Goal: Task Accomplishment & Management: Use online tool/utility

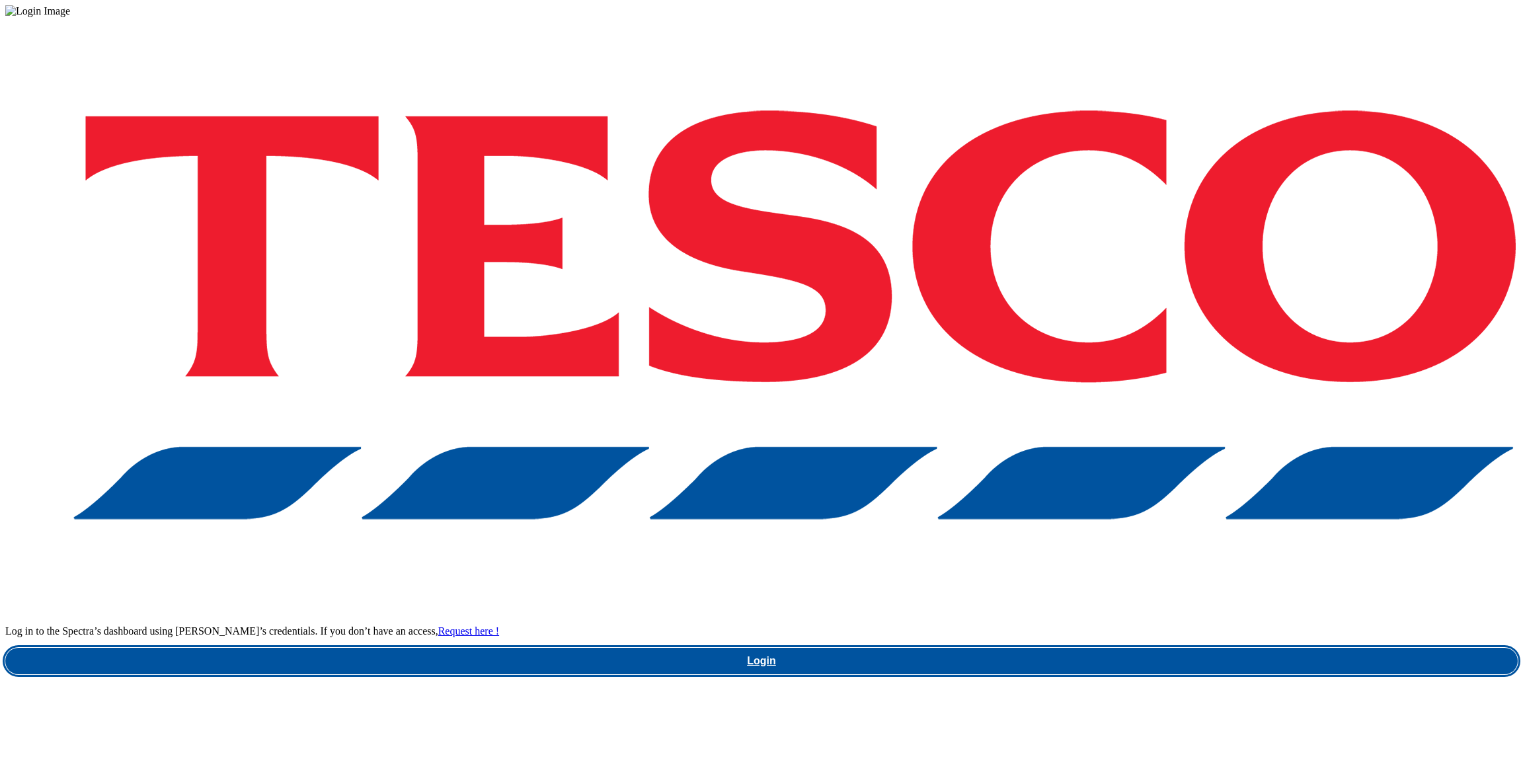
click at [1136, 648] on link "Login" at bounding box center [762, 661] width 1513 height 27
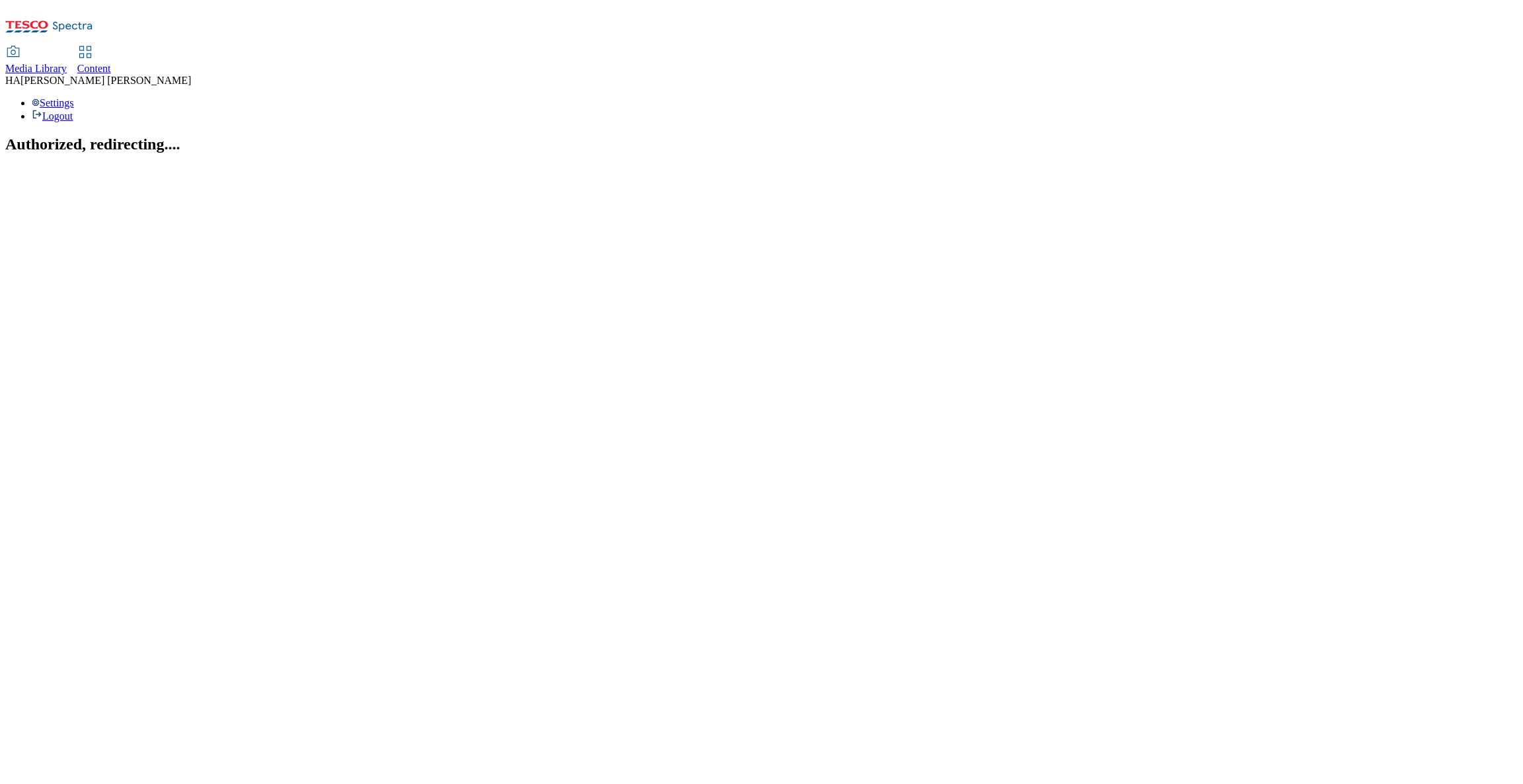
click at [111, 63] on span "Content" at bounding box center [94, 68] width 34 height 11
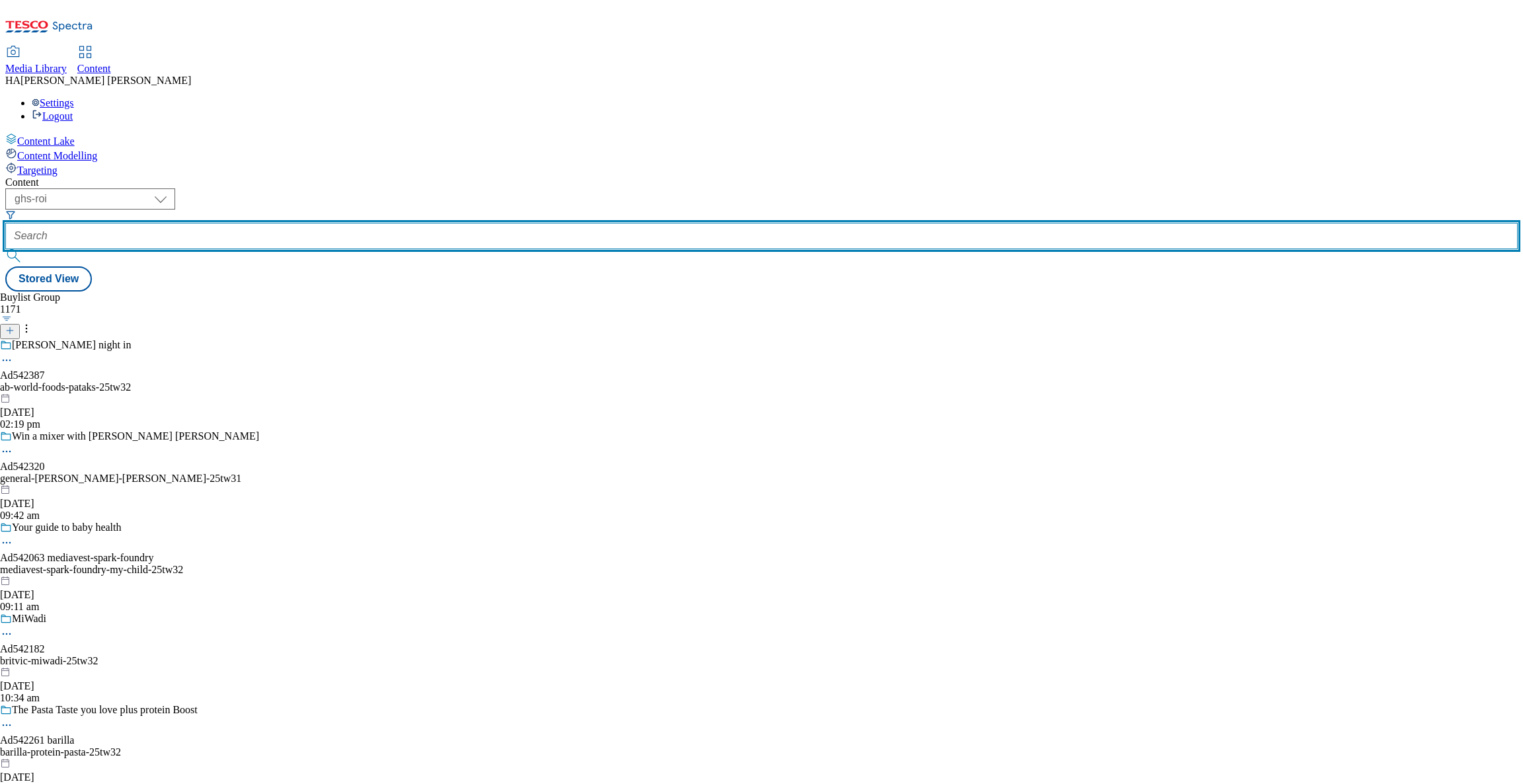
click at [324, 223] on input "text" at bounding box center [762, 236] width 1513 height 27
paste input "new-ranges"
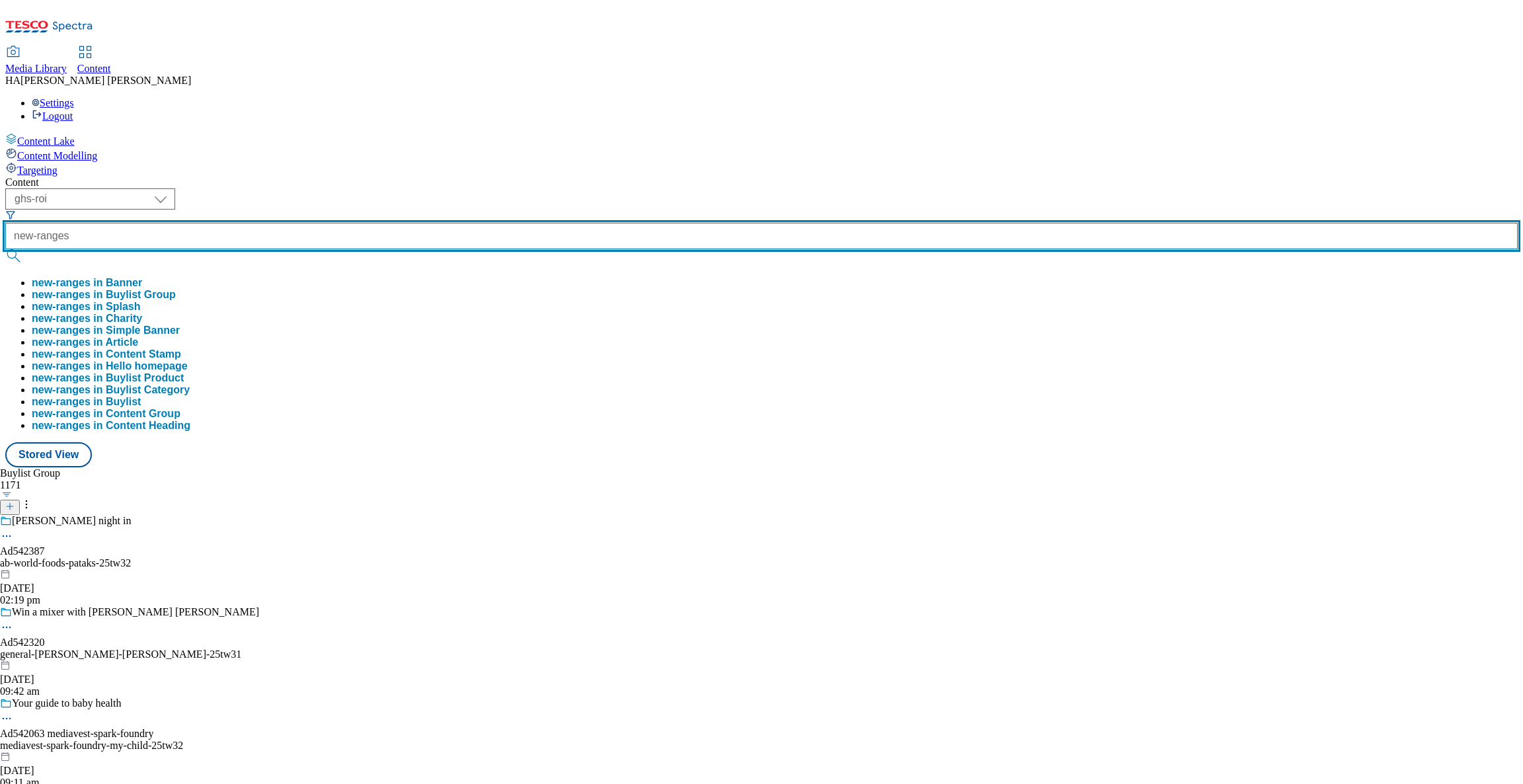
type input "new-ranges"
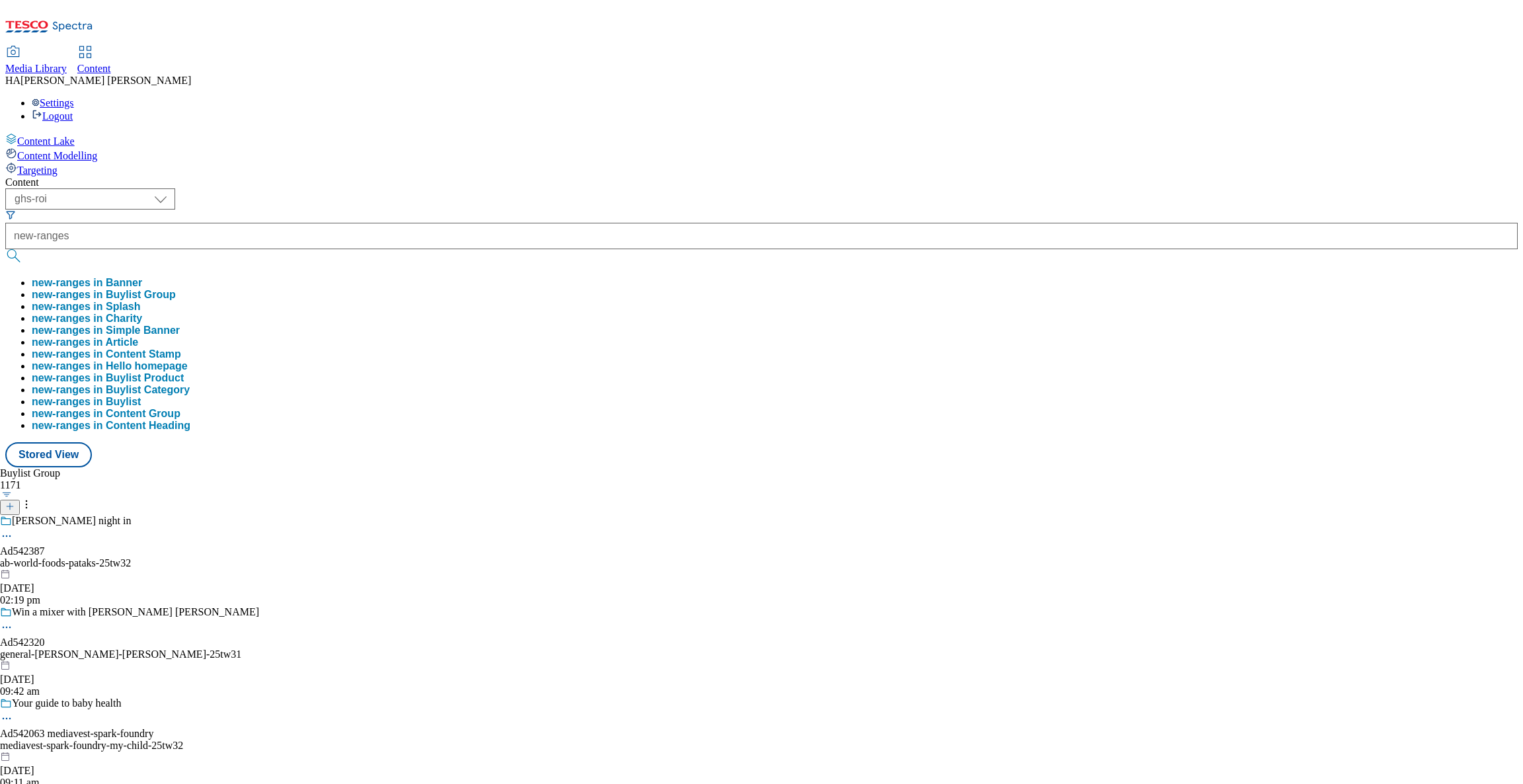
click at [141, 301] on button "new-ranges in Splash" at bounding box center [86, 307] width 109 height 12
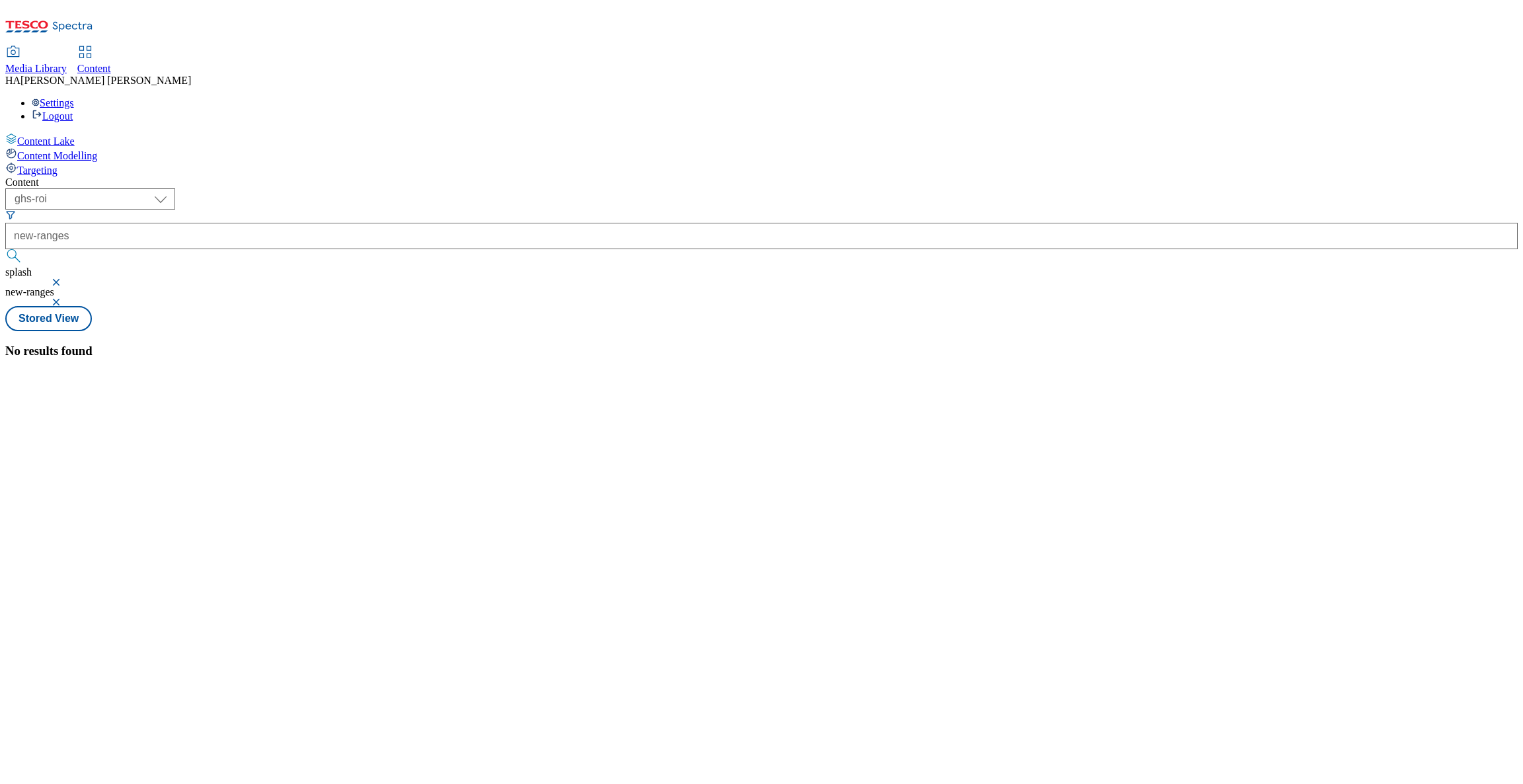
click at [64, 279] on button "button" at bounding box center [57, 283] width 13 height 8
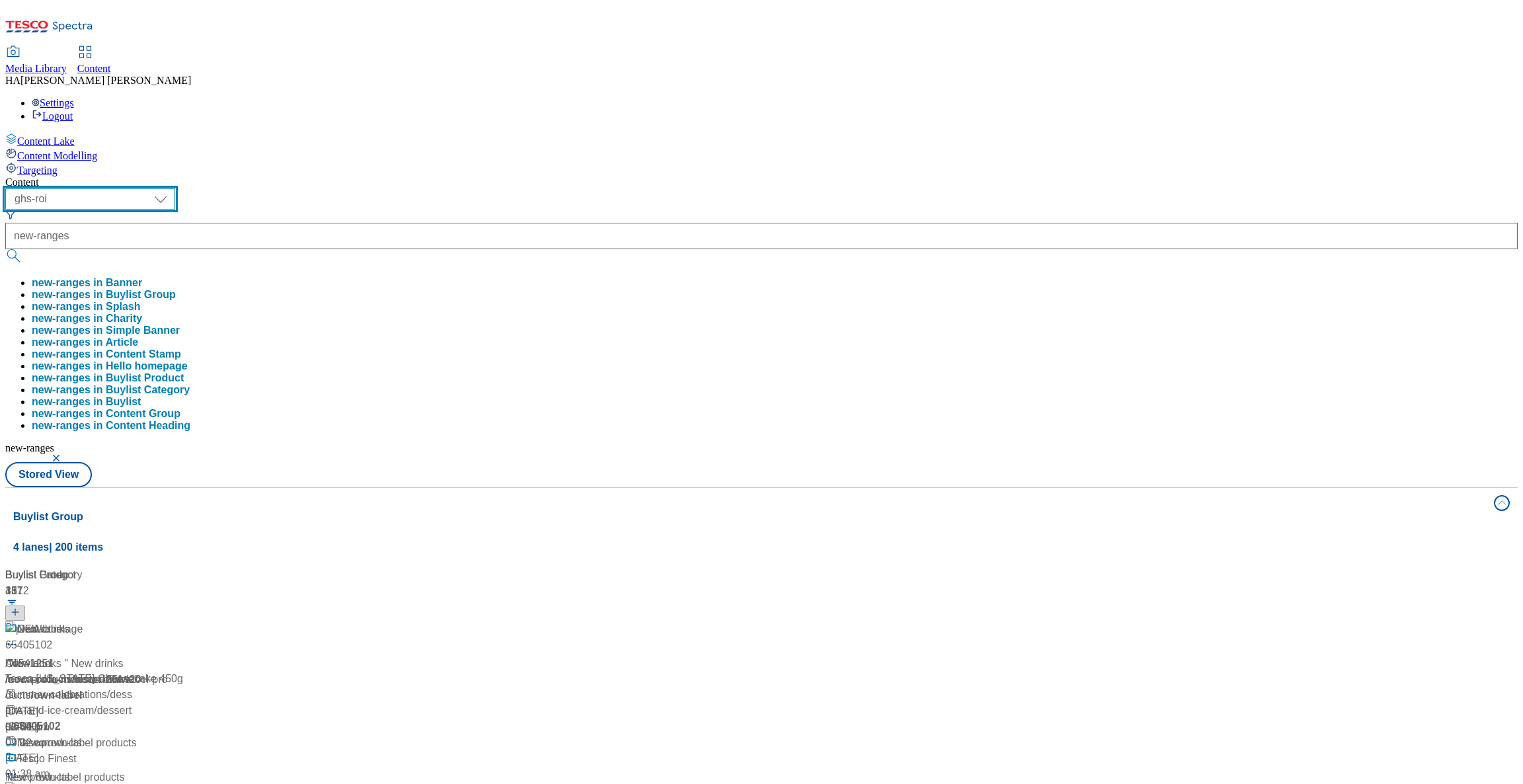
click at [175, 188] on select "ghs-roi ghs-uk" at bounding box center [90, 199] width 170 height 21
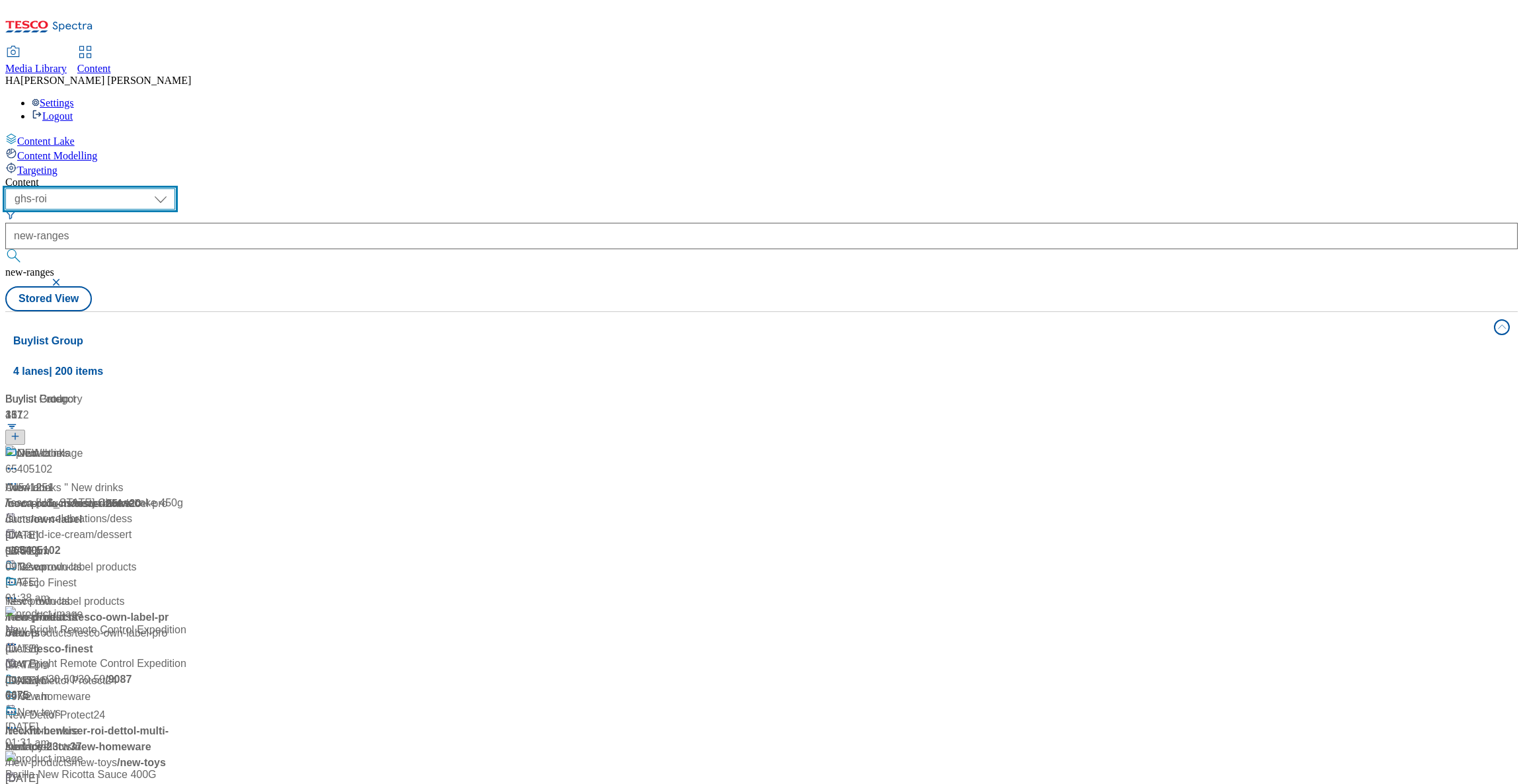
select select "ghs-uk"
click at [171, 188] on select "ghs-roi ghs-uk" at bounding box center [90, 199] width 170 height 21
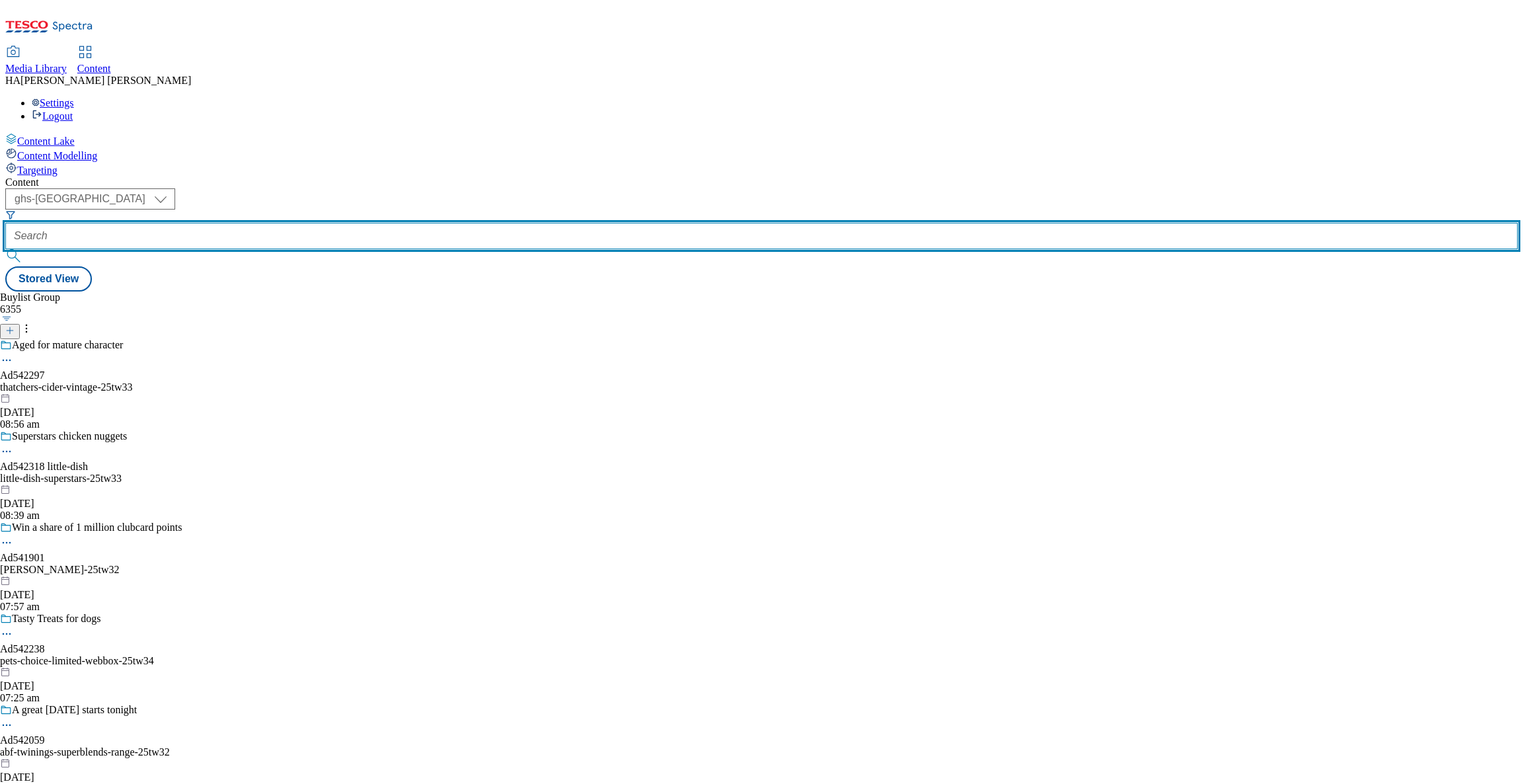
click at [313, 223] on input "text" at bounding box center [762, 236] width 1513 height 27
paste input "new-ranges"
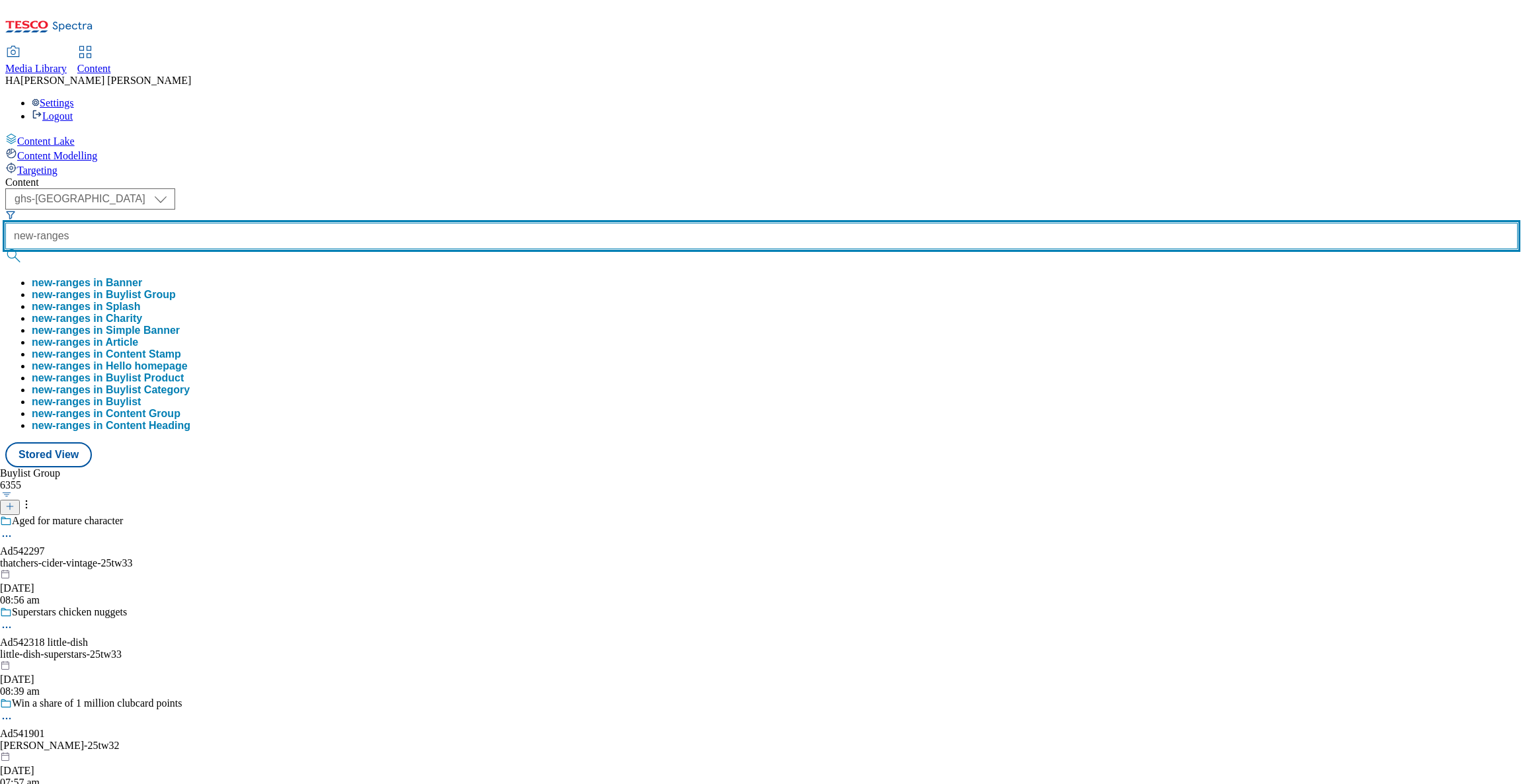
type input "new-ranges"
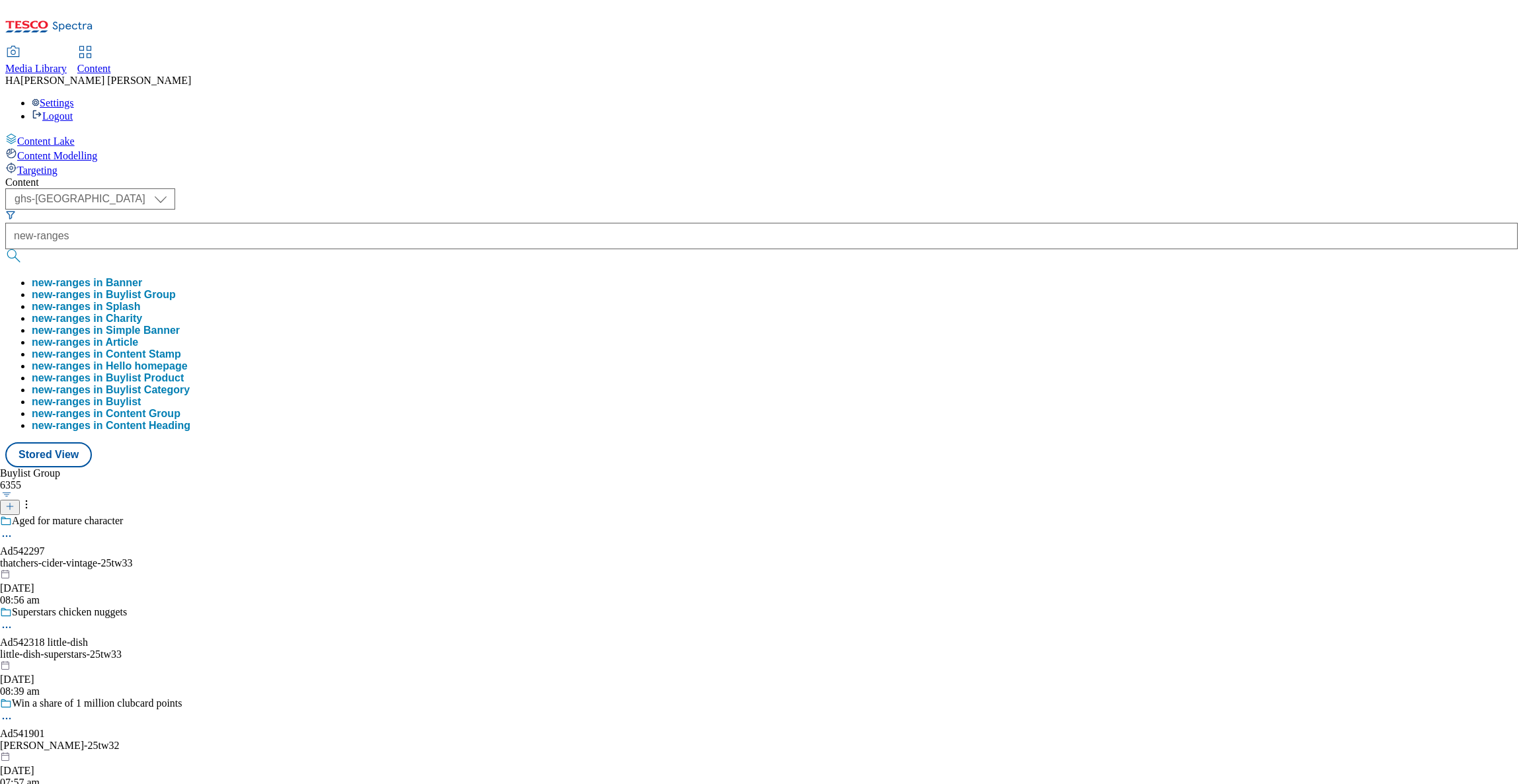
click at [175, 289] on button "new-ranges in Buylist Group" at bounding box center [103, 295] width 144 height 12
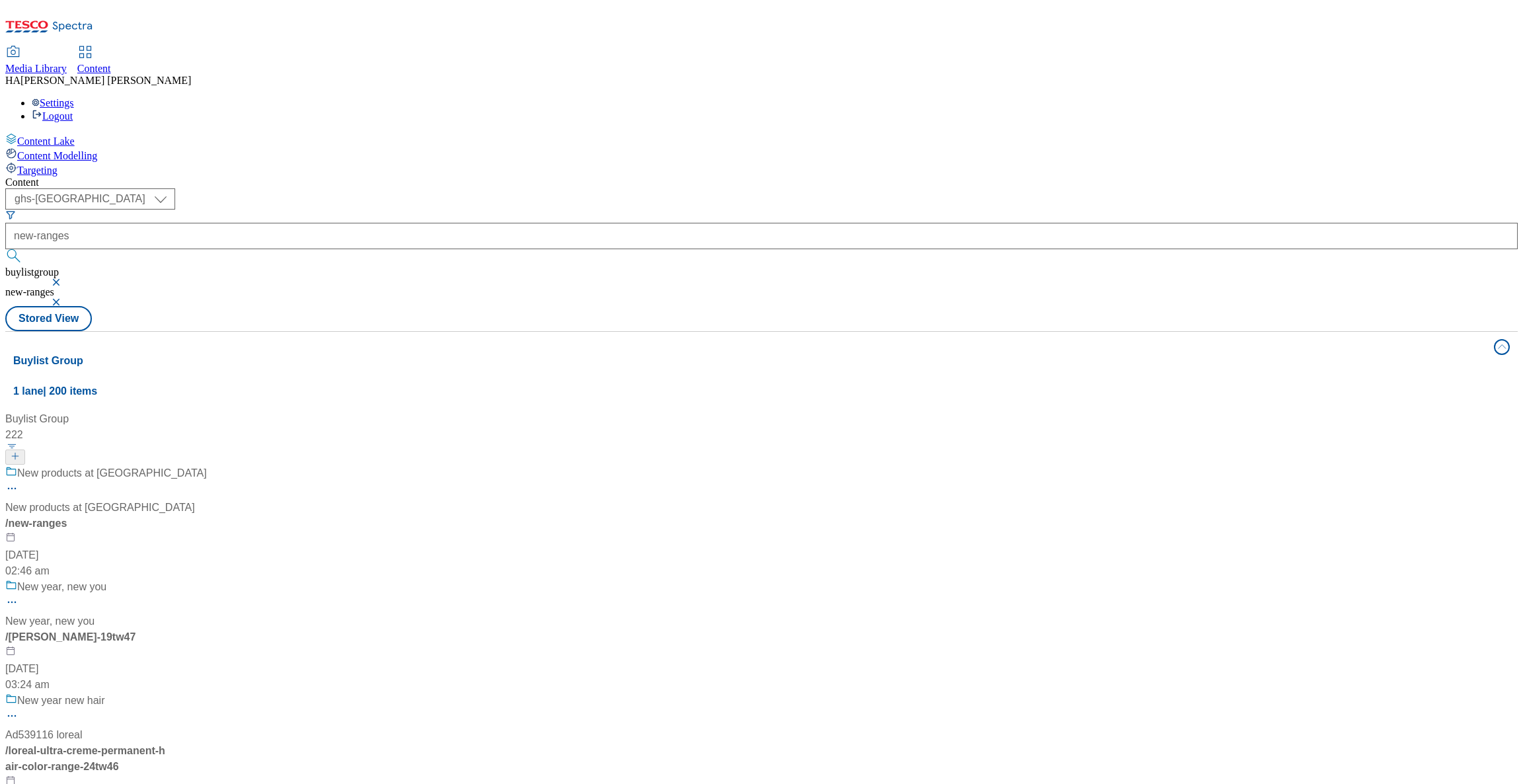
drag, startPoint x: 350, startPoint y: 273, endPoint x: 271, endPoint y: 297, distance: 82.6
click at [195, 500] on span "New products at Tesco" at bounding box center [101, 508] width 190 height 16
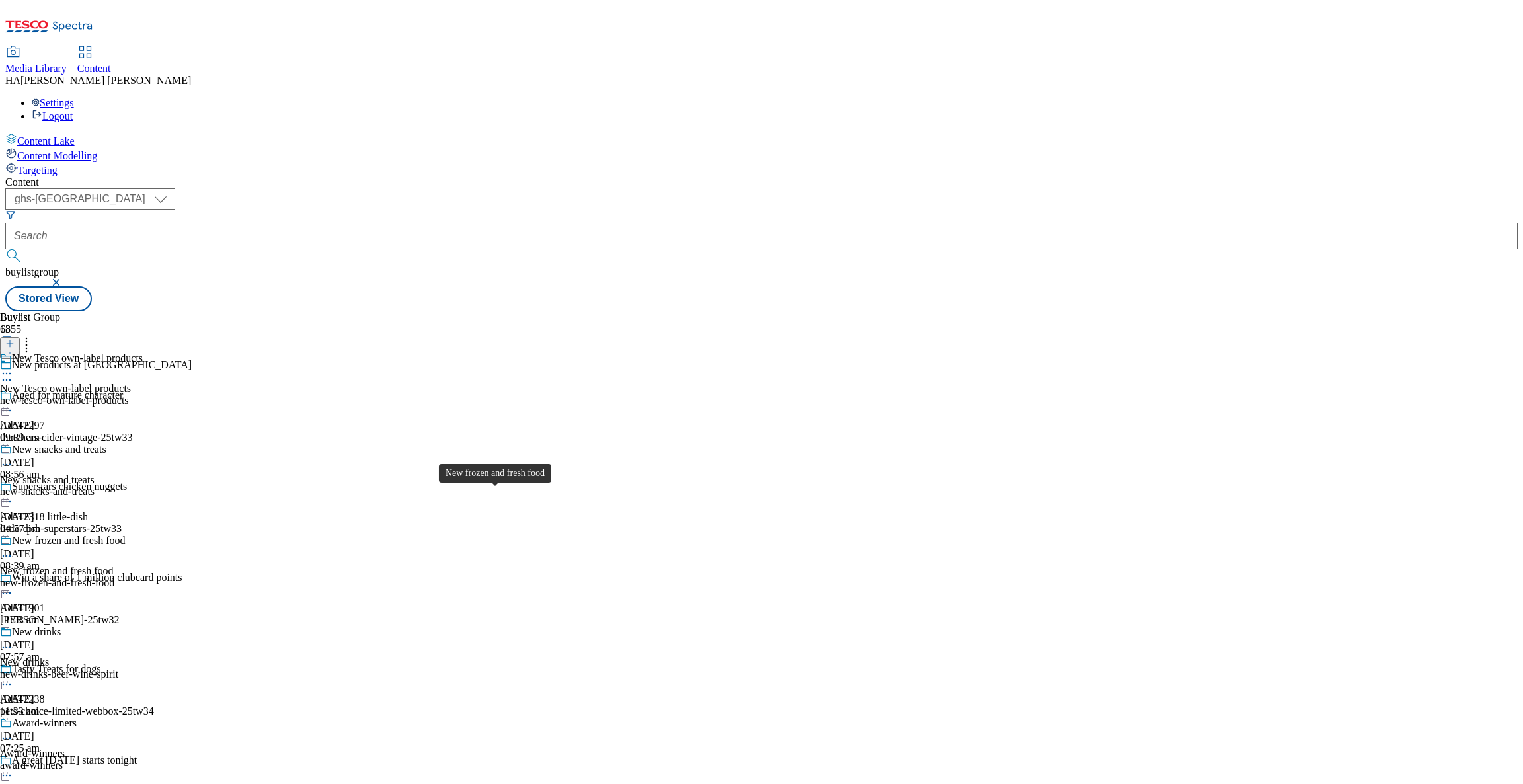
click at [113, 565] on div "New frozen and fresh food" at bounding box center [56, 571] width 113 height 12
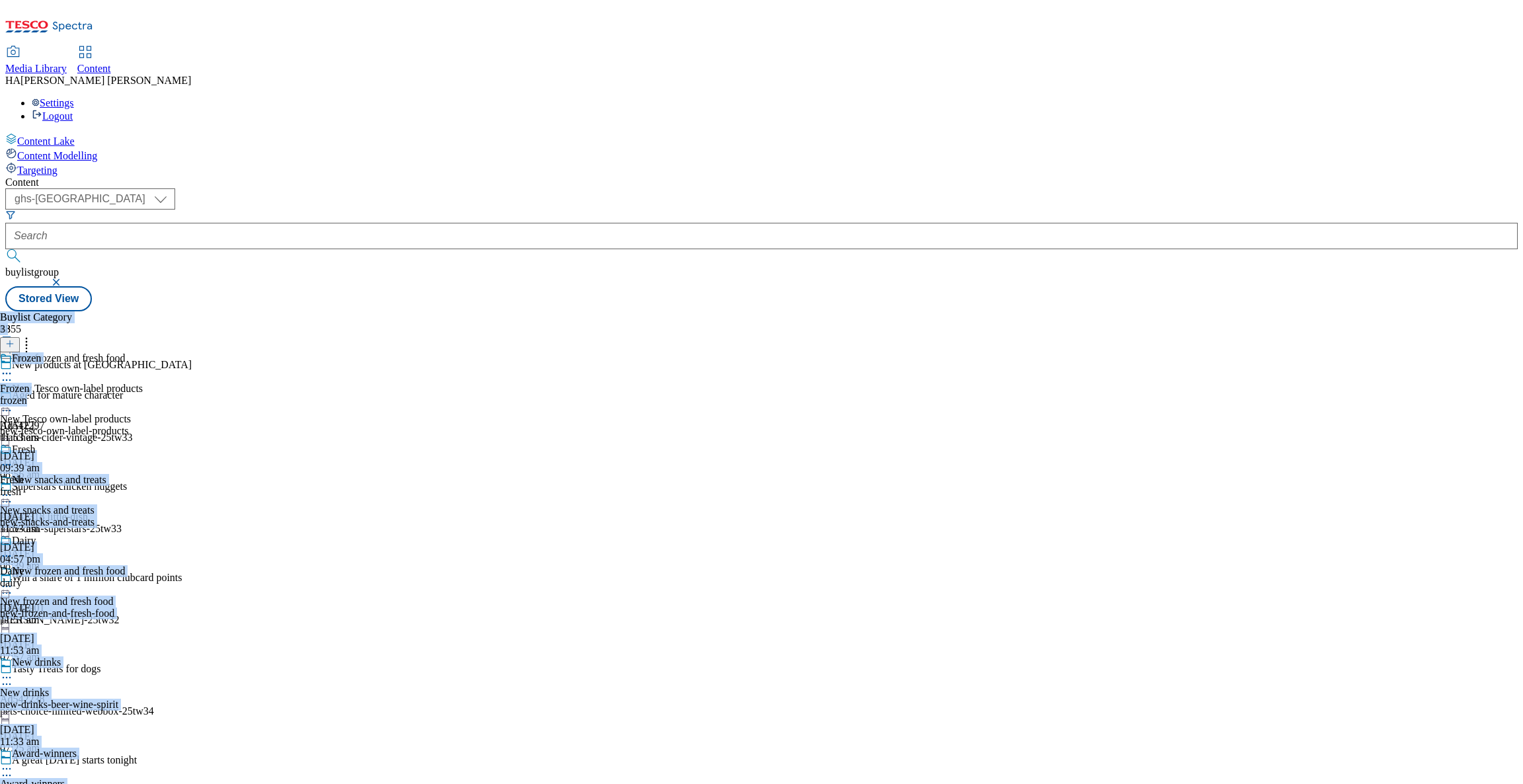
drag, startPoint x: 786, startPoint y: 242, endPoint x: 572, endPoint y: 253, distance: 214.3
click at [572, 312] on div "Buylist Group 6355 New products at Tesco Aged for mature character Ad542297 tha…" at bounding box center [762, 312] width 1513 height 0
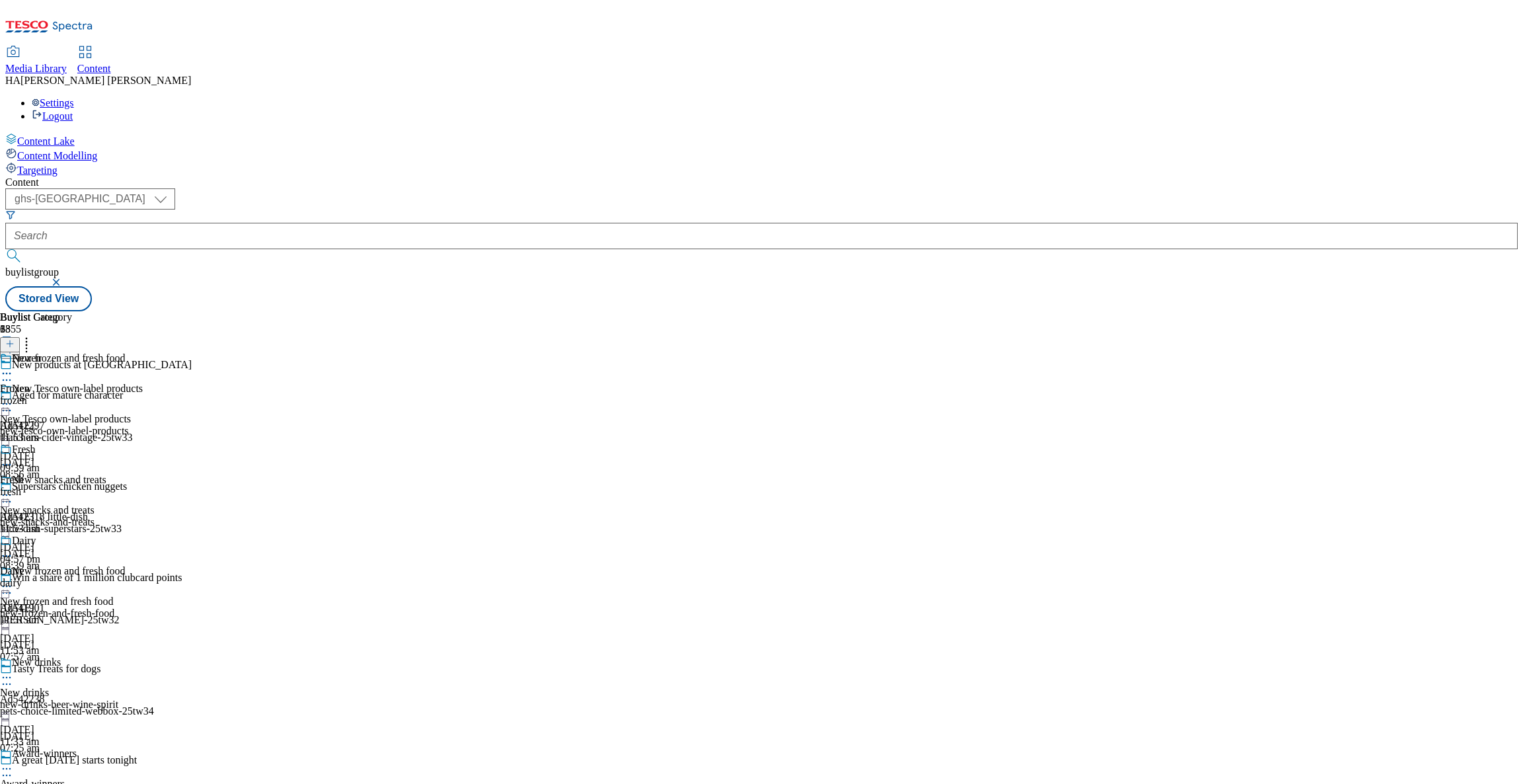
click at [142, 425] on div "new-tesco-own-label-products" at bounding box center [71, 431] width 142 height 12
click at [120, 444] on div "Frozen range Frozen frozen 19 Sept 2025 09:39 am" at bounding box center [60, 489] width 120 height 91
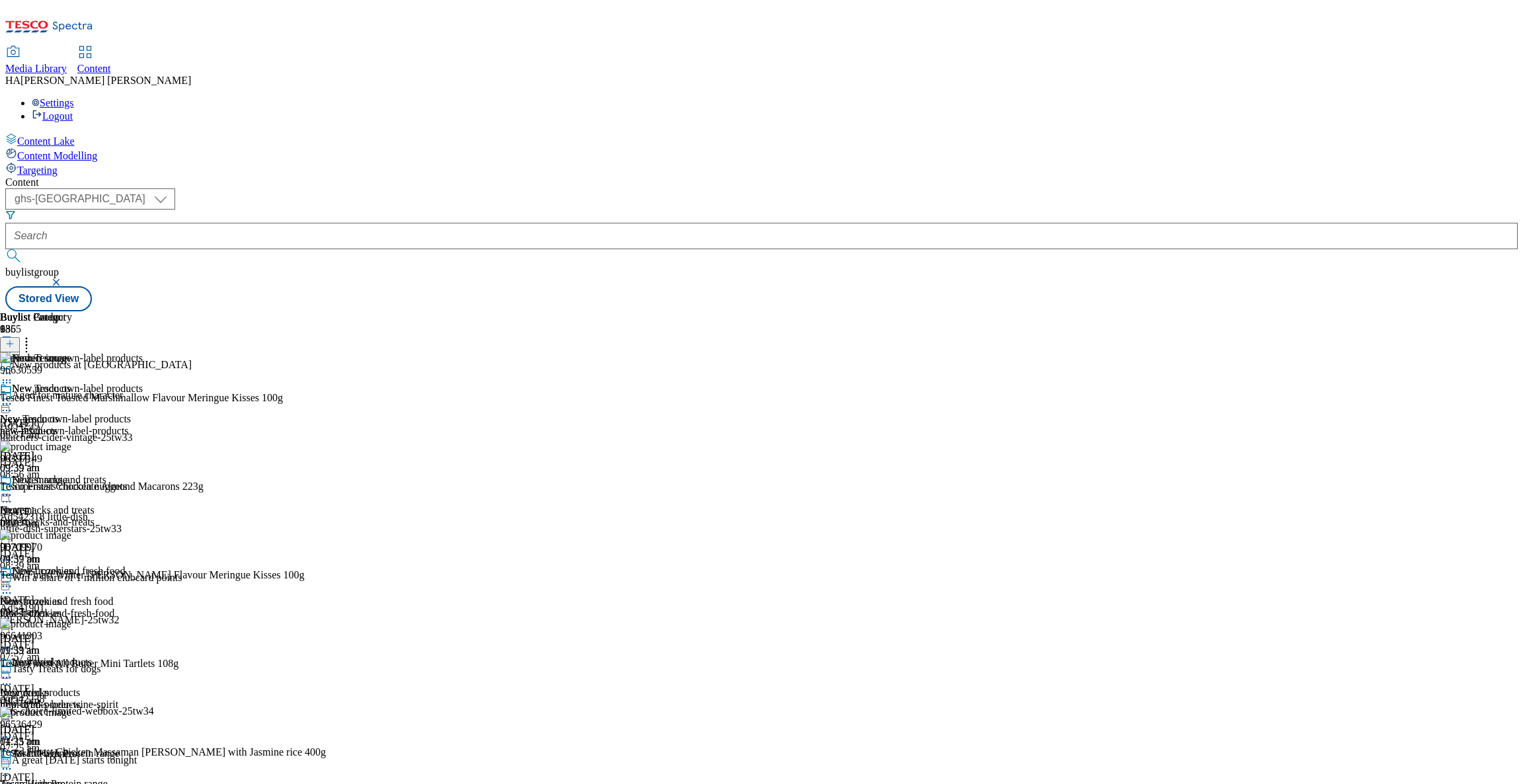
click at [326, 312] on header "Buylist Product 136" at bounding box center [163, 332] width 326 height 41
click at [14, 339] on icon at bounding box center [10, 343] width 9 height 9
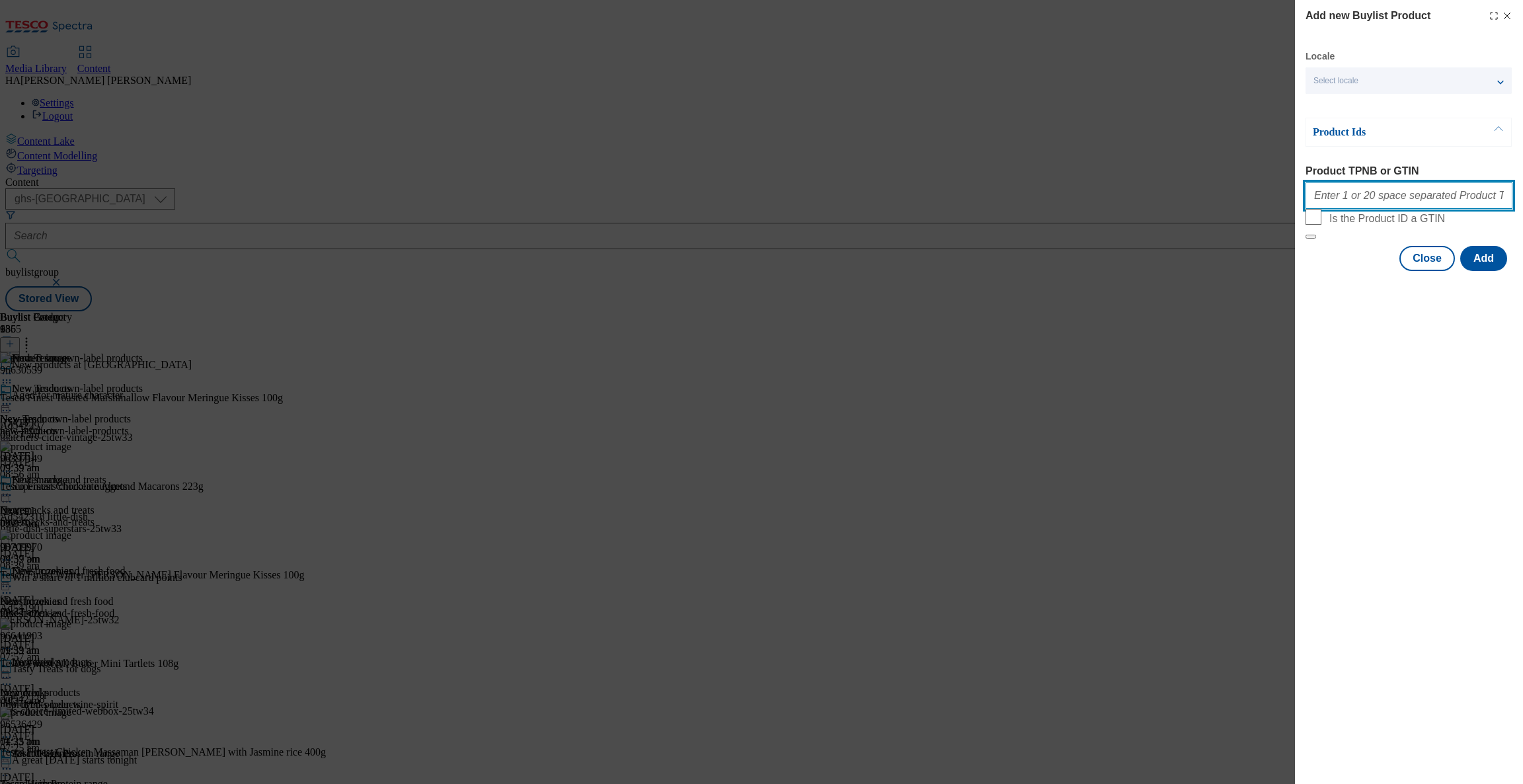
click at [1323, 198] on input "Product TPNB or GTIN" at bounding box center [1409, 196] width 207 height 27
paste input "96641615 96712463 90862985 96812530 96482958 96632246 96970790 96536429 96822684"
type input "96641615 96712463 90862985 96812530 96482958 96632246 96970790 96536429 96822684"
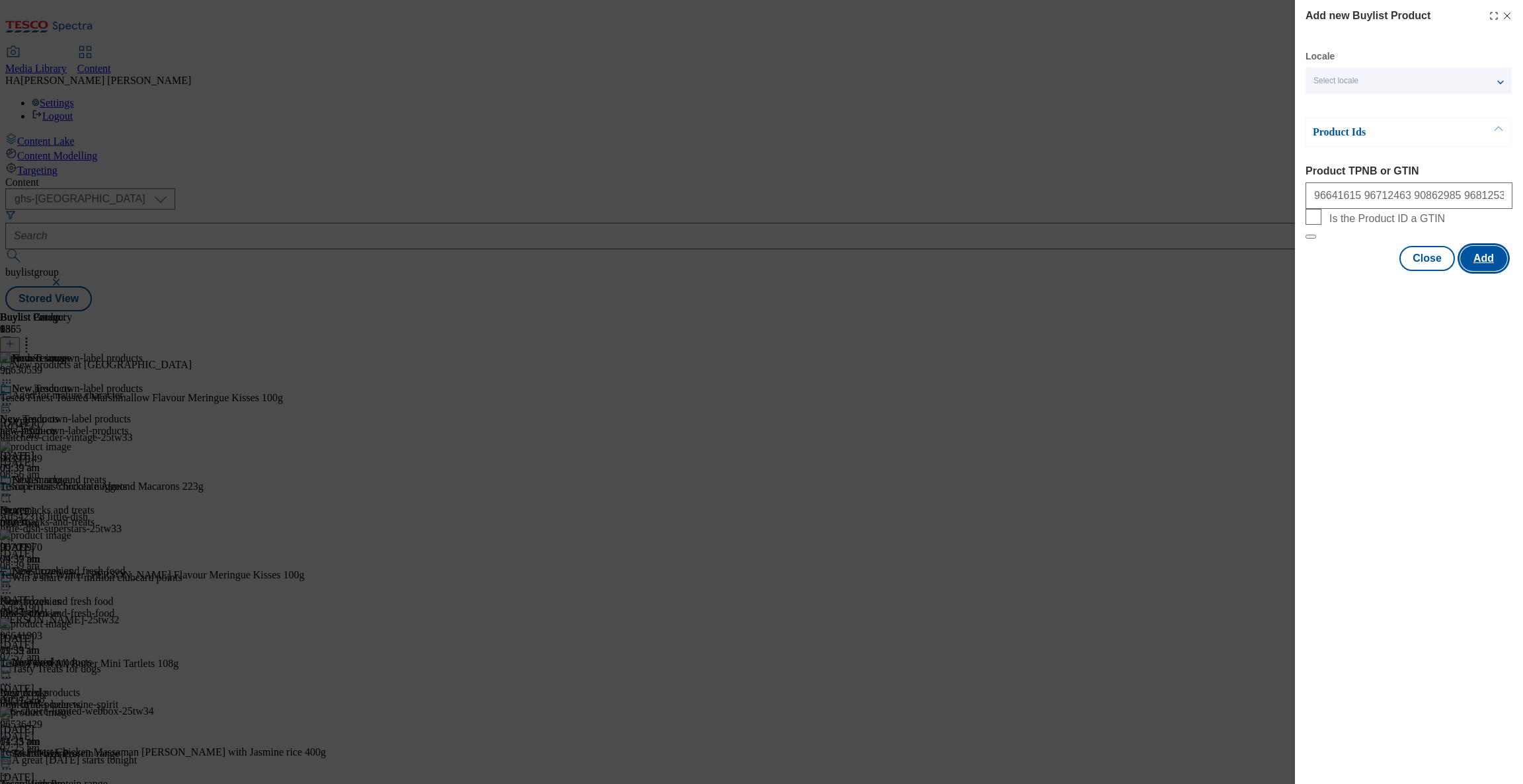
click at [1471, 271] on button "Add" at bounding box center [1484, 258] width 47 height 25
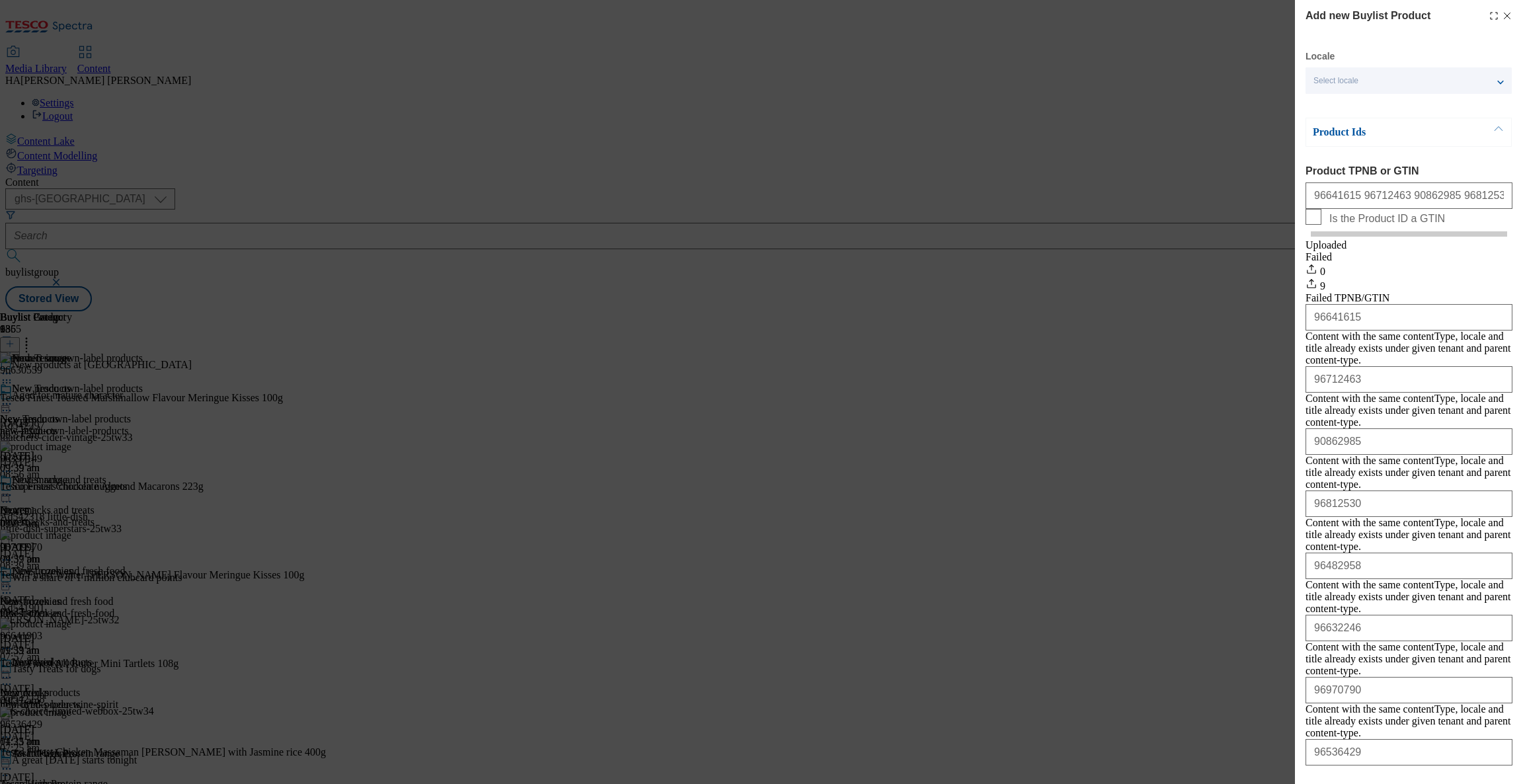
scroll to position [80, 0]
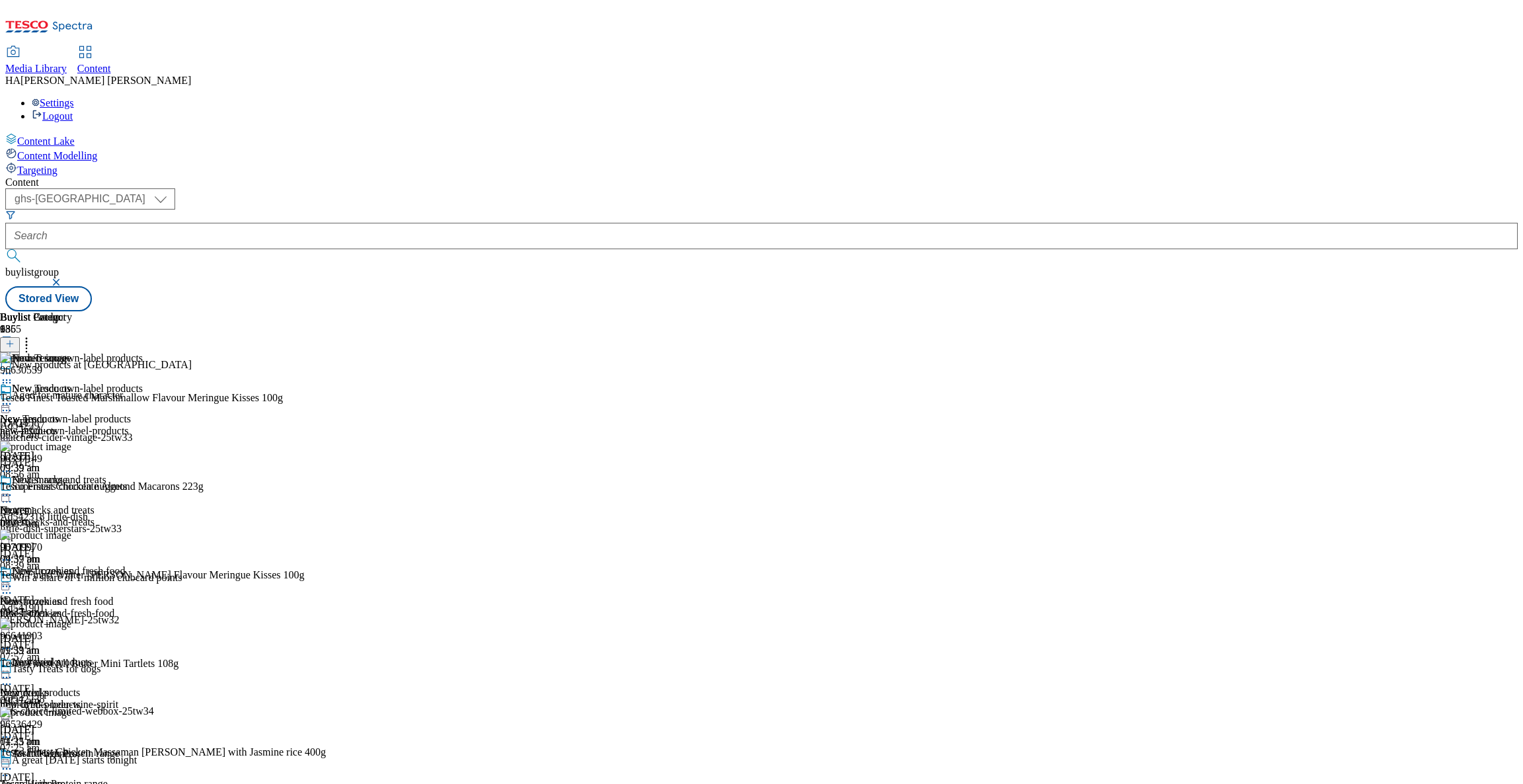
scroll to position [0, 0]
click at [326, 312] on header "Buylist Product 136" at bounding box center [163, 332] width 326 height 41
click at [14, 339] on icon at bounding box center [10, 343] width 9 height 9
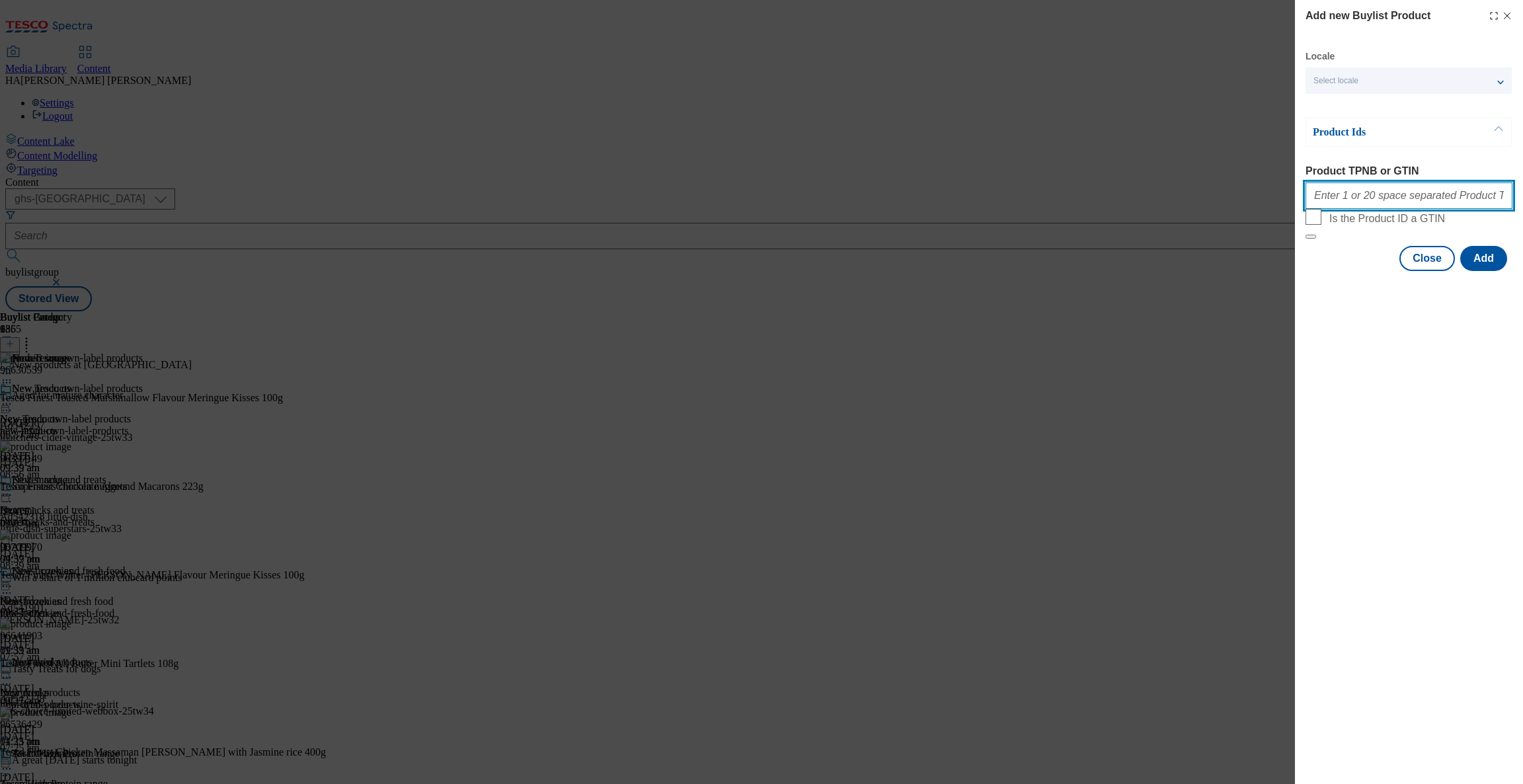
click at [1330, 198] on input "Product TPNB or GTIN" at bounding box center [1409, 196] width 207 height 27
paste input "90862985"
type input "90862985"
click at [1475, 271] on button "Add" at bounding box center [1484, 258] width 47 height 25
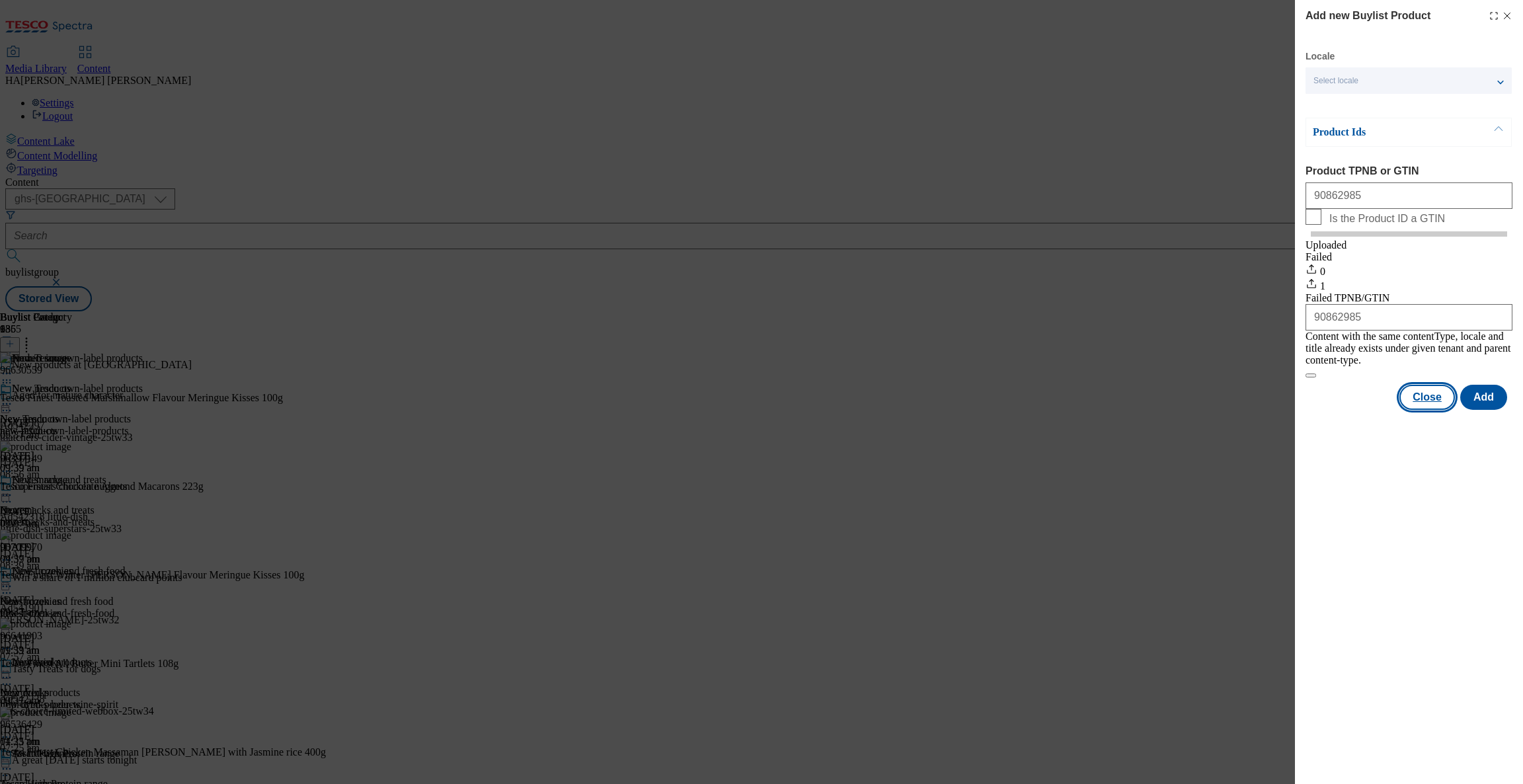
click at [1442, 404] on button "Close" at bounding box center [1427, 397] width 56 height 25
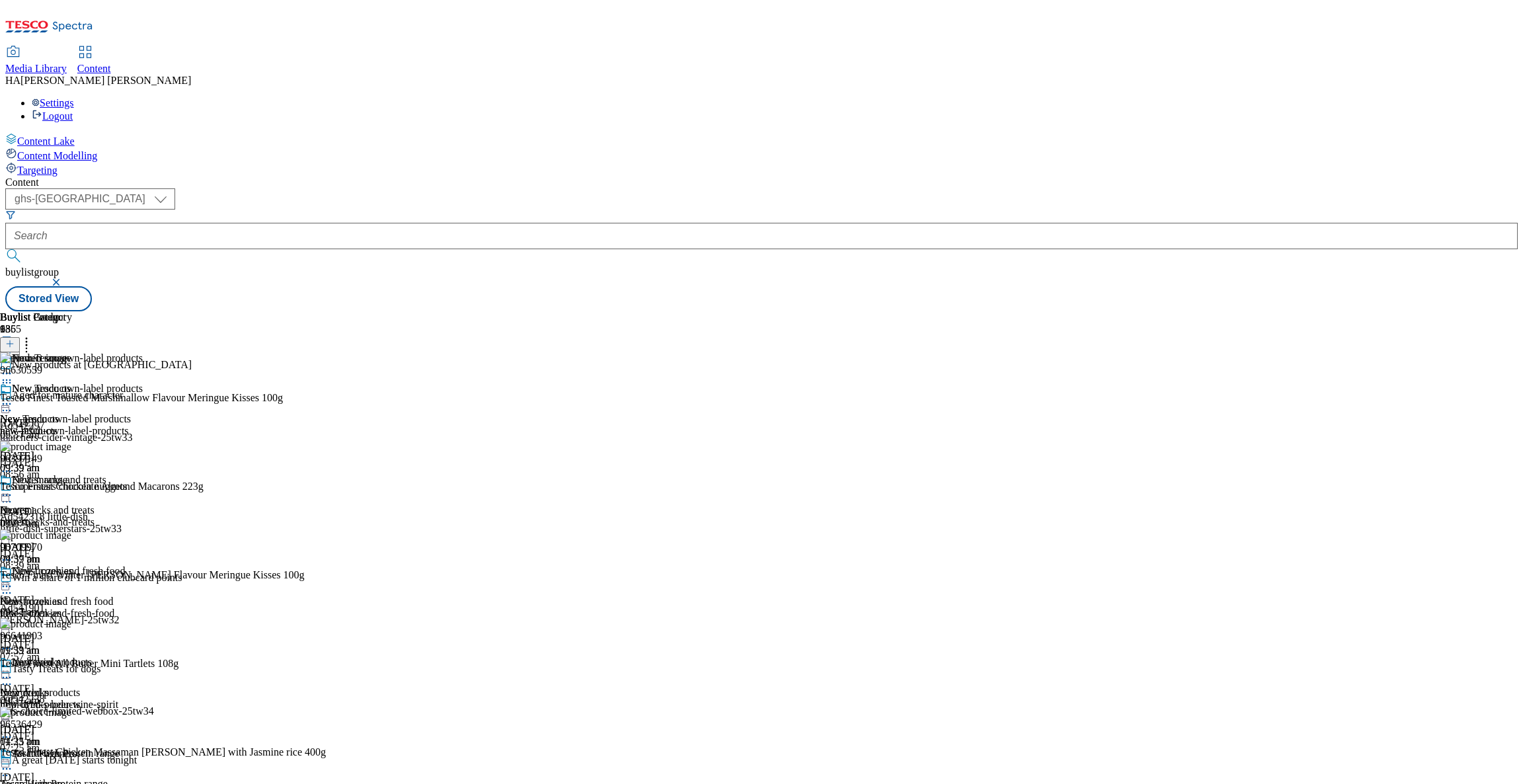
click at [33, 335] on icon at bounding box center [27, 341] width 13 height 13
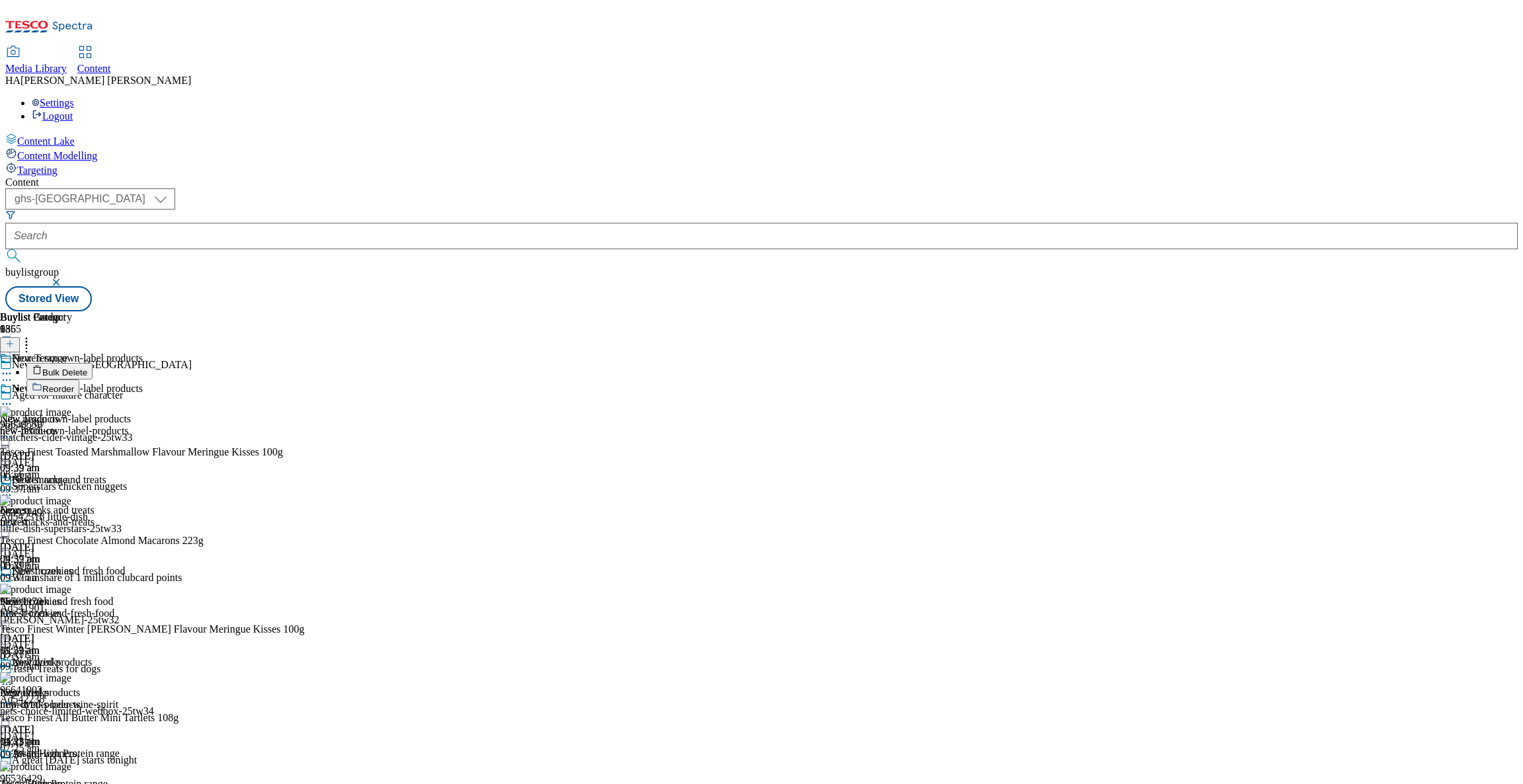
click at [87, 368] on span "Bulk Delete" at bounding box center [65, 373] width 45 height 10
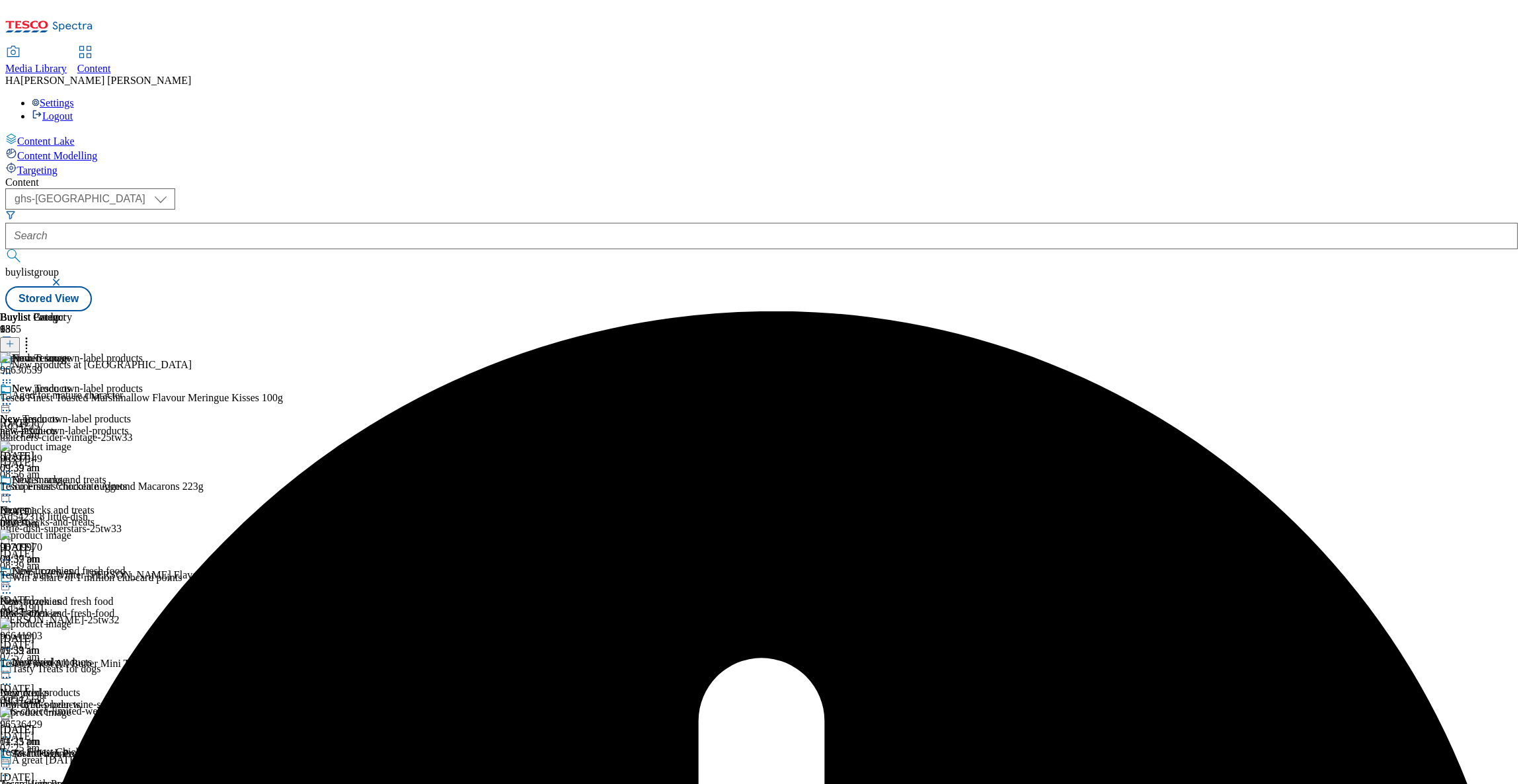
click at [1174, 312] on div "Buylist Group 6355 New products at Tesco Aged for mature character Ad542297 tha…" at bounding box center [762, 312] width 1513 height 0
click at [13, 398] on icon at bounding box center [6, 404] width 13 height 13
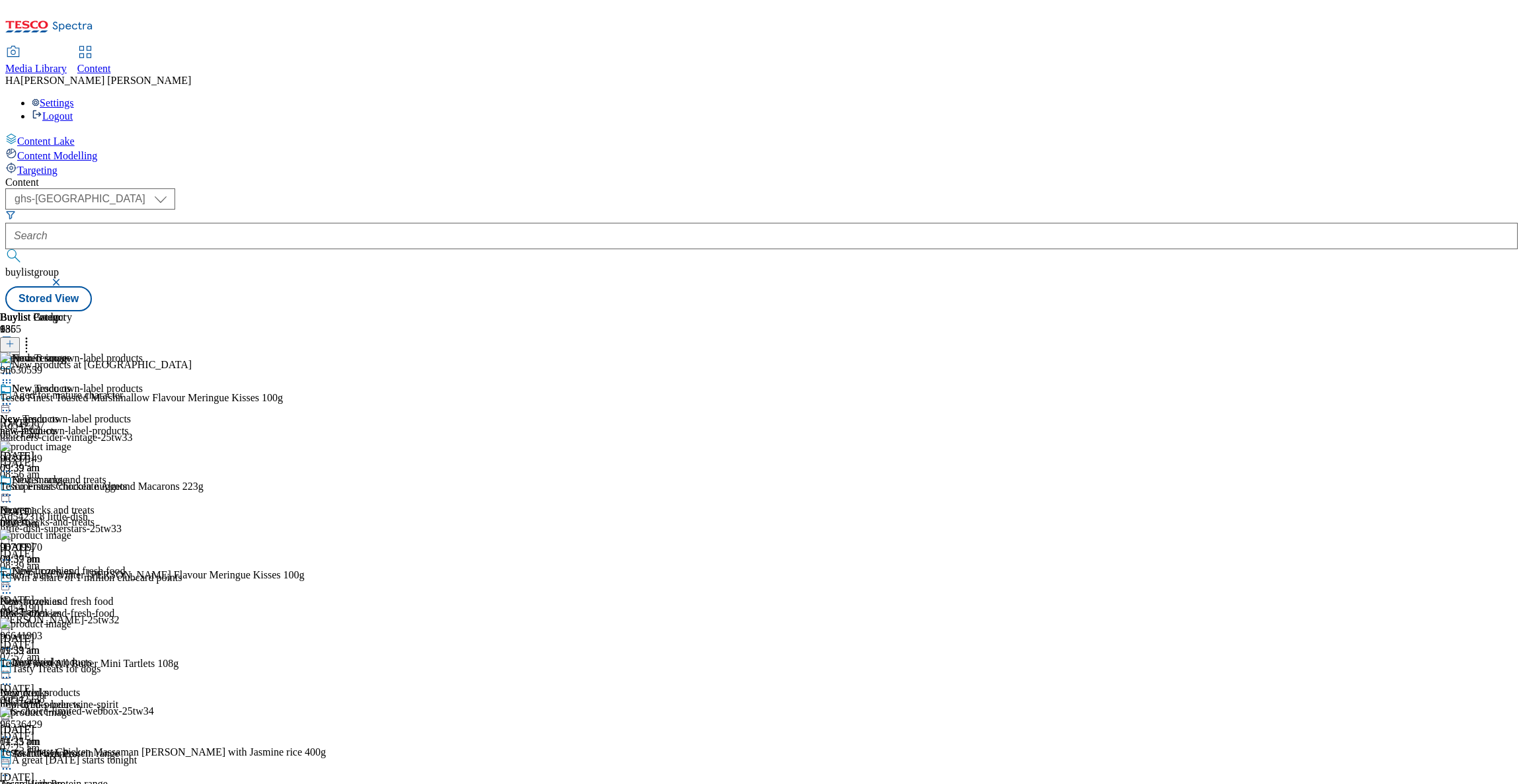
click at [33, 335] on icon at bounding box center [27, 341] width 13 height 13
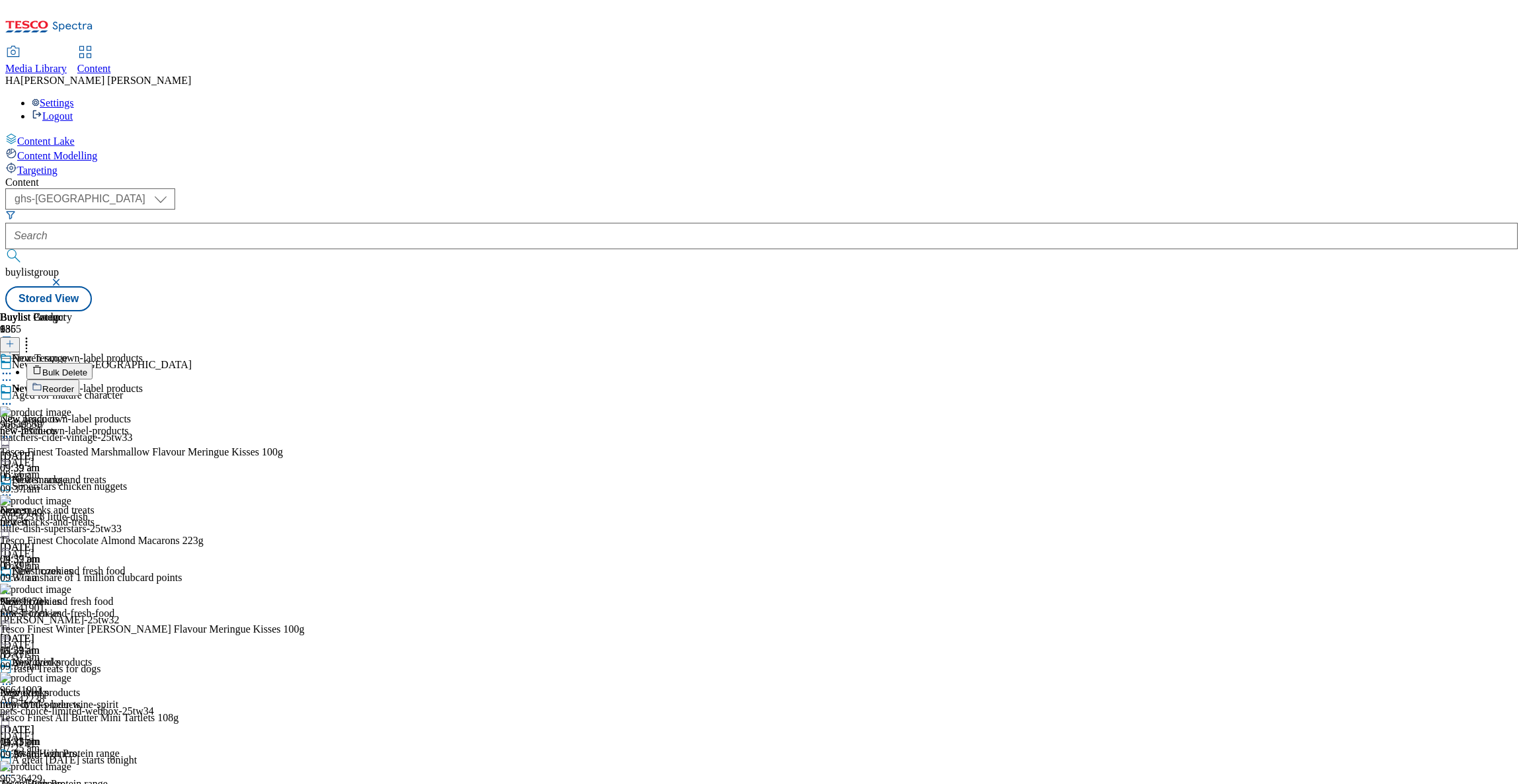
click at [74, 384] on span "Reorder" at bounding box center [58, 389] width 31 height 10
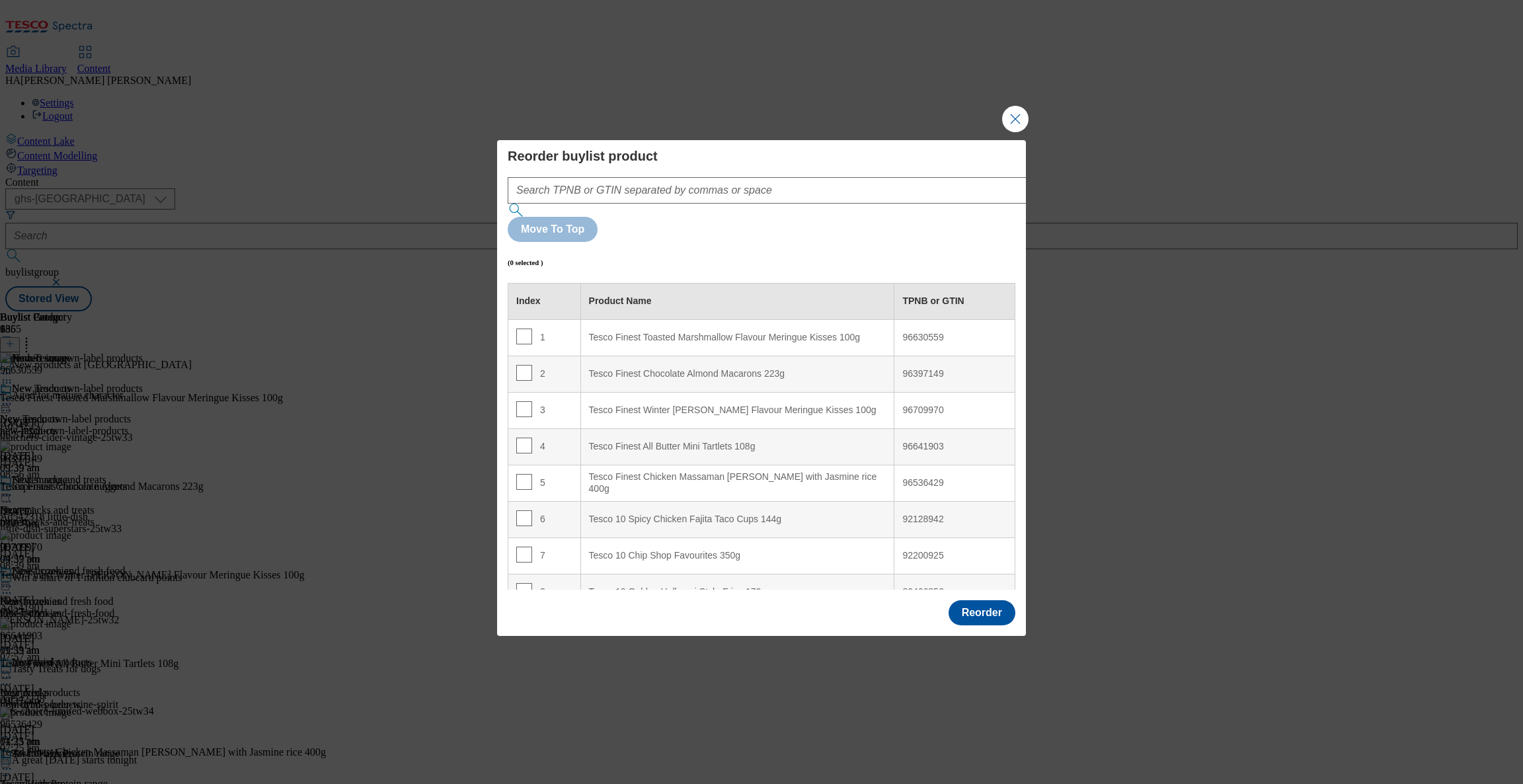
scroll to position [4674, 0]
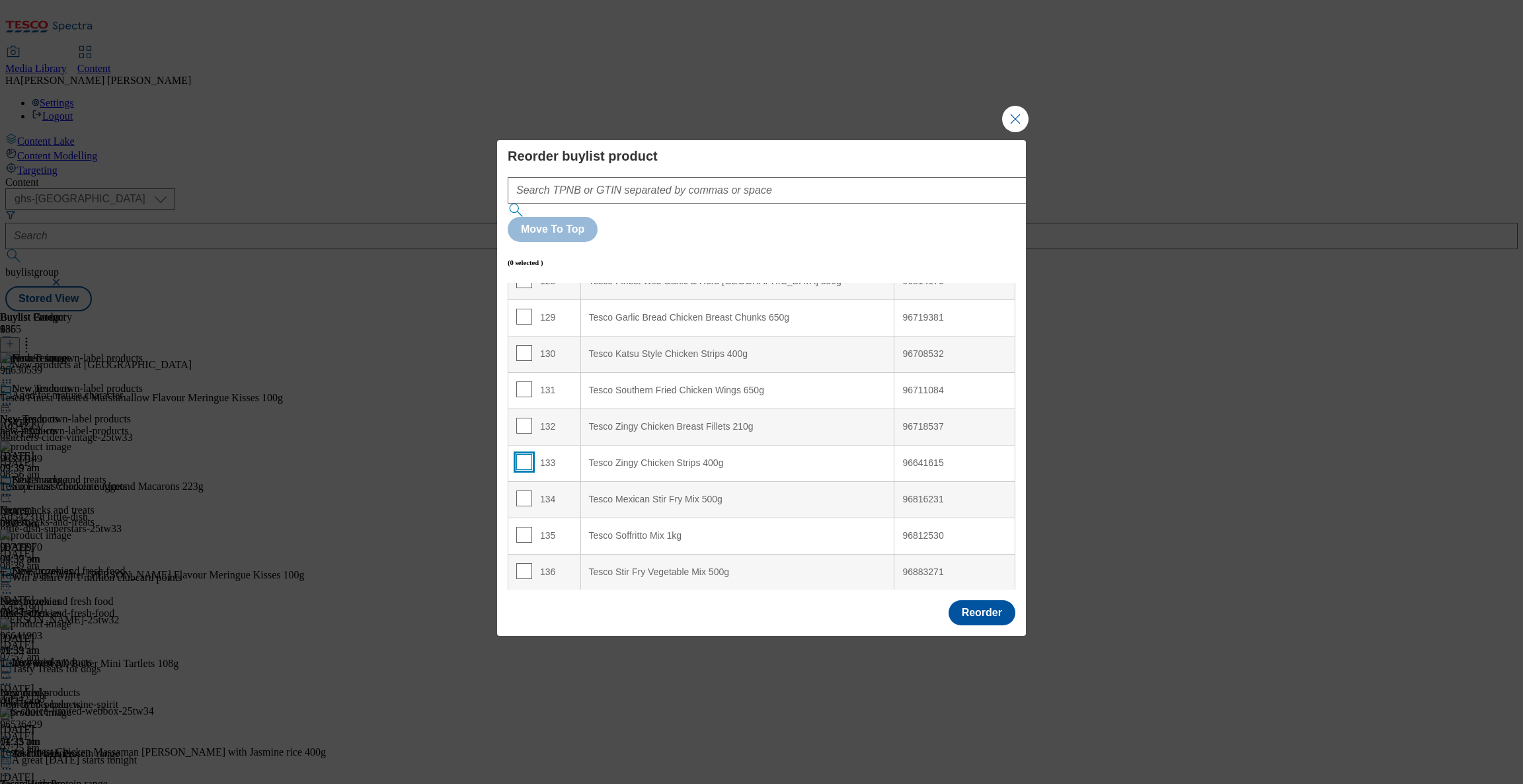
click at [526, 454] on input "Modal" at bounding box center [524, 462] width 16 height 16
checkbox input "true"
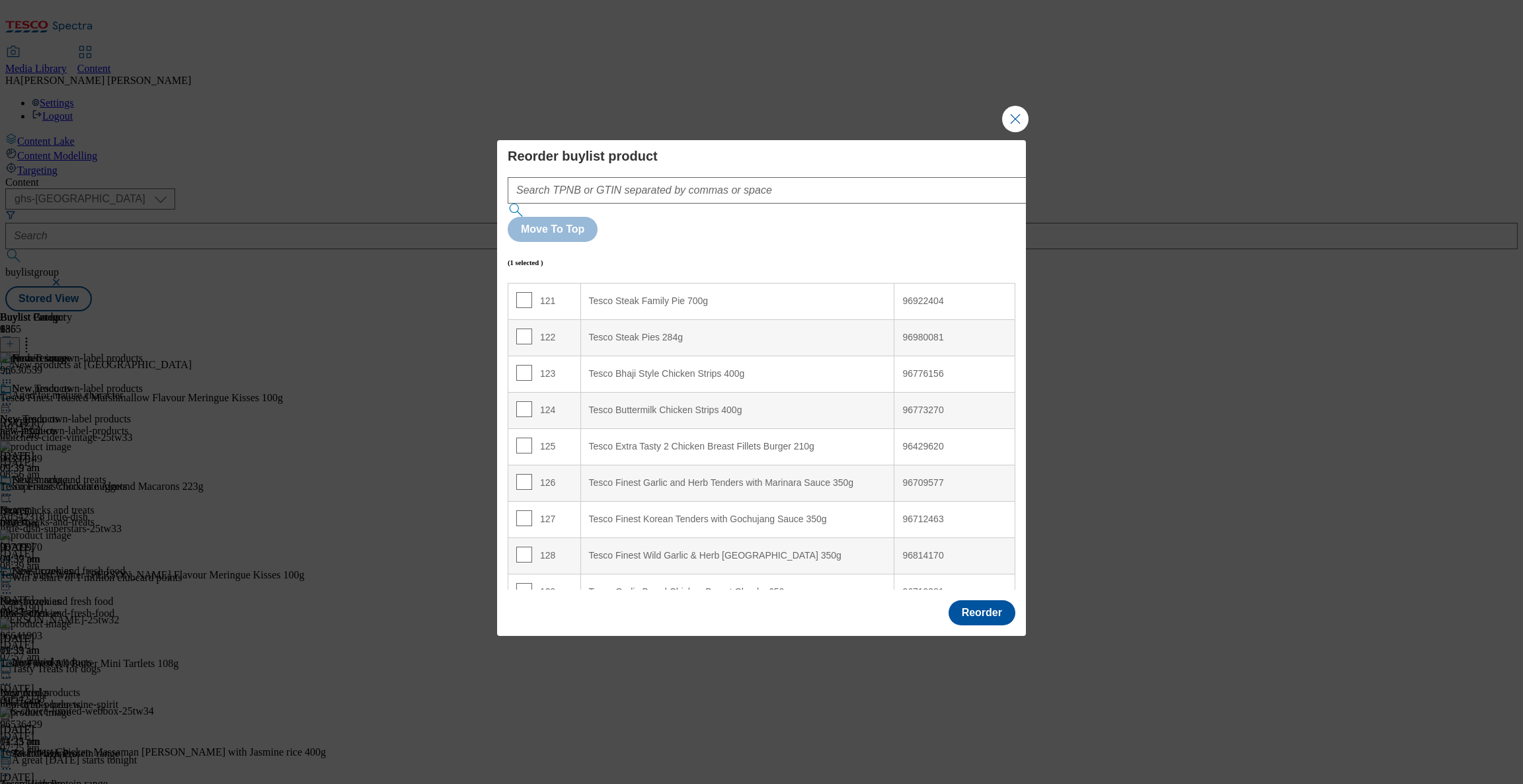
scroll to position [4429, 0]
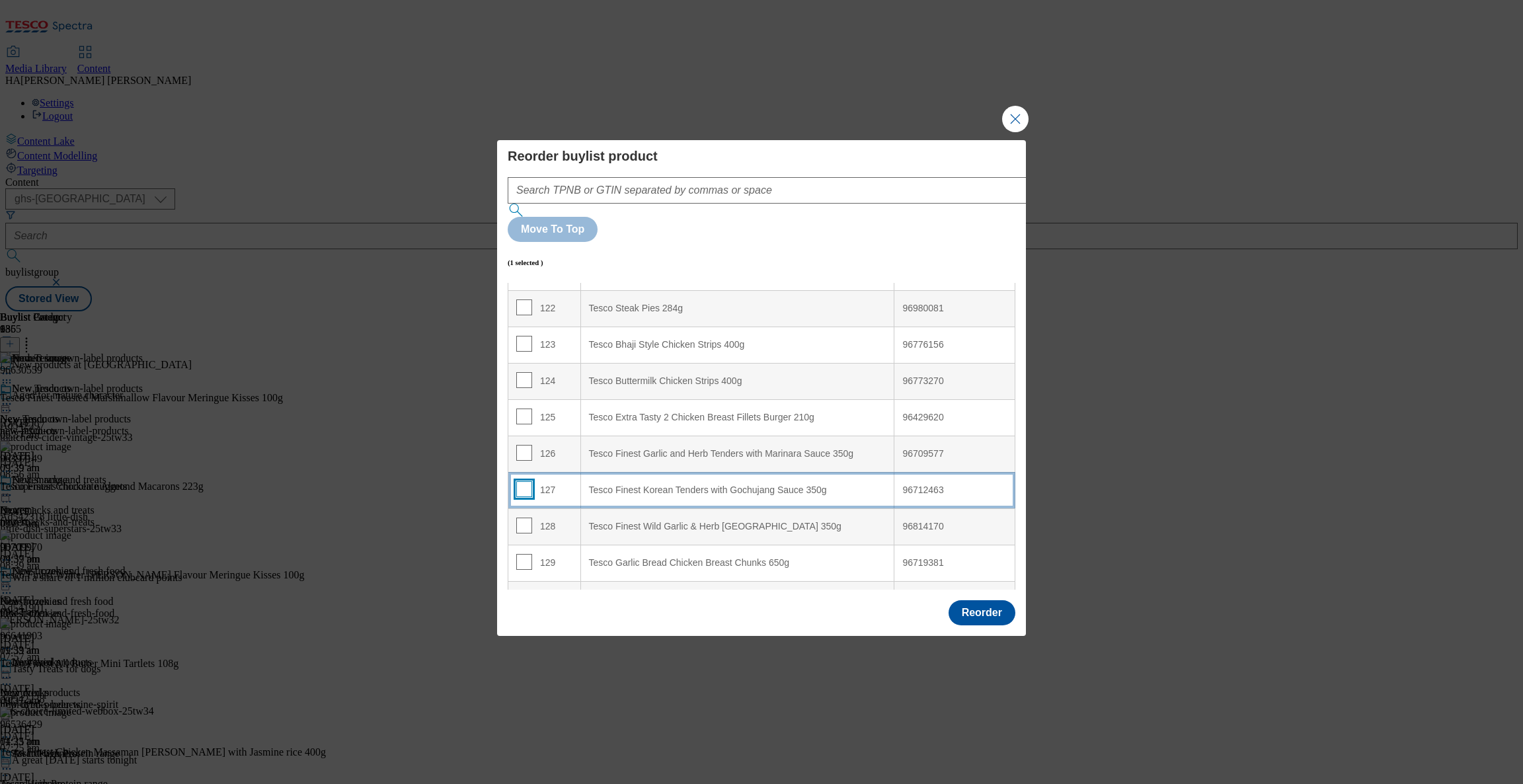
click at [524, 481] on input "Modal" at bounding box center [524, 489] width 16 height 16
checkbox input "true"
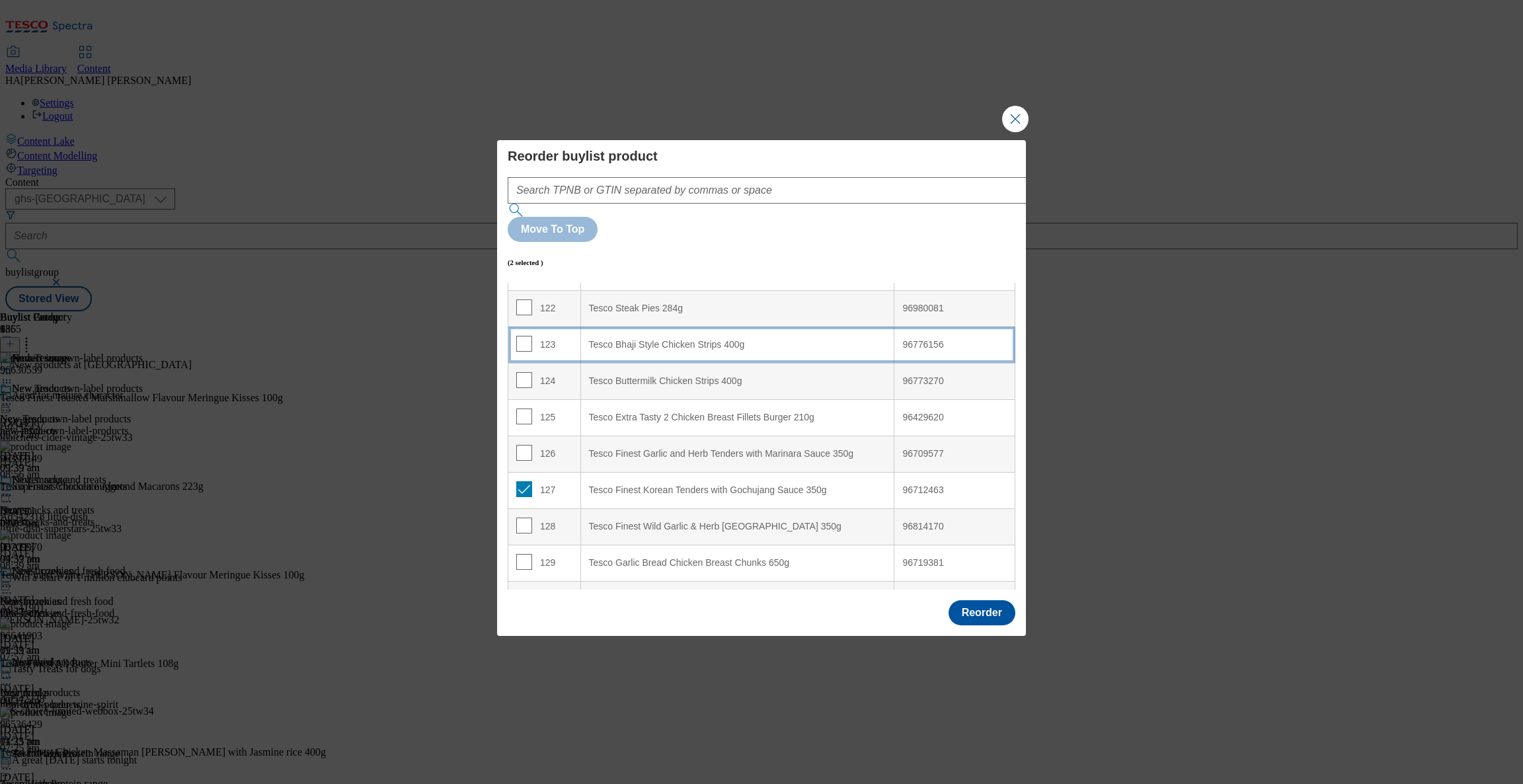
scroll to position [3536, 0]
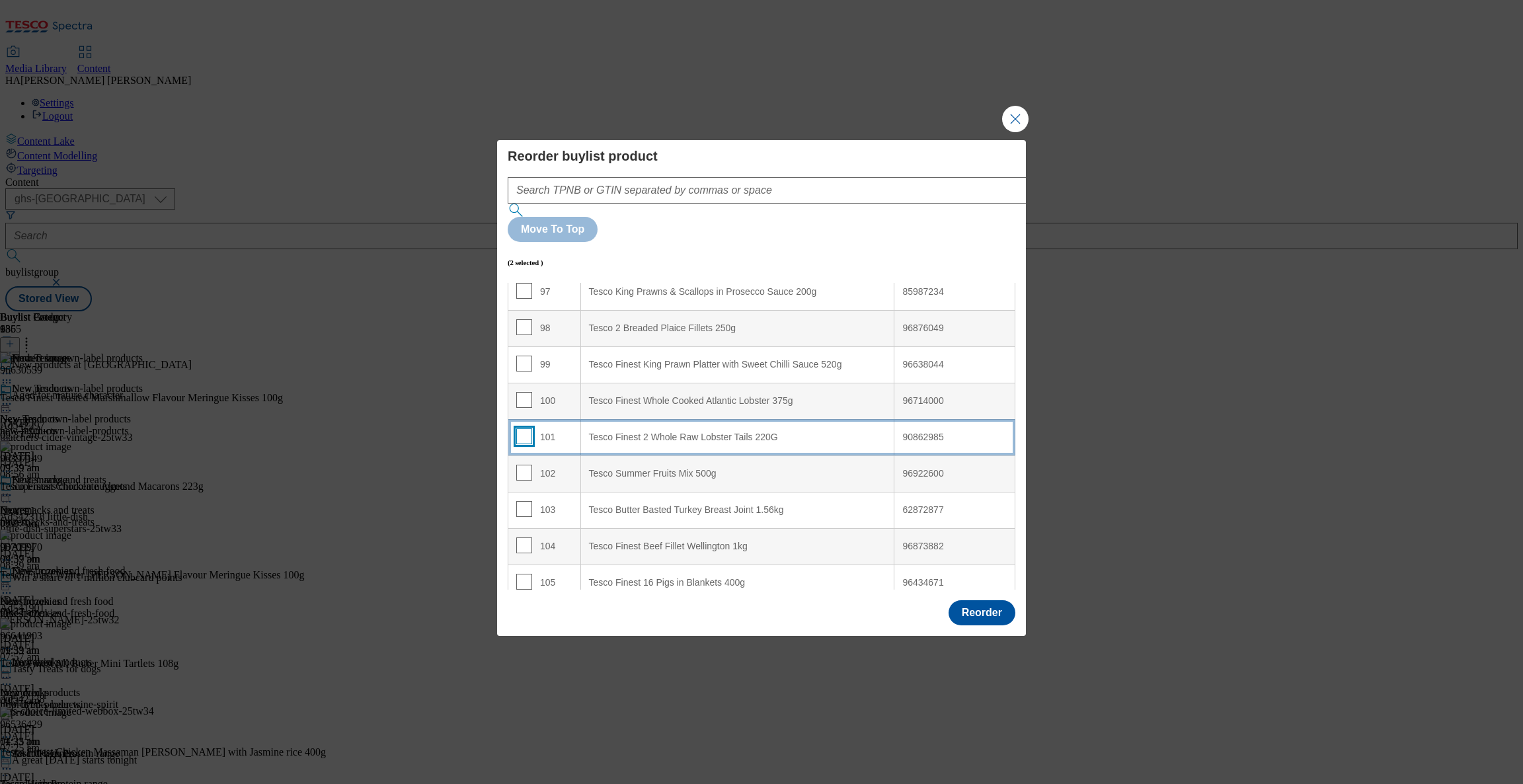
click at [522, 428] on input "Modal" at bounding box center [524, 436] width 16 height 16
checkbox input "true"
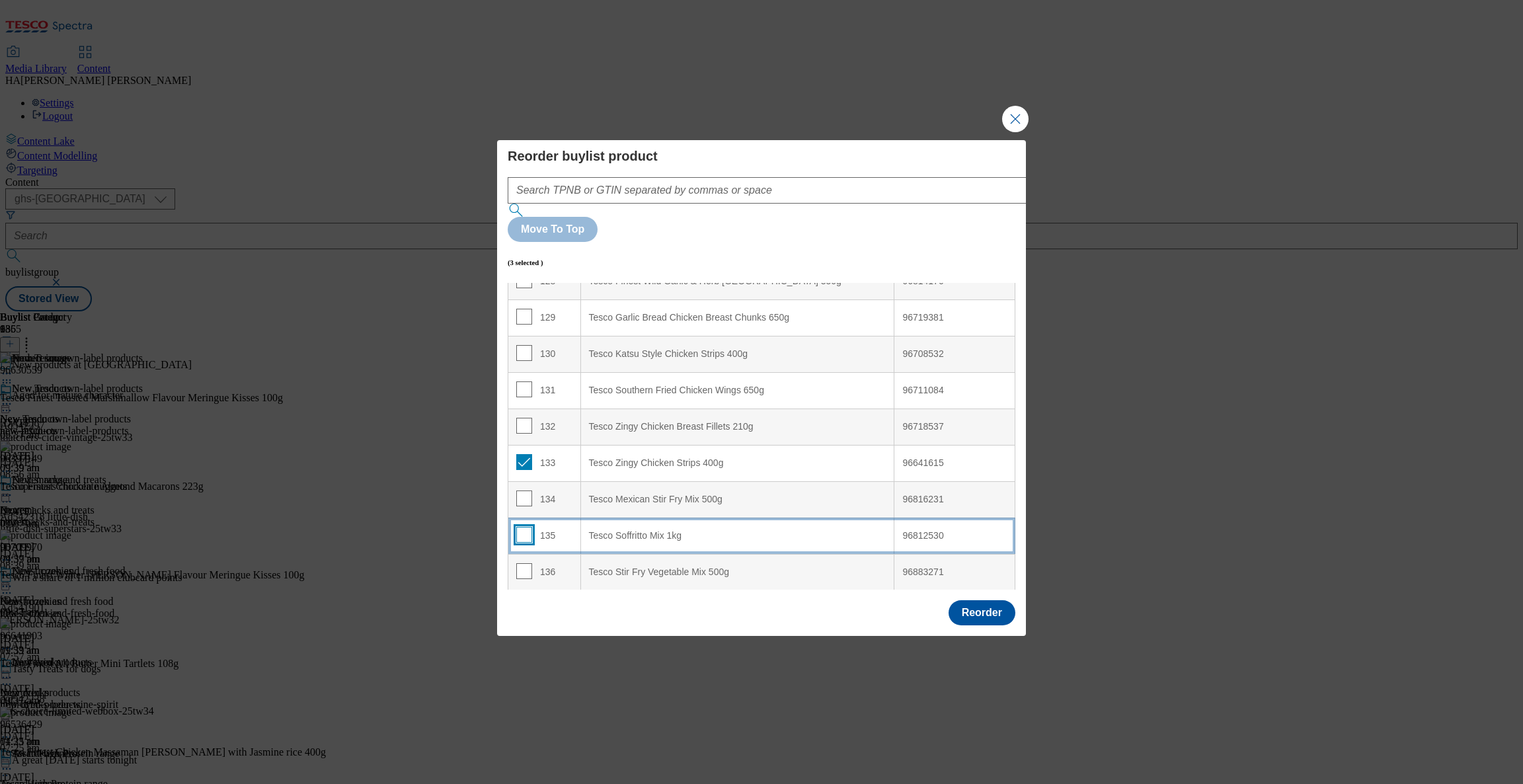
click at [521, 527] on input "Modal" at bounding box center [524, 535] width 16 height 16
checkbox input "true"
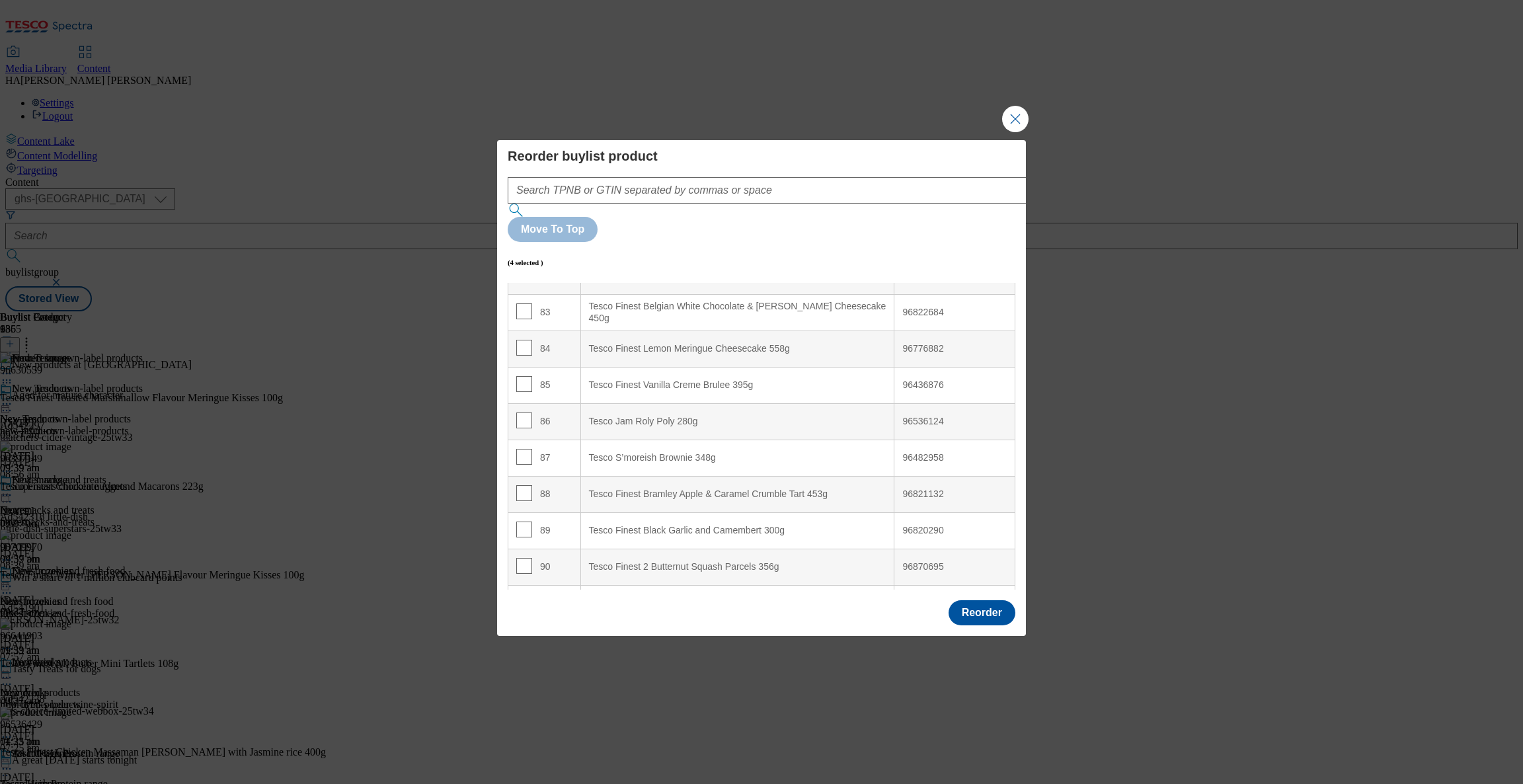
scroll to position [3022, 0]
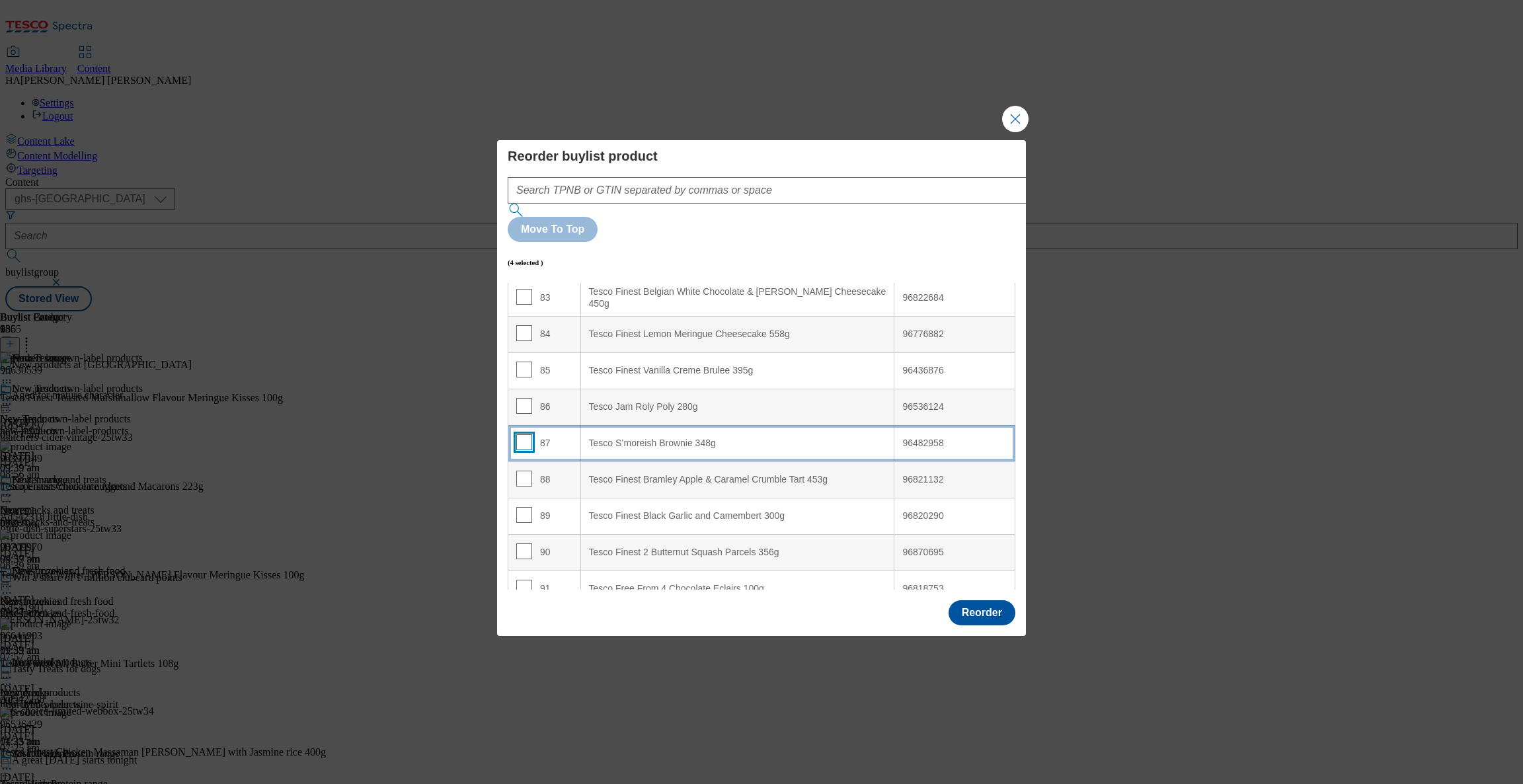
click at [526, 435] on input "Modal" at bounding box center [524, 443] width 16 height 16
checkbox input "true"
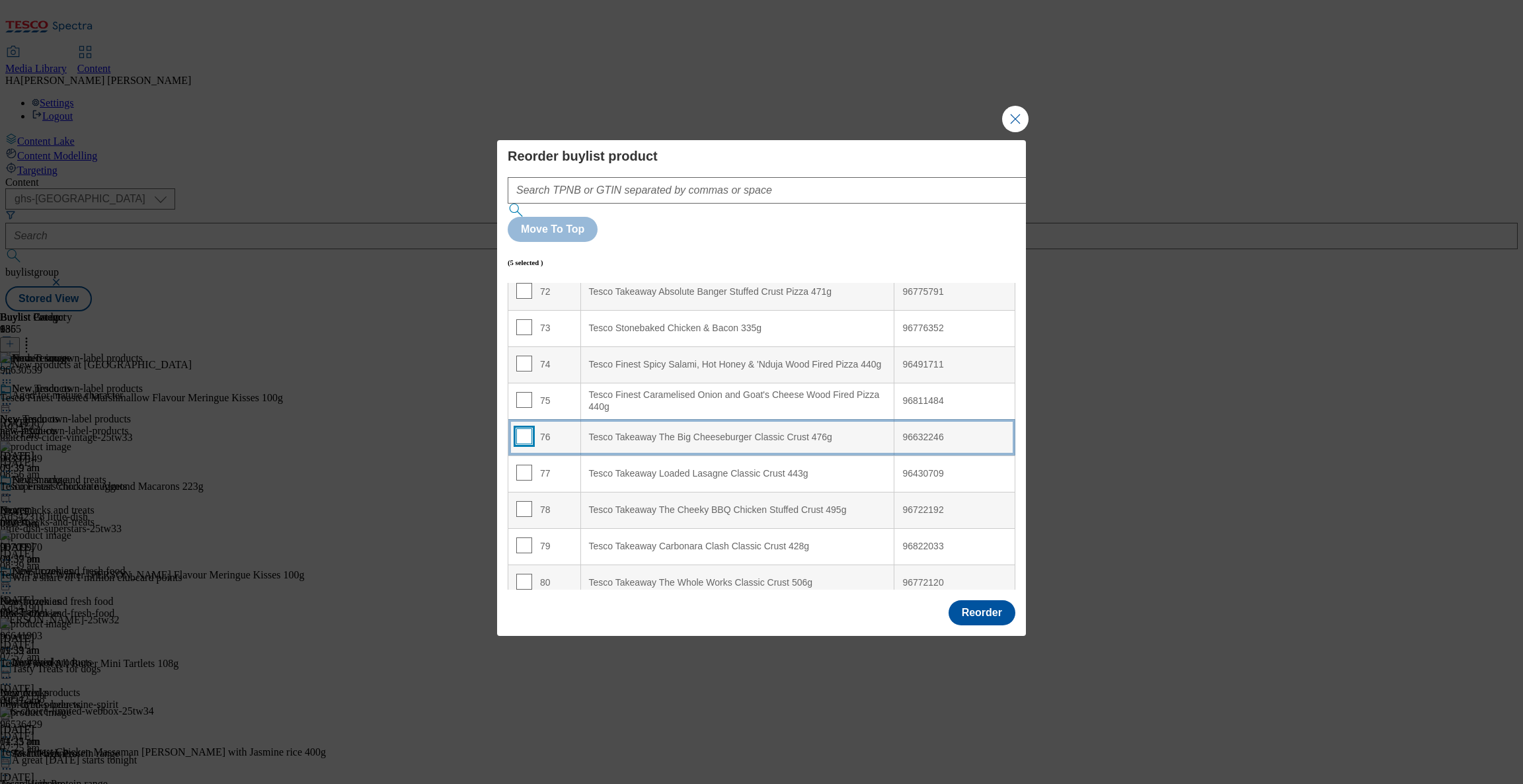
click at [527, 428] on input "Modal" at bounding box center [524, 436] width 16 height 16
checkbox input "true"
click at [527, 429] on input "Modal" at bounding box center [524, 437] width 16 height 16
checkbox input "true"
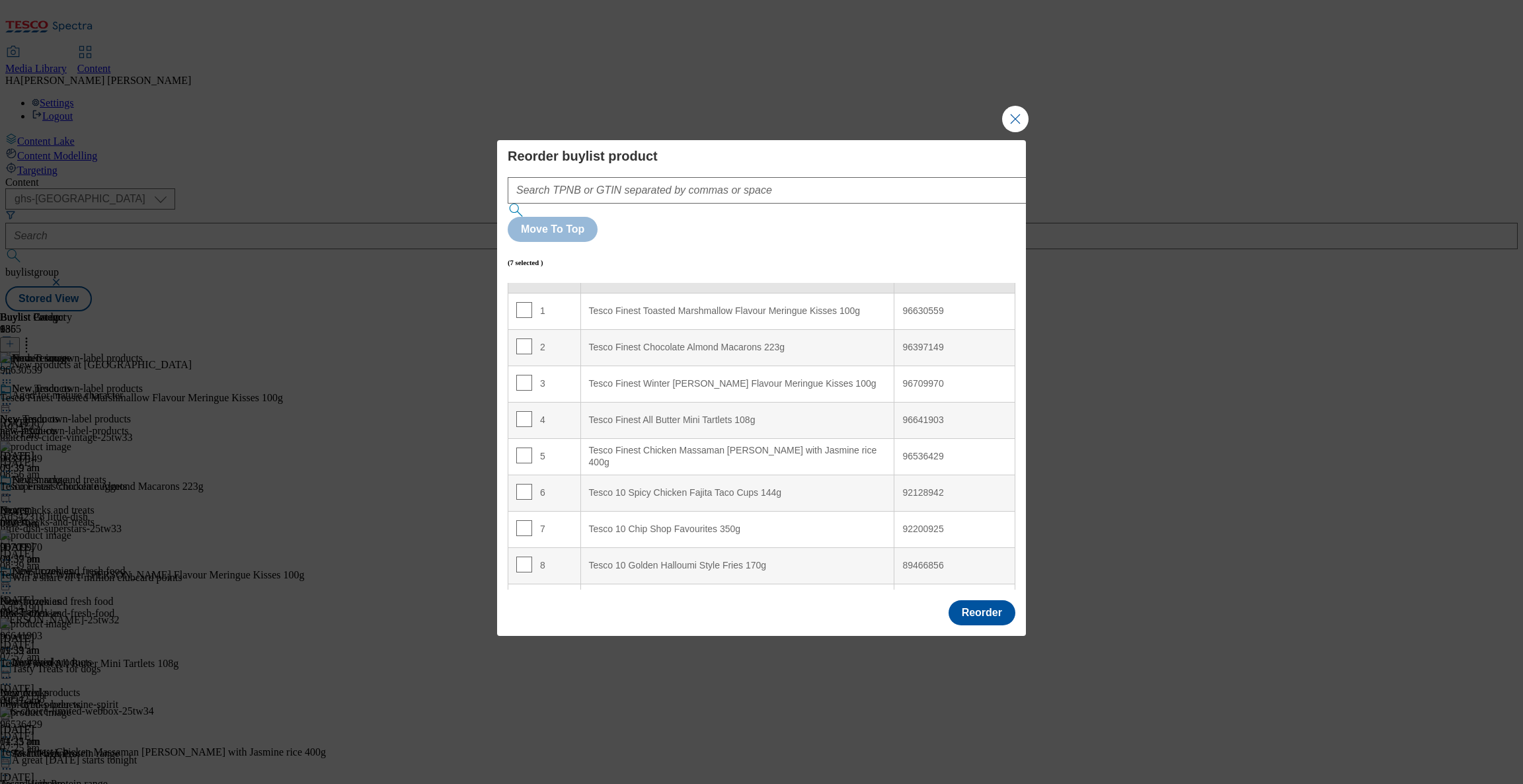
scroll to position [0, 0]
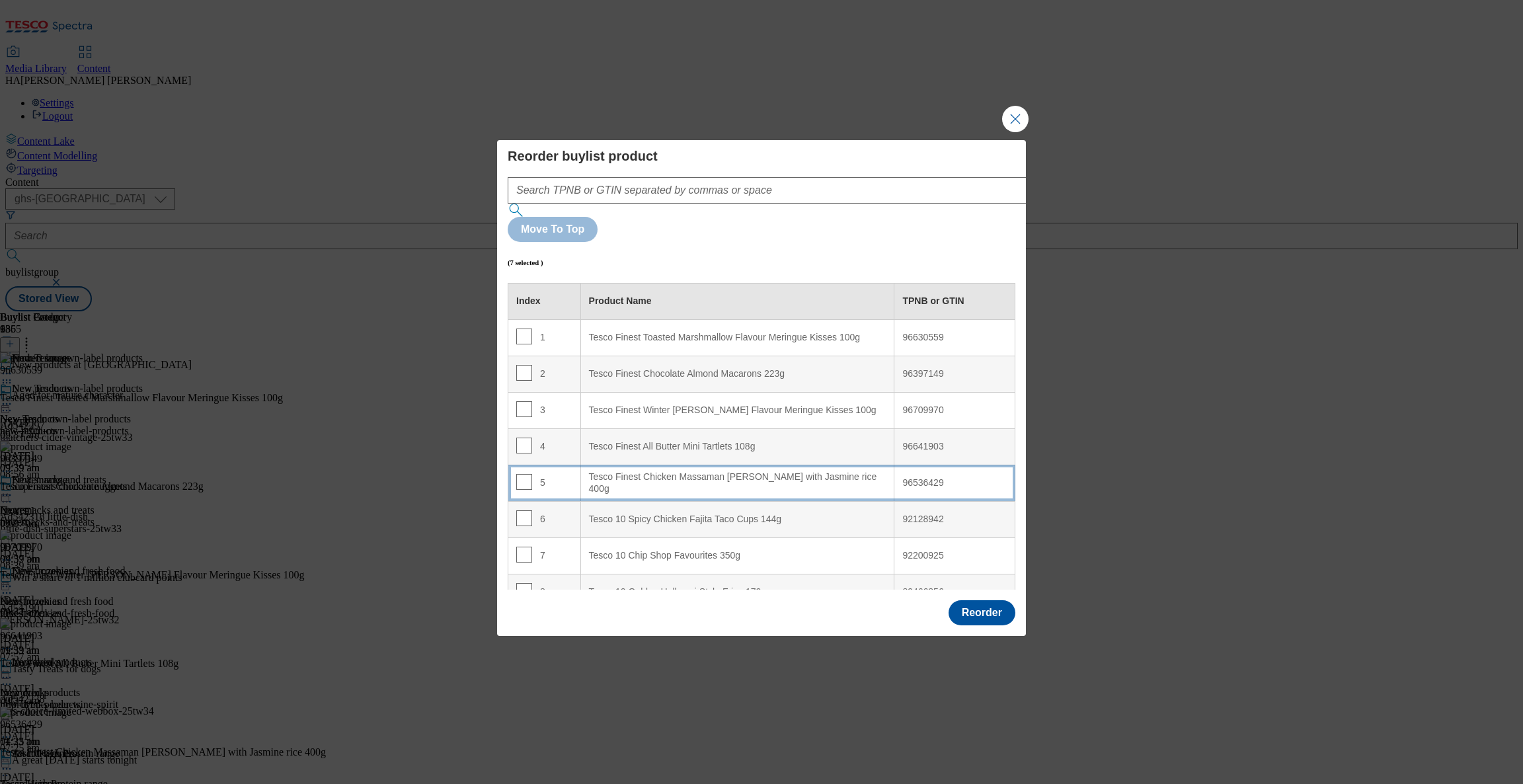
click at [519, 464] on td "5" at bounding box center [545, 482] width 72 height 36
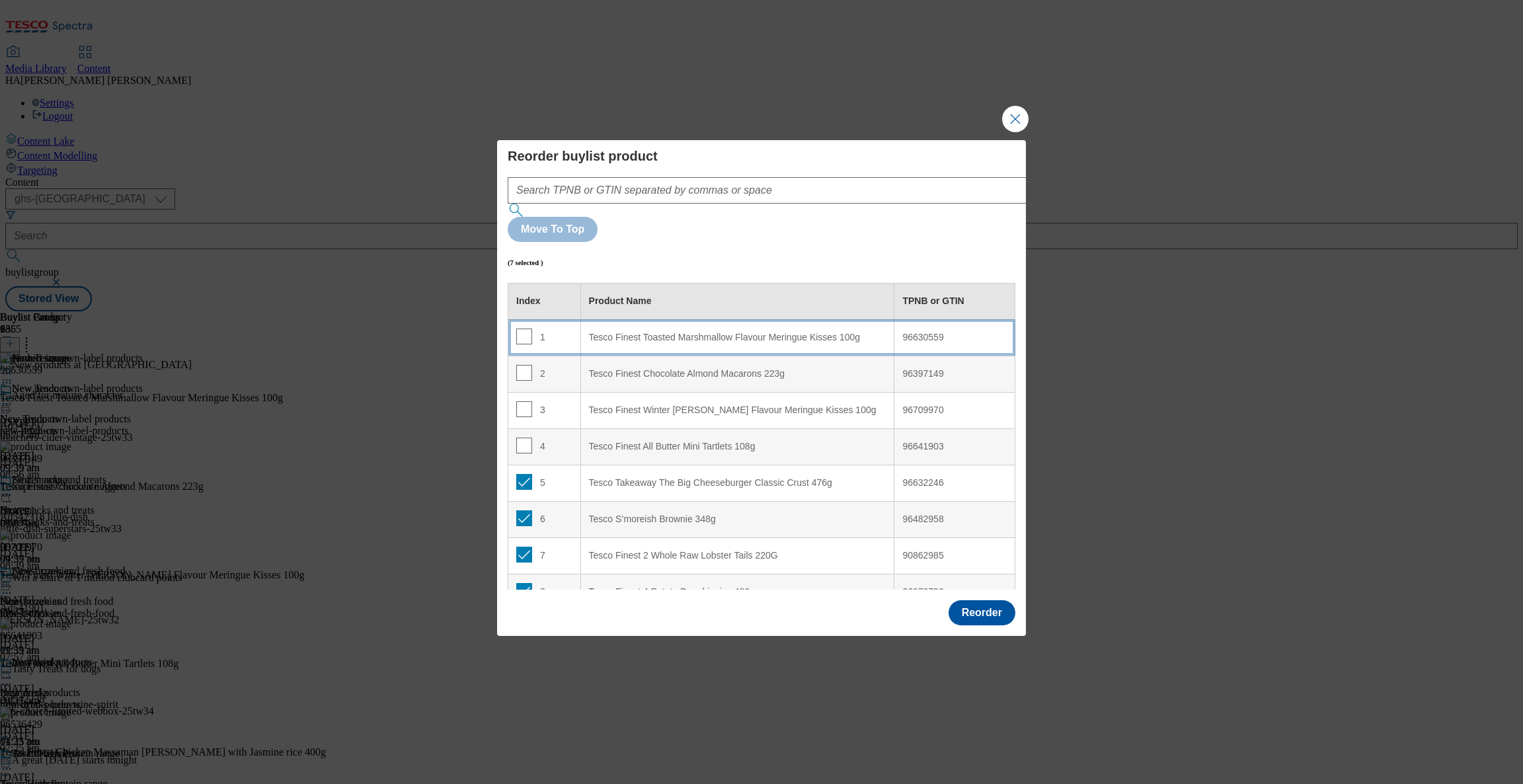
click at [522, 320] on td "1" at bounding box center [545, 337] width 72 height 36
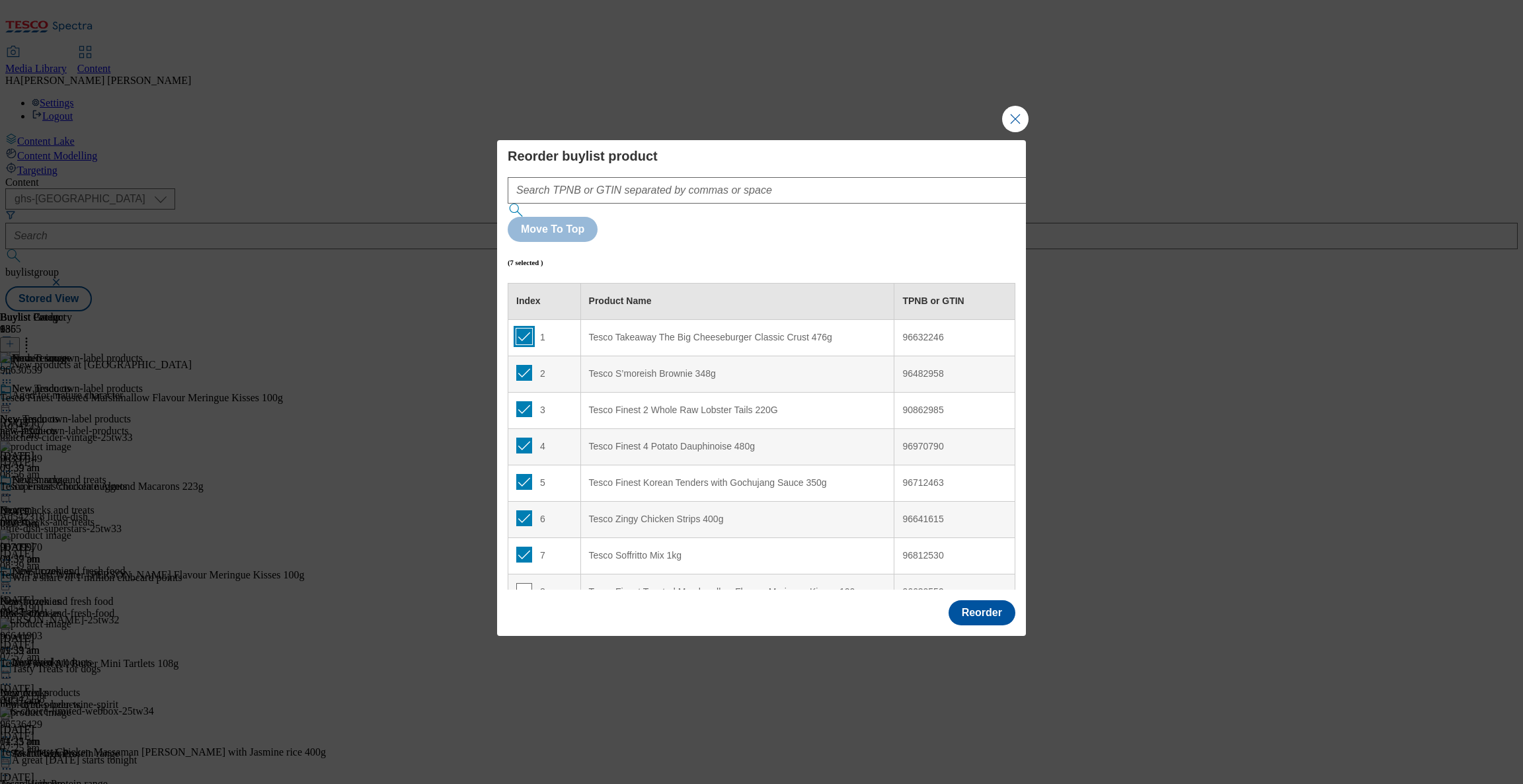
click at [522, 328] on input "Modal" at bounding box center [524, 336] width 16 height 16
checkbox input "true"
click at [1009, 132] on button "Close Modal" at bounding box center [1015, 118] width 27 height 27
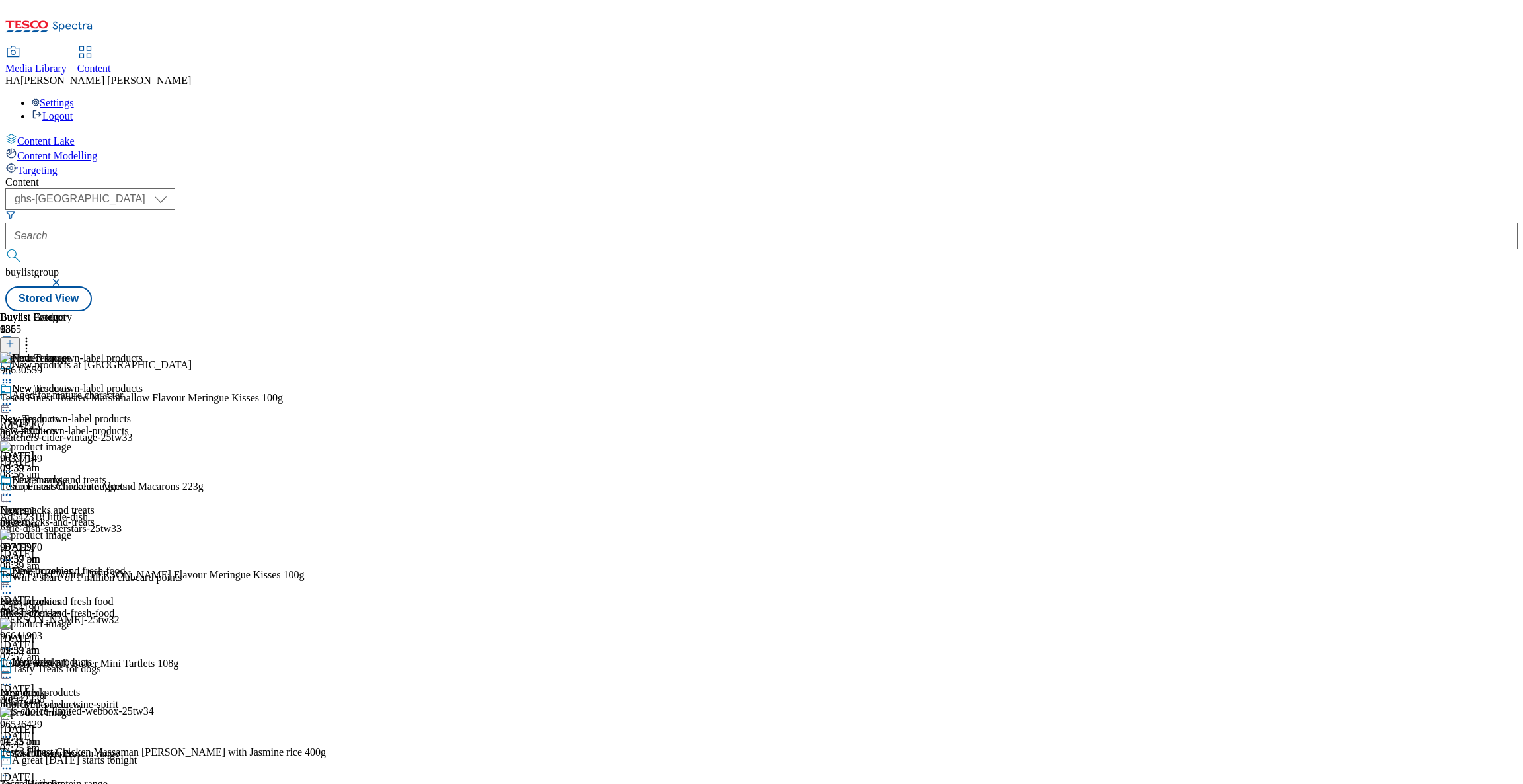
click at [27, 345] on circle at bounding box center [27, 345] width 2 height 2
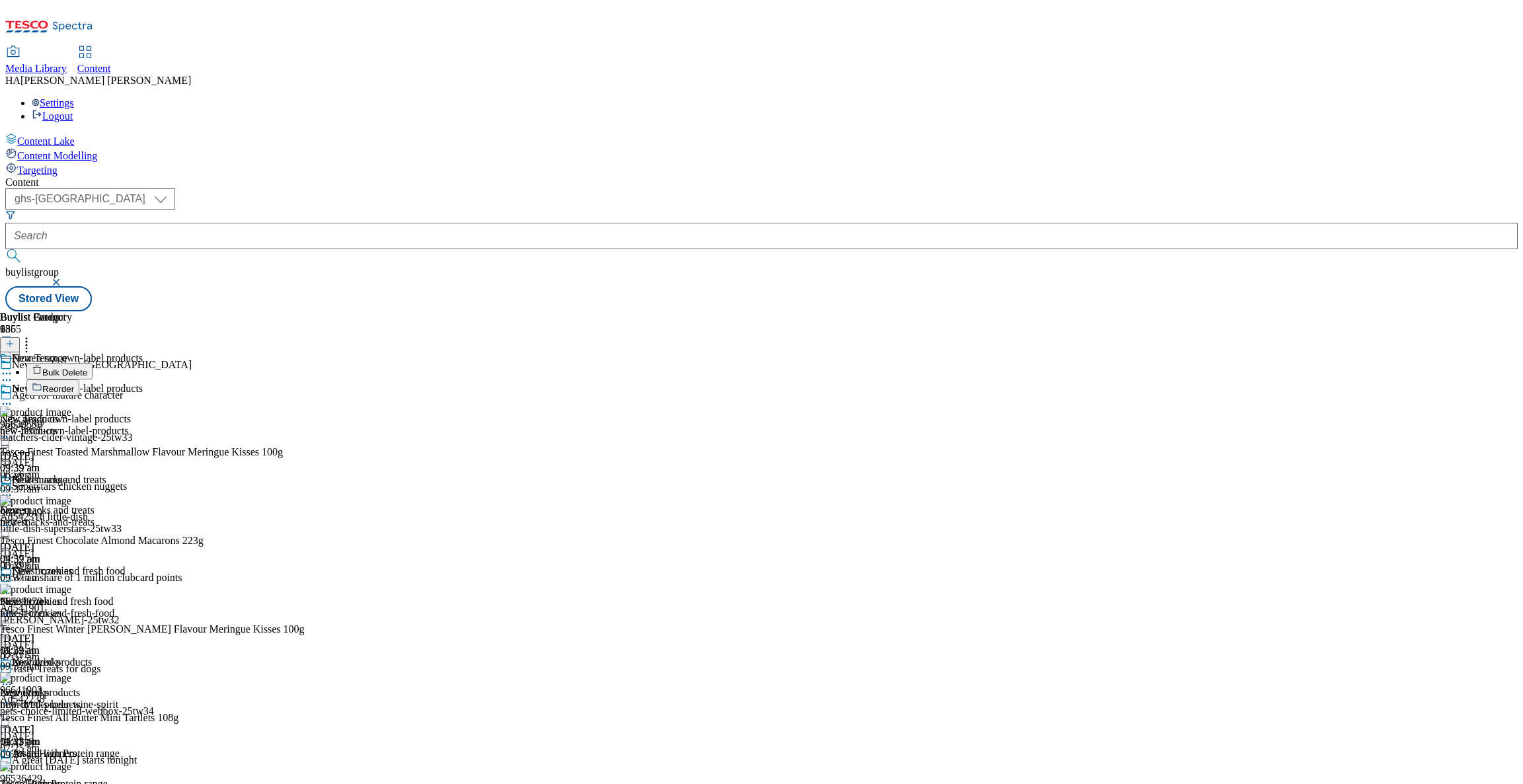
click at [80, 379] on button "Reorder" at bounding box center [53, 387] width 53 height 17
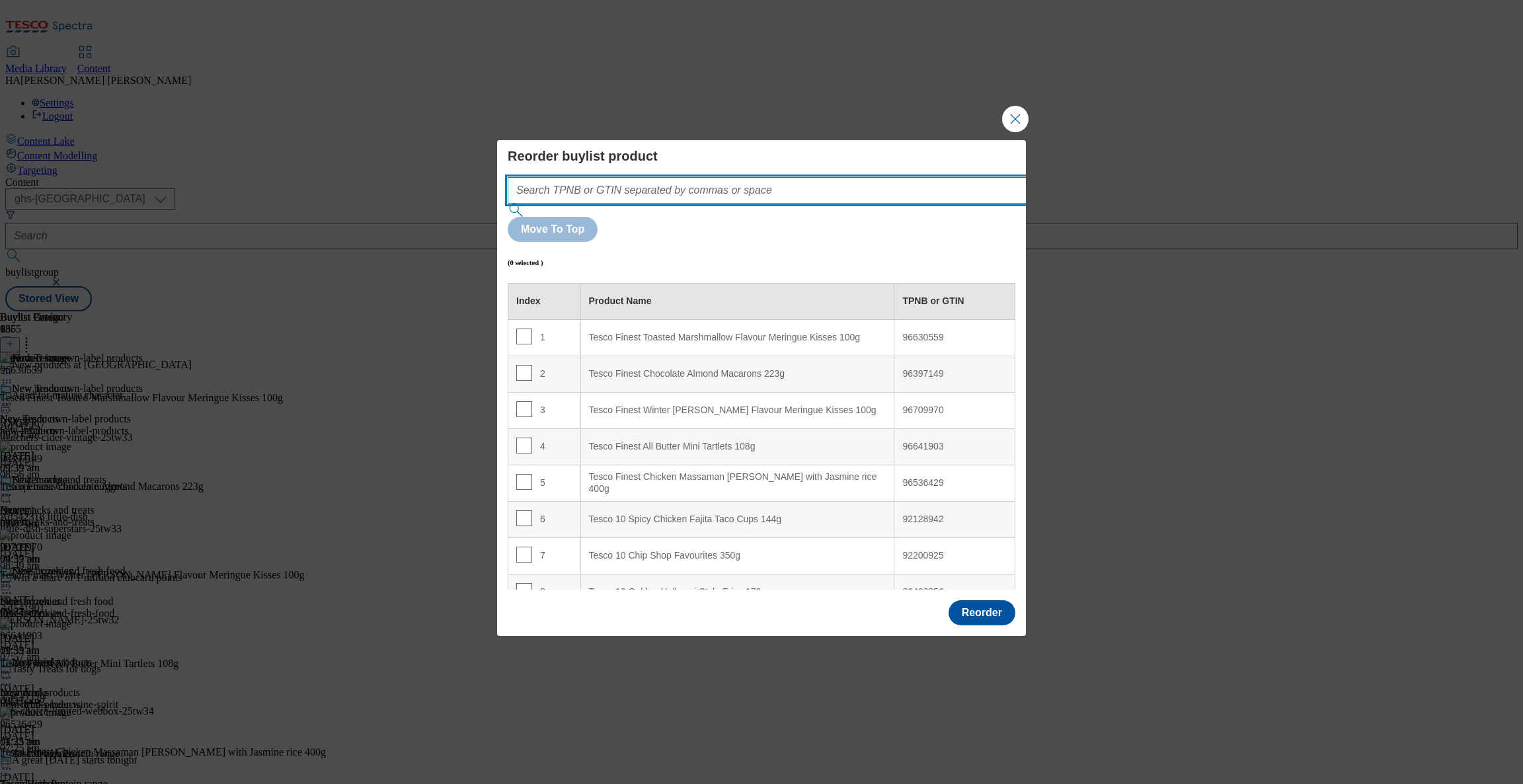
click at [805, 204] on input "Modal" at bounding box center [787, 190] width 559 height 27
paste input "96641615"
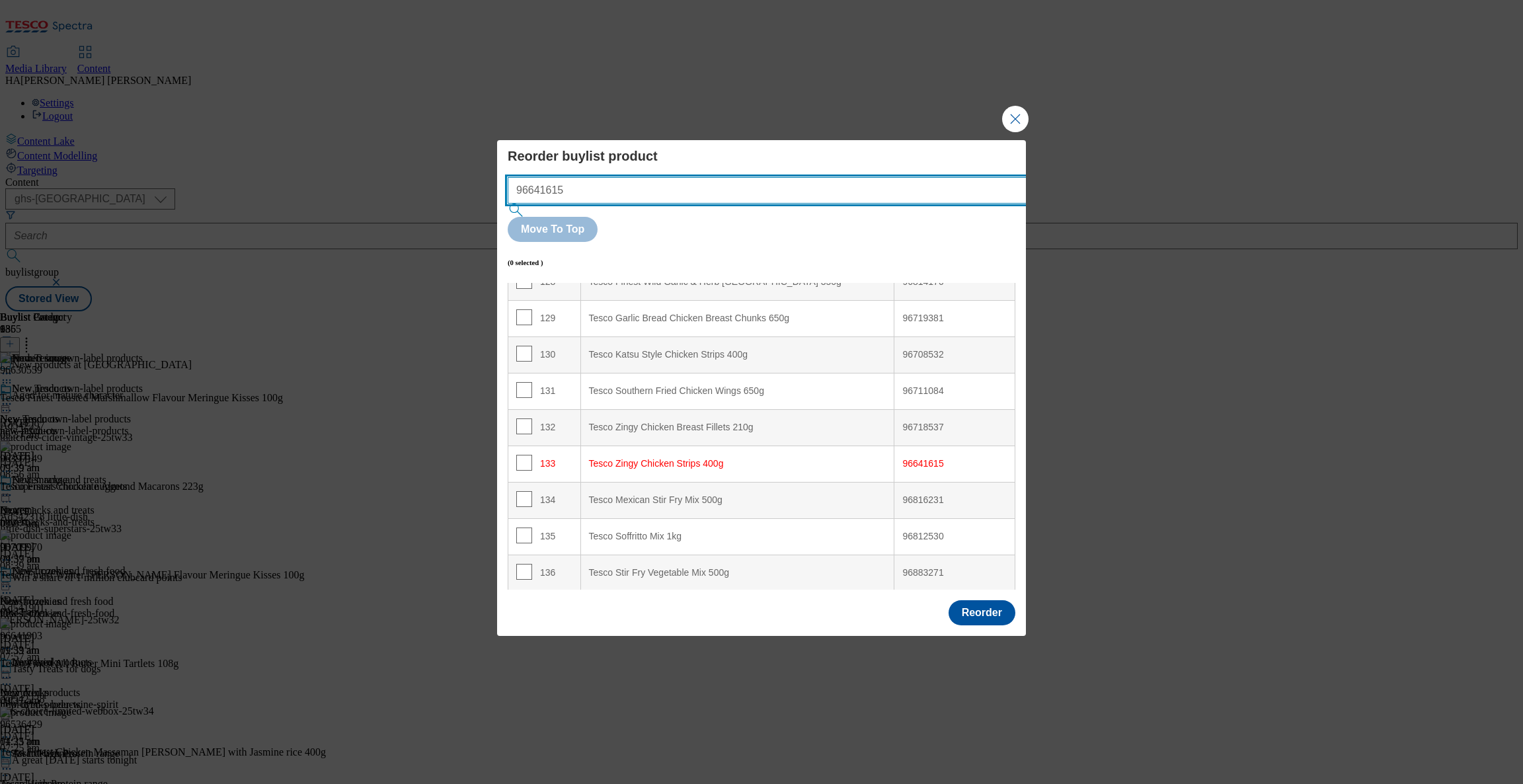
scroll to position [4674, 0]
type input "96641615"
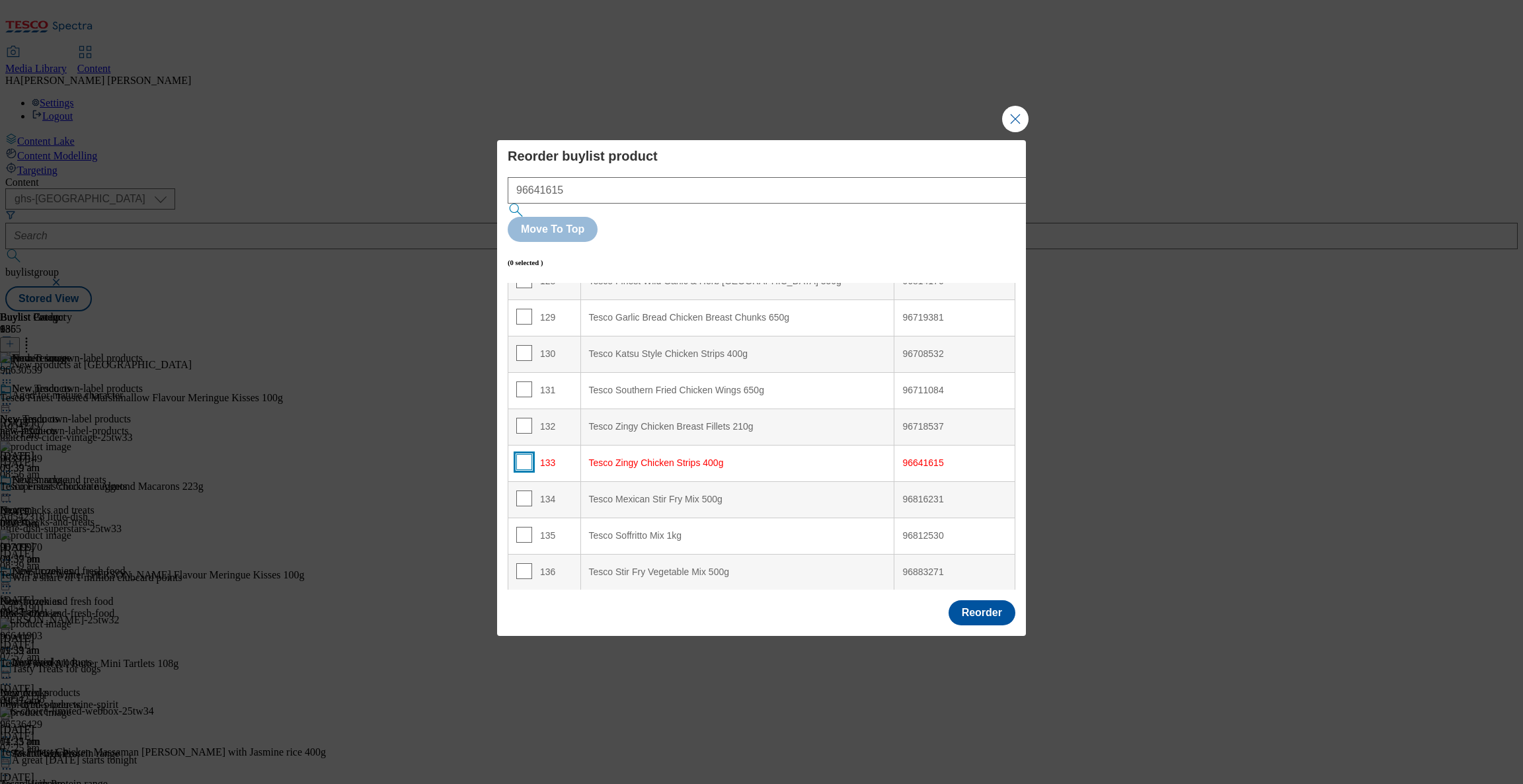
click at [523, 454] on input "Modal" at bounding box center [524, 462] width 16 height 16
click at [724, 457] on div "Tesco Zingy Chicken Strips 400g" at bounding box center [738, 463] width 298 height 12
click at [707, 457] on div "Tesco Zingy Chicken Strips 400g" at bounding box center [738, 463] width 298 height 12
click at [602, 445] on 400g "Tesco Zingy Chicken Strips 400g" at bounding box center [737, 463] width 314 height 36
click at [708, 457] on div "Tesco Zingy Chicken Strips 400g" at bounding box center [738, 463] width 298 height 12
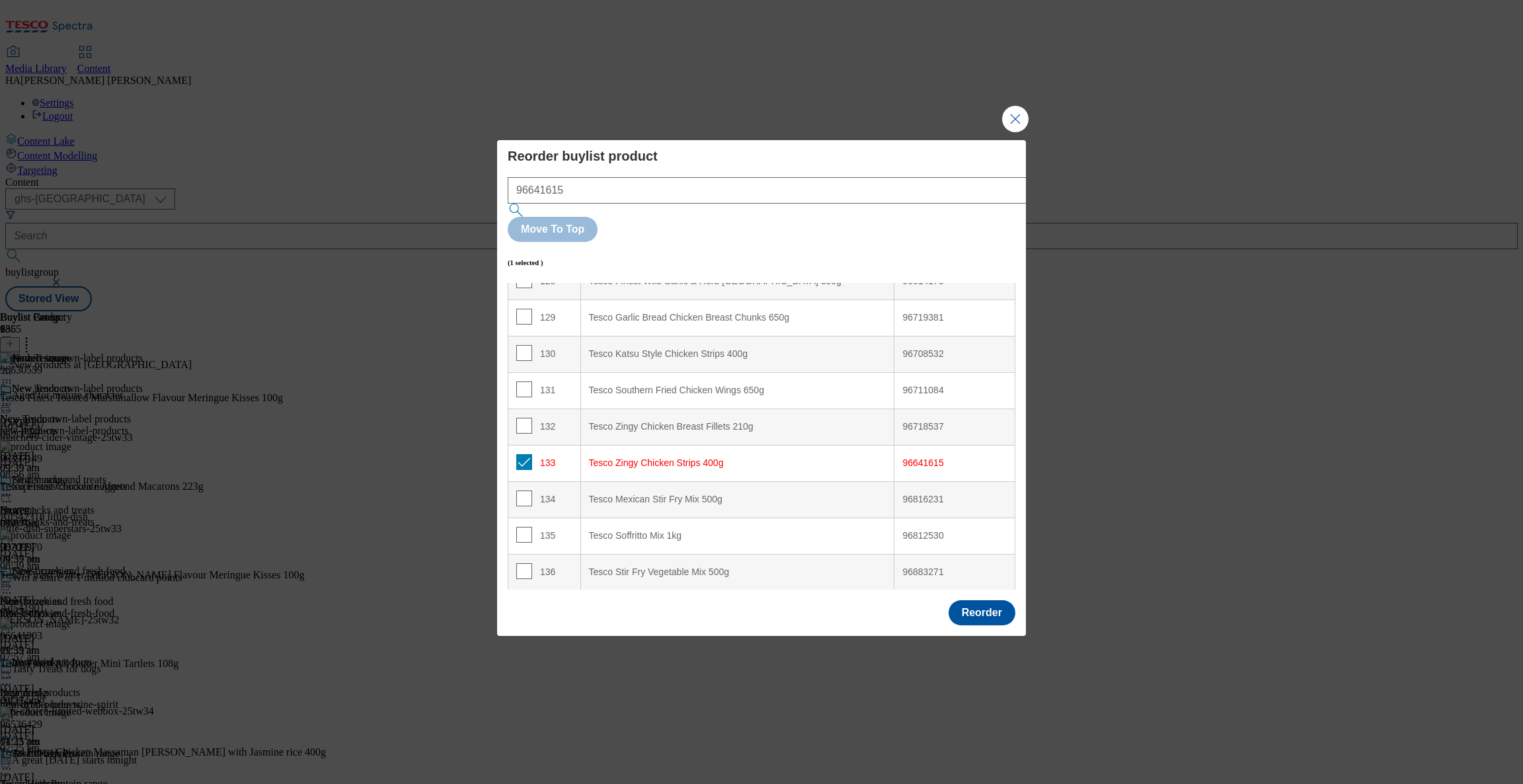
click at [562, 454] on div "133" at bounding box center [544, 464] width 56 height 19
click at [546, 454] on div "133" at bounding box center [544, 464] width 56 height 19
click at [516, 454] on input "Modal" at bounding box center [524, 462] width 16 height 16
click at [546, 454] on div "133" at bounding box center [544, 464] width 56 height 19
click at [529, 454] on input "Modal" at bounding box center [524, 462] width 16 height 16
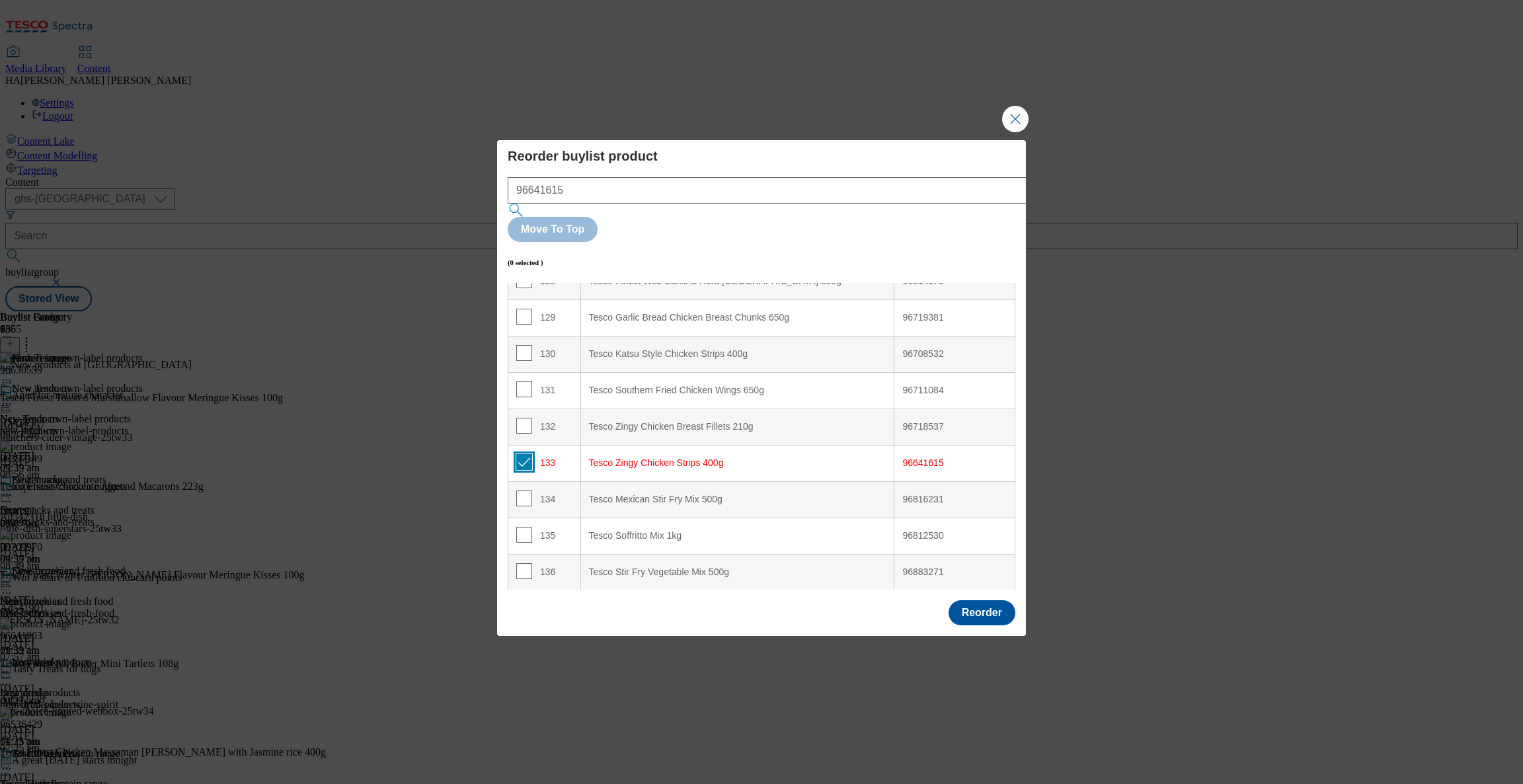
checkbox input "true"
click at [960, 600] on button "Reorder" at bounding box center [982, 613] width 67 height 25
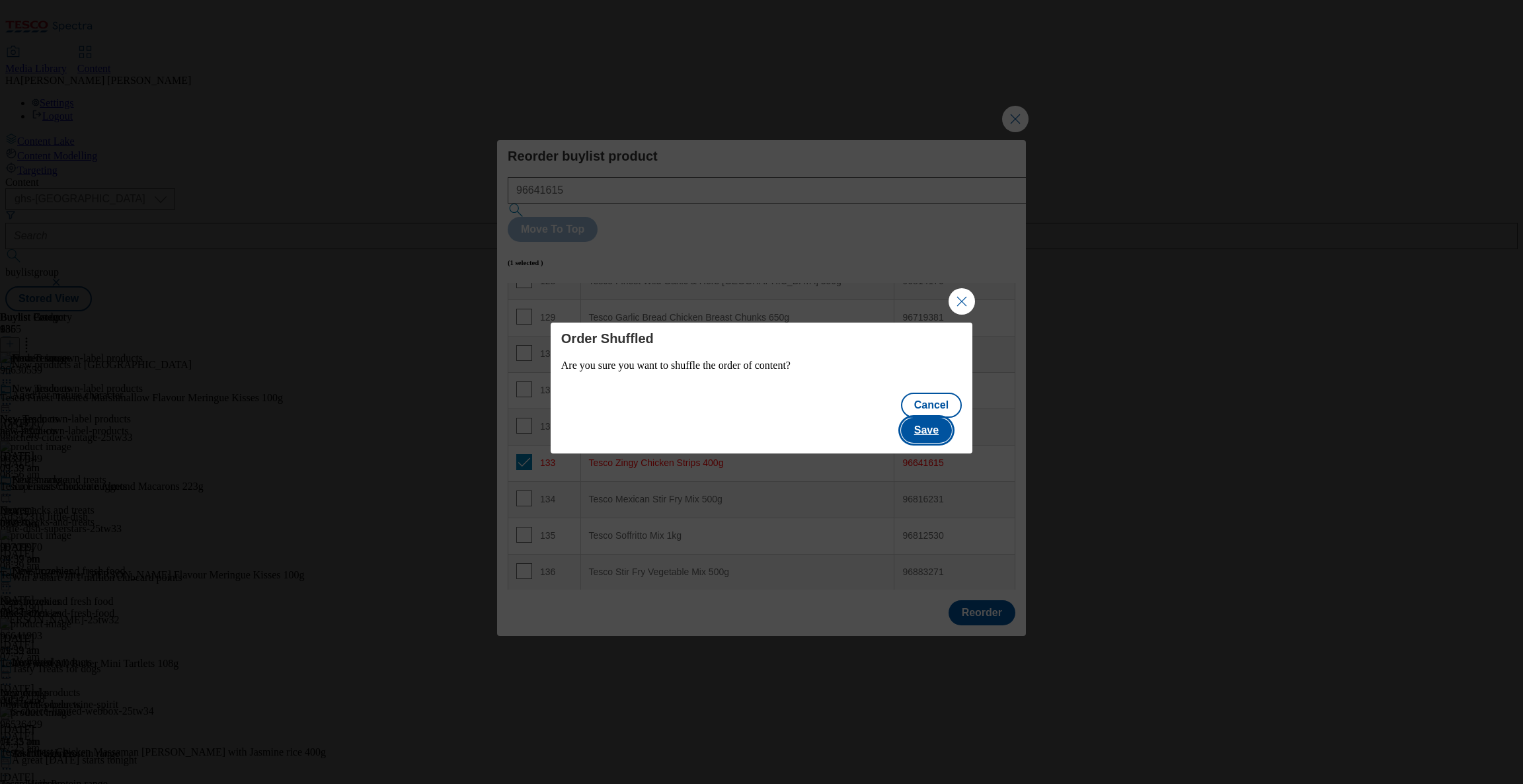
click at [927, 420] on button "Save" at bounding box center [927, 430] width 51 height 25
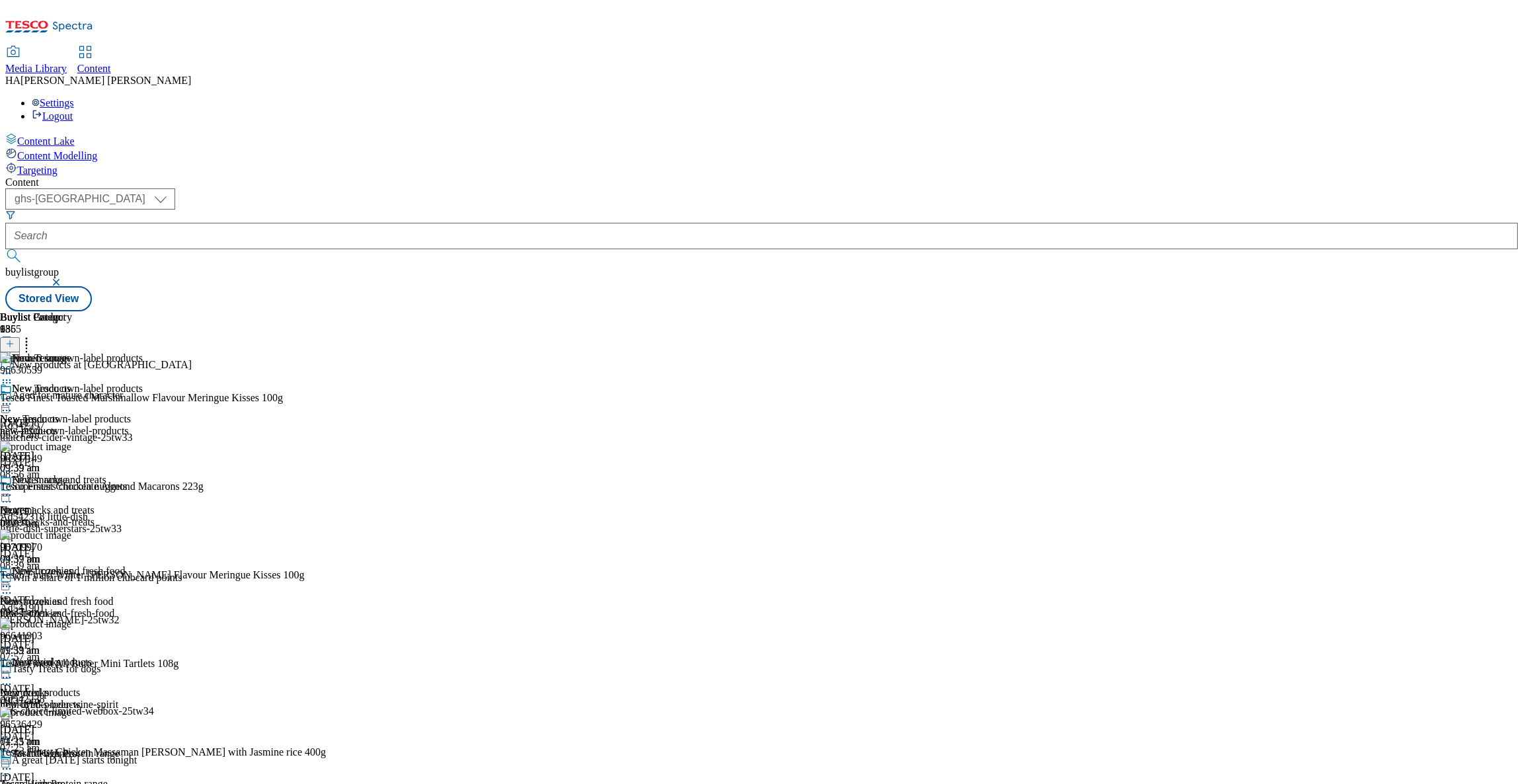
click at [14, 339] on icon at bounding box center [10, 343] width 9 height 9
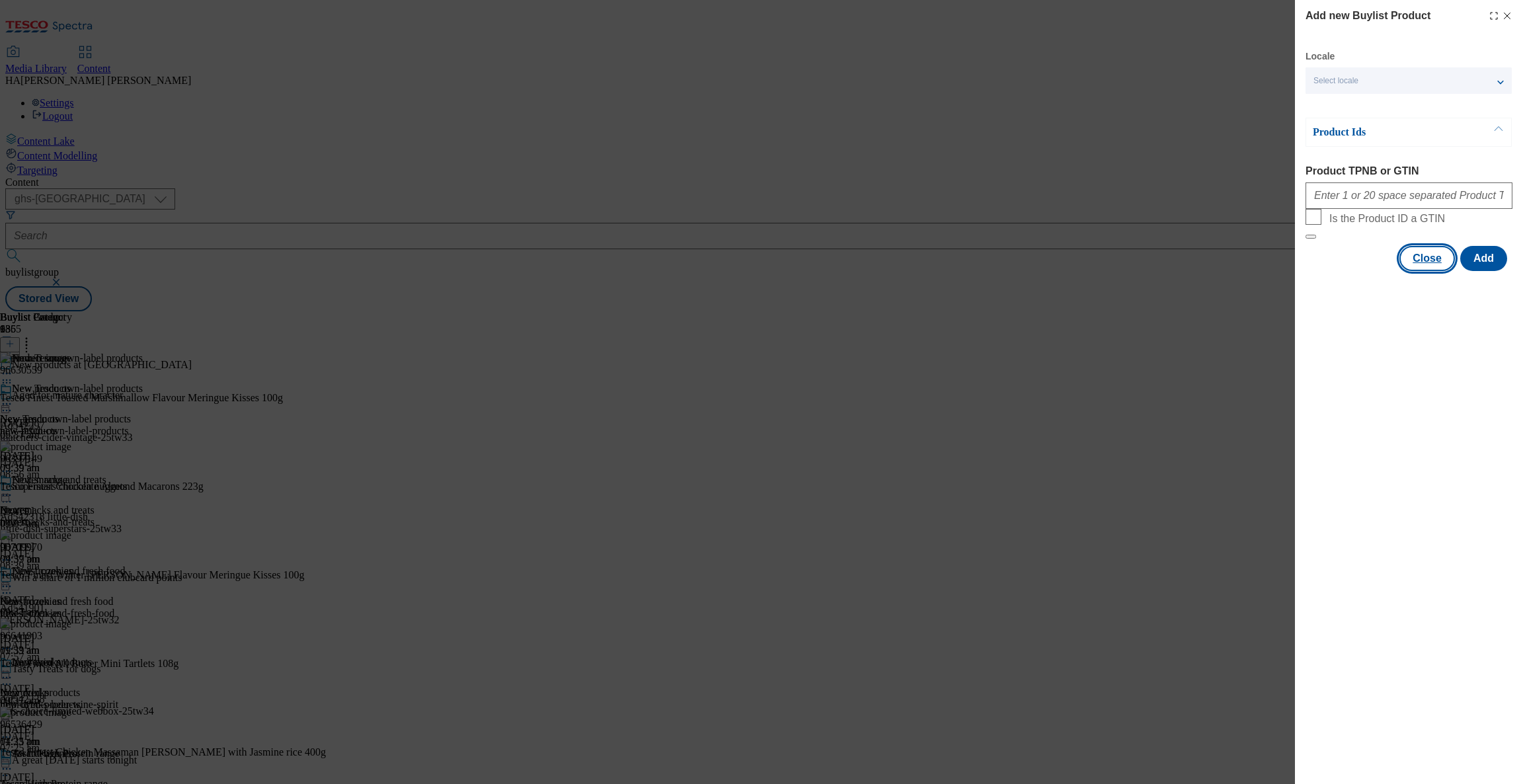
click at [1417, 271] on button "Close" at bounding box center [1427, 258] width 56 height 25
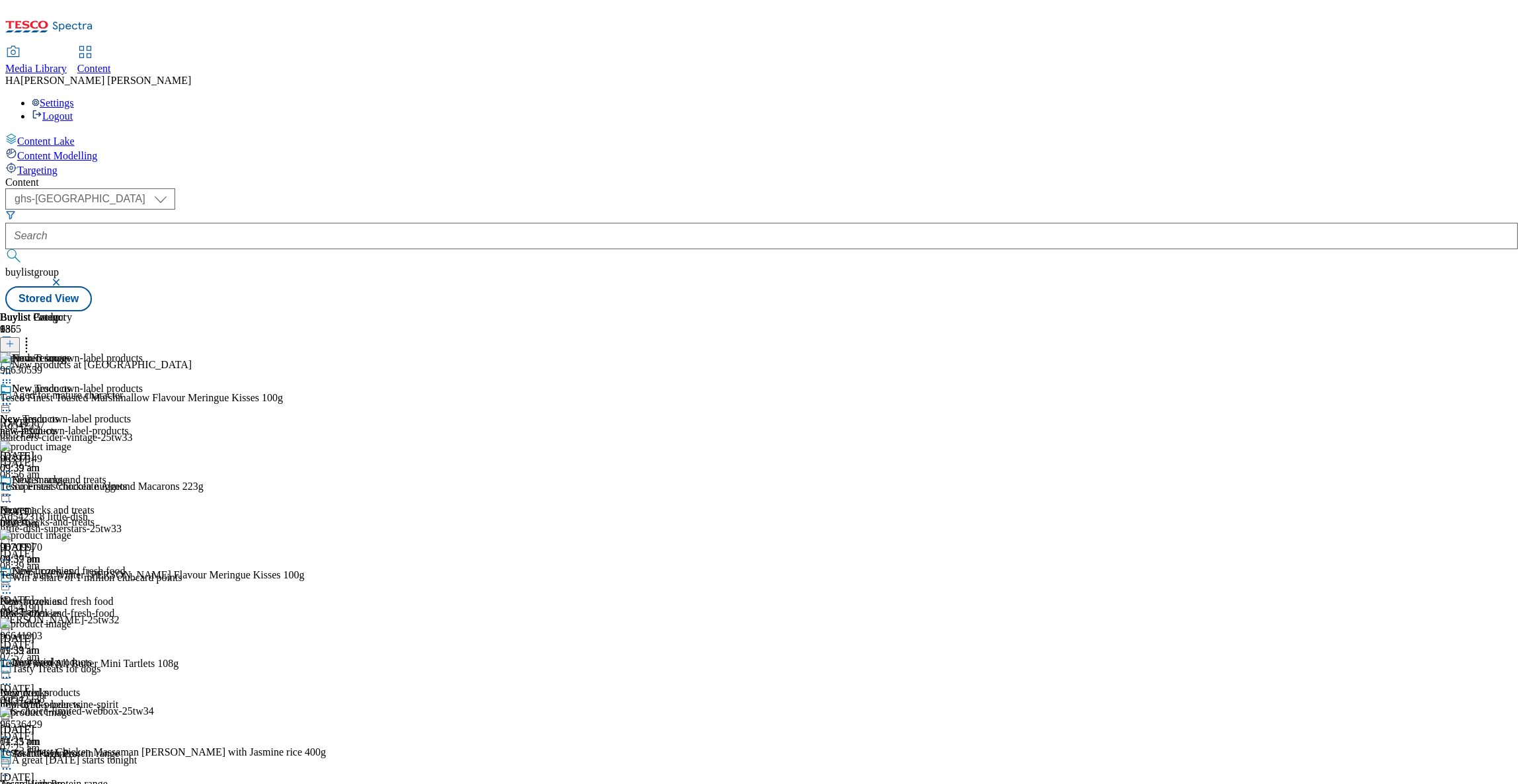
click at [33, 335] on icon at bounding box center [27, 341] width 13 height 13
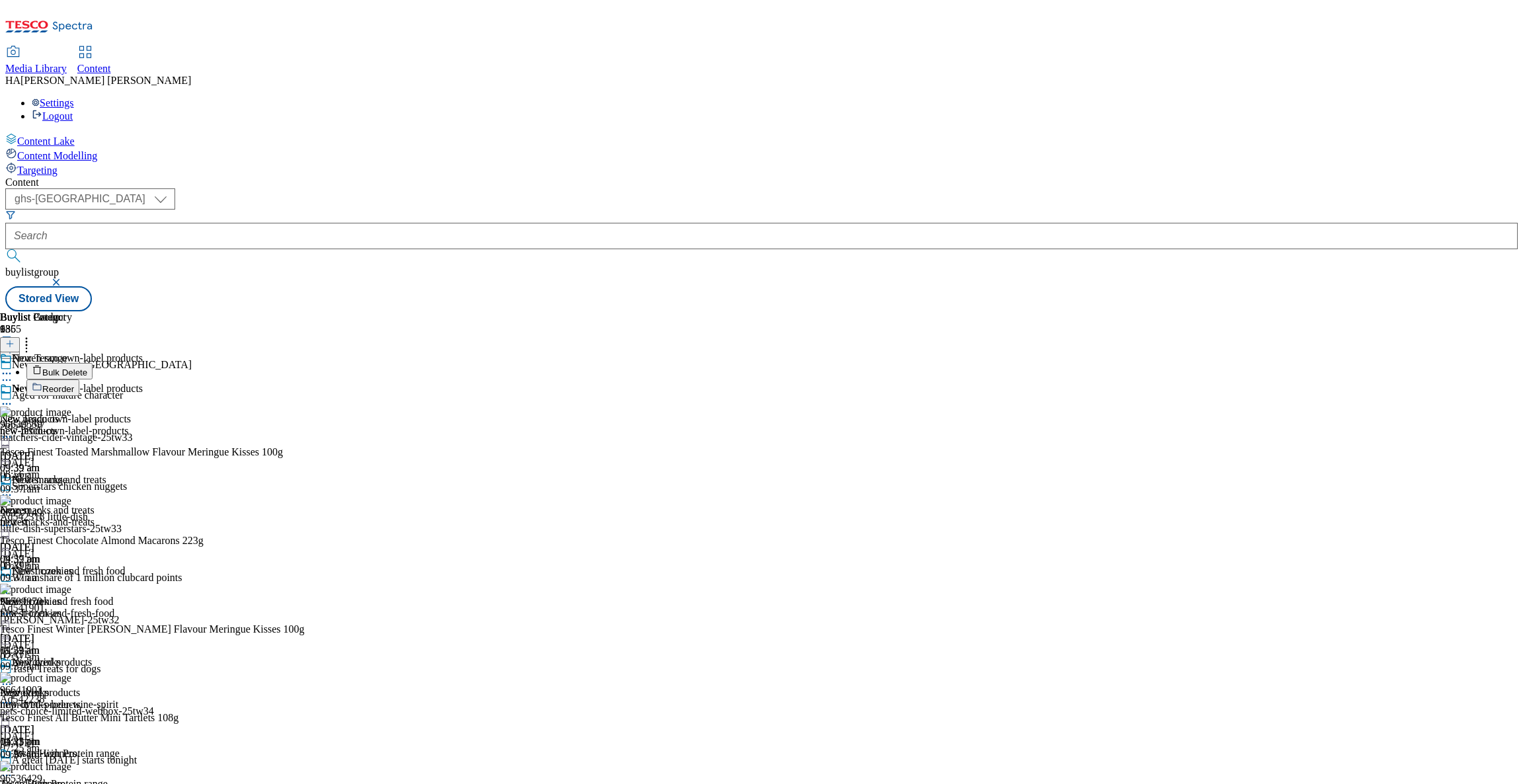
click at [80, 379] on button "Reorder" at bounding box center [53, 387] width 53 height 17
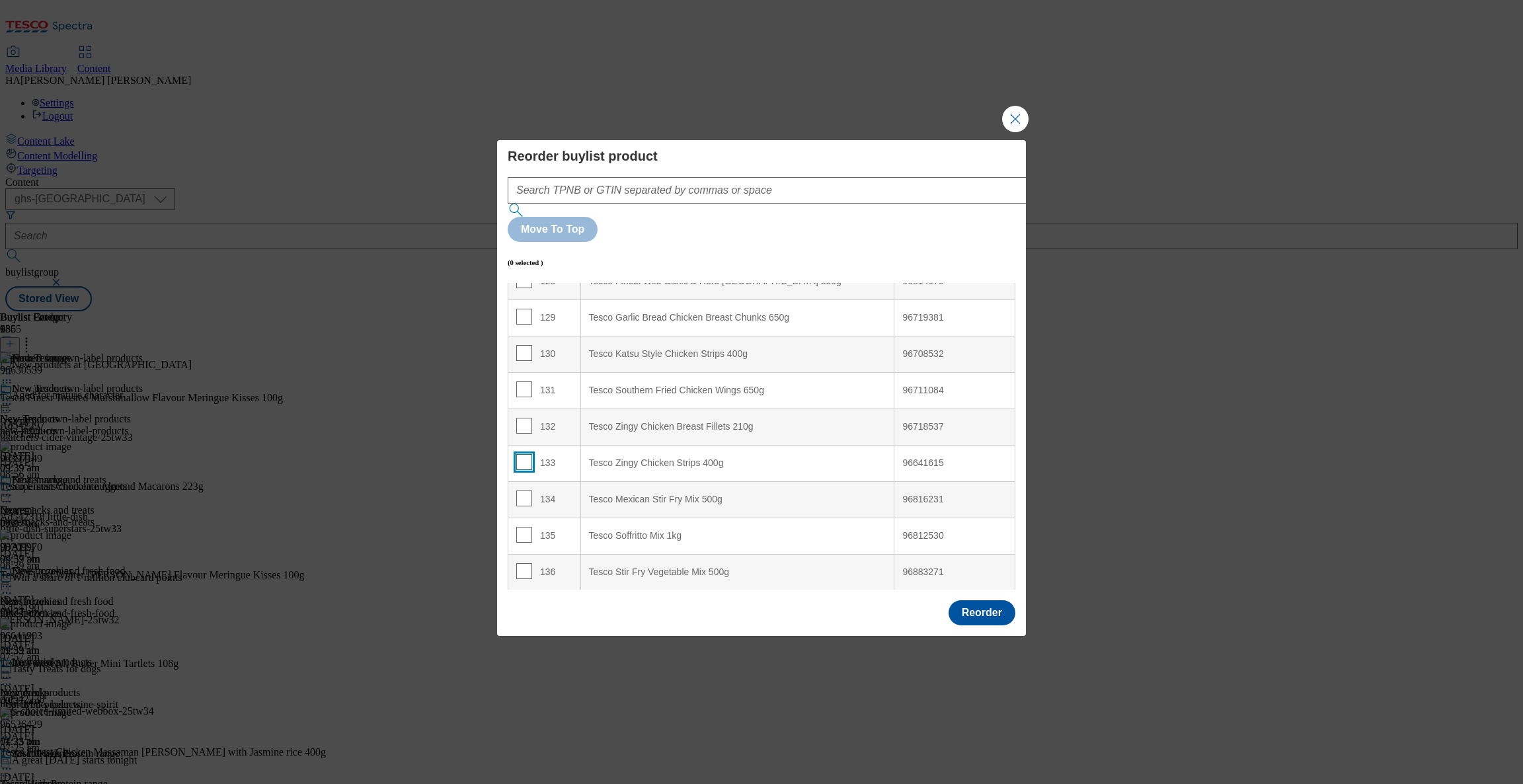
click at [522, 454] on input "Modal" at bounding box center [524, 462] width 16 height 16
checkbox input "true"
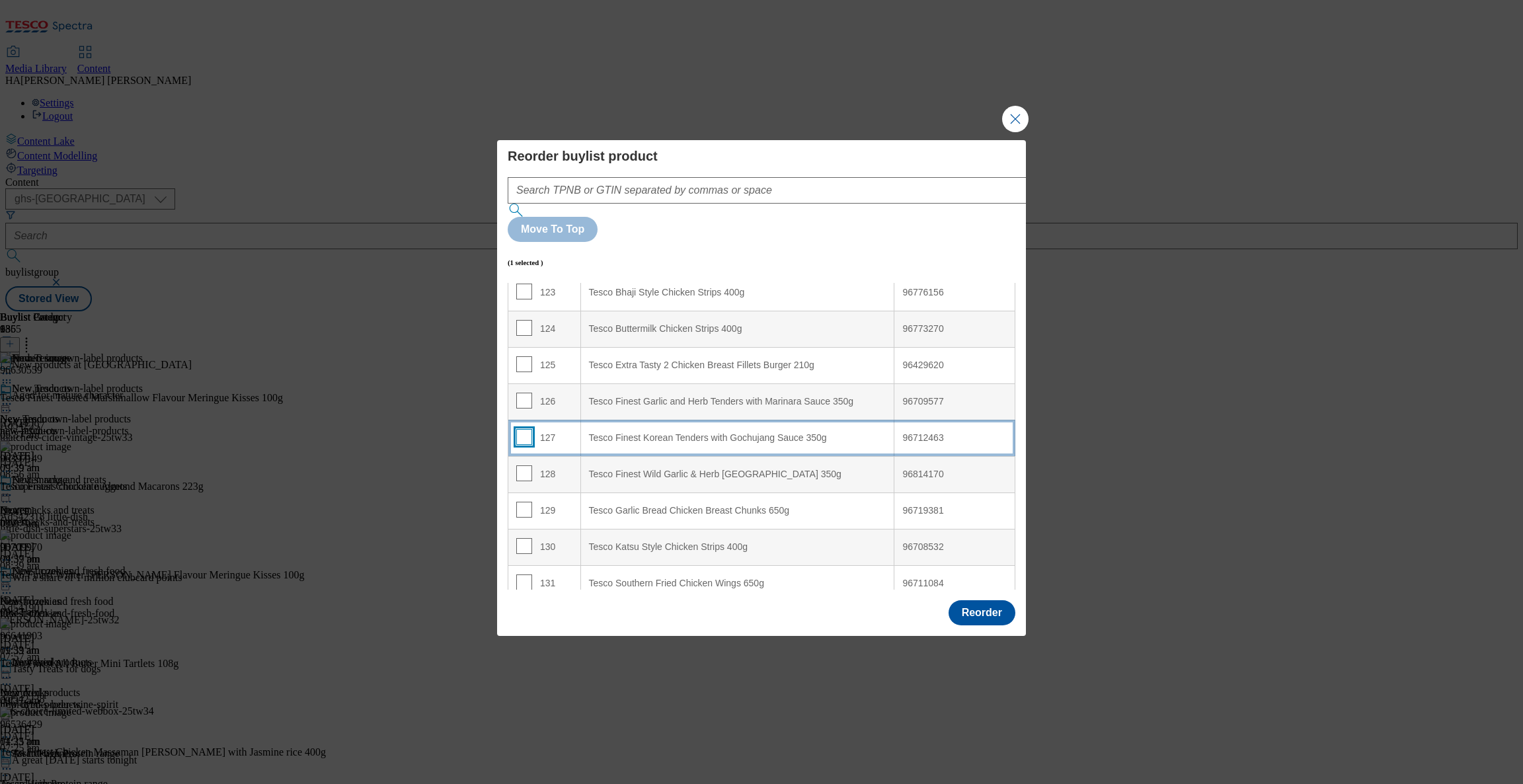
click at [522, 429] on input "Modal" at bounding box center [524, 437] width 16 height 16
checkbox input "true"
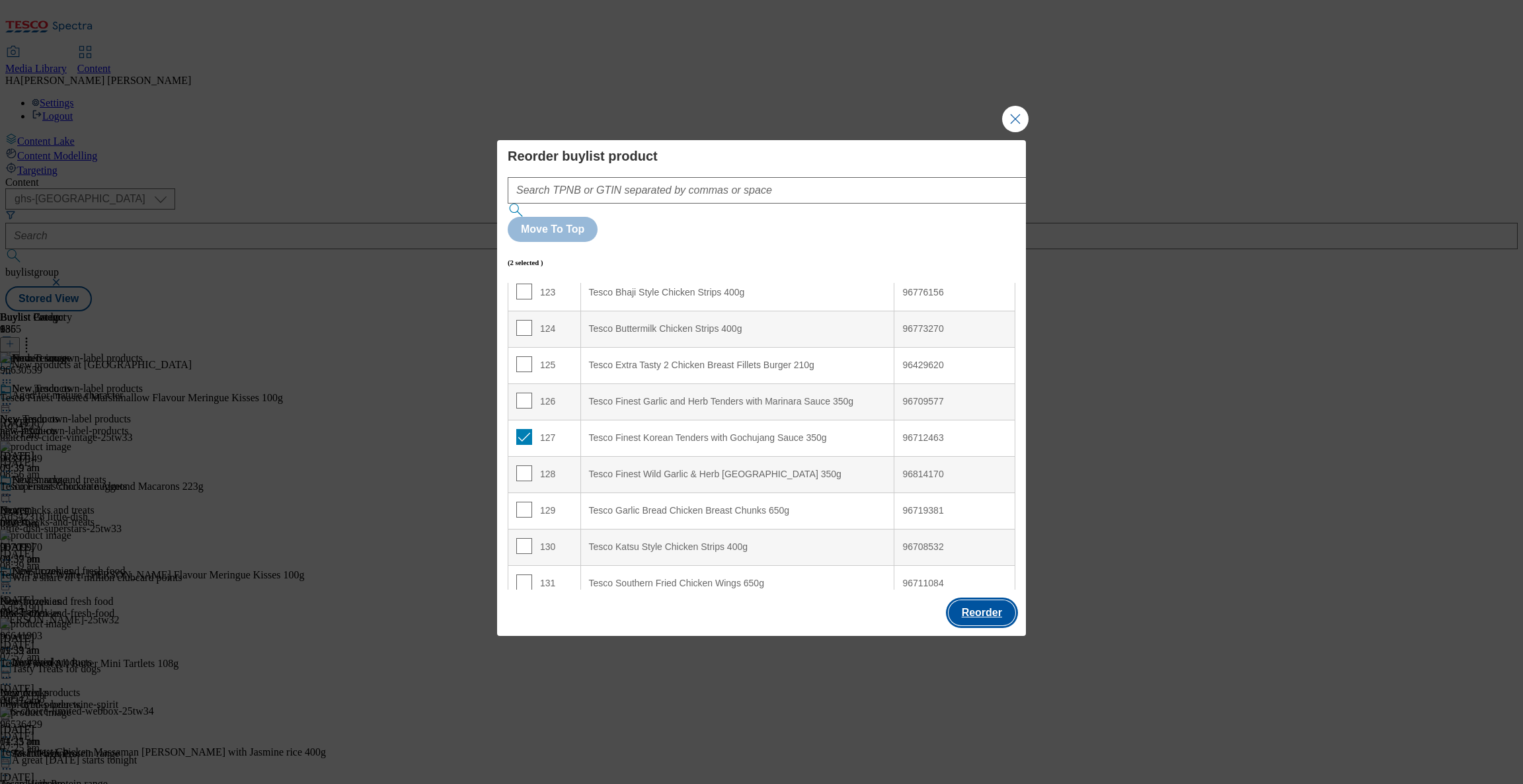
click at [982, 600] on button "Reorder" at bounding box center [982, 613] width 67 height 25
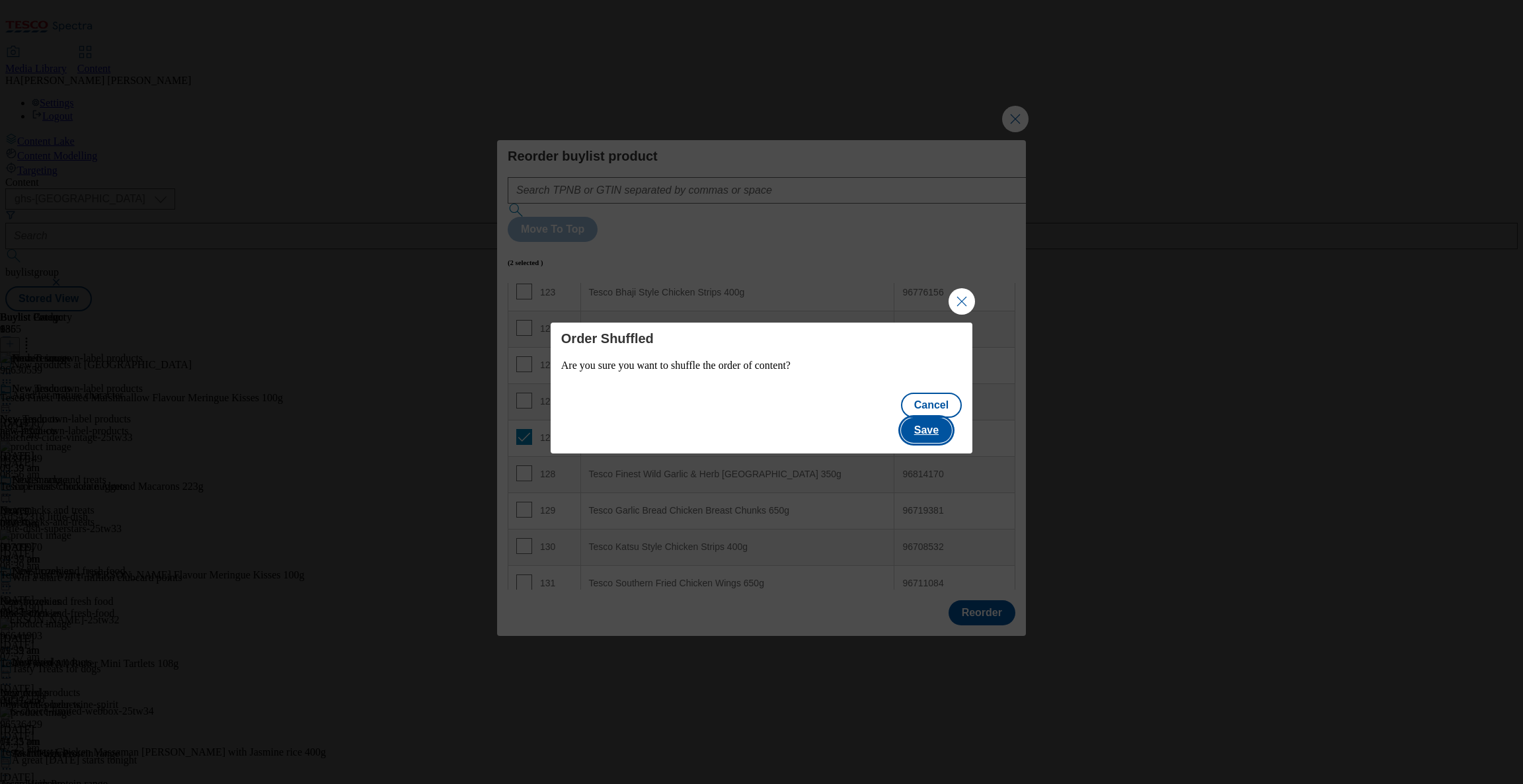
click at [935, 419] on button "Save" at bounding box center [927, 430] width 51 height 25
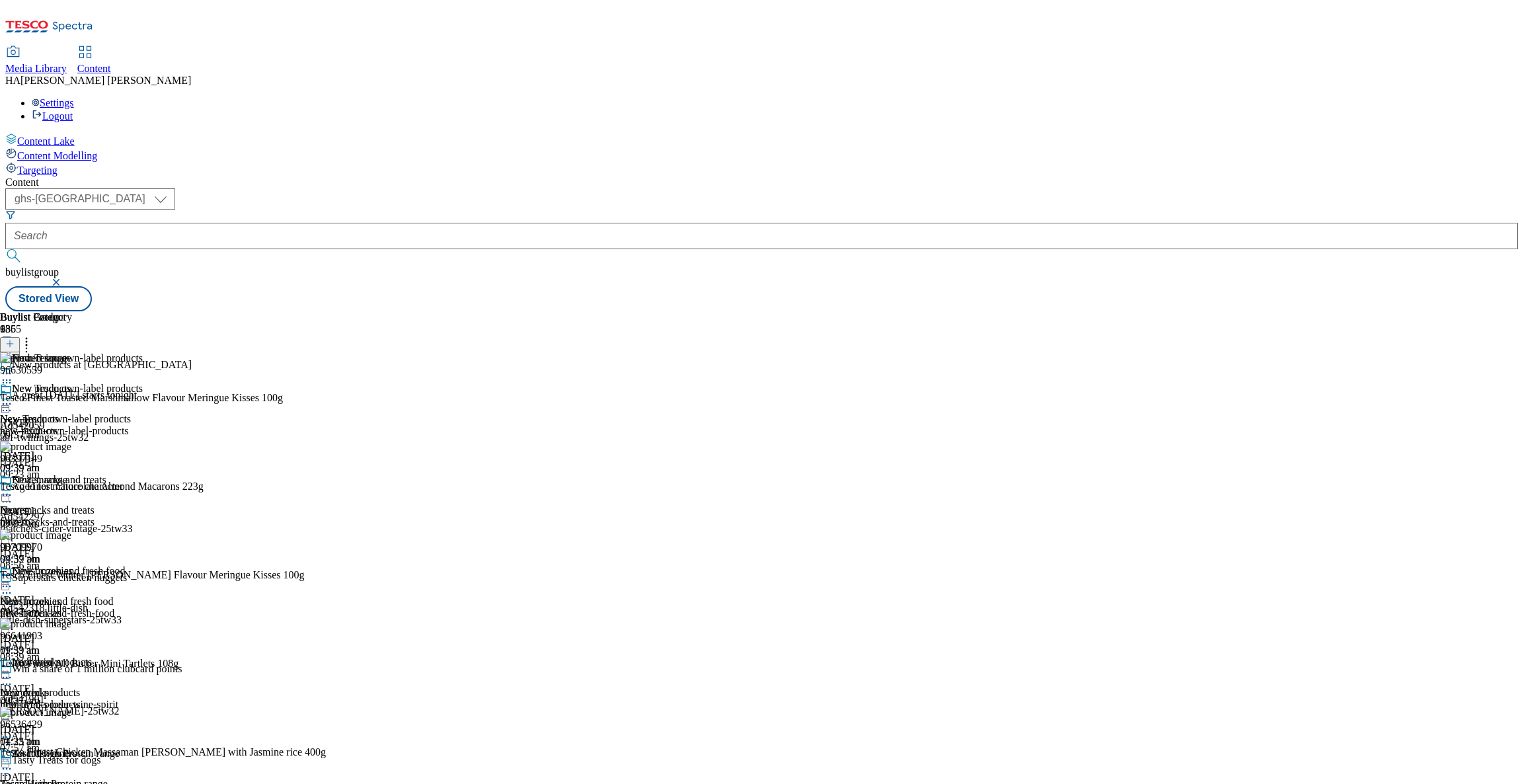
scroll to position [0, 0]
click at [33, 335] on icon at bounding box center [27, 341] width 13 height 13
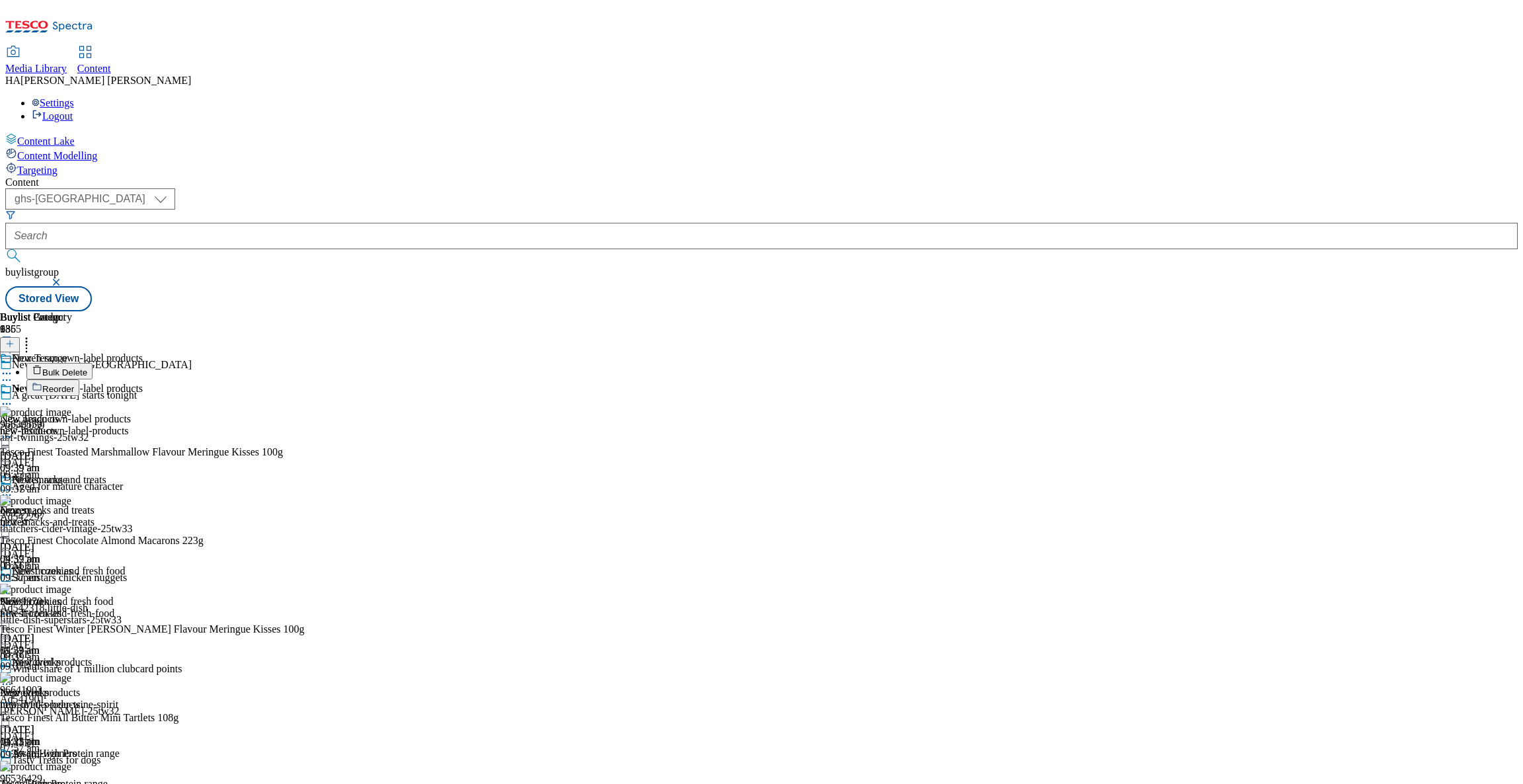
click at [326, 379] on li "Reorder" at bounding box center [176, 387] width 299 height 17
click at [74, 384] on span "Reorder" at bounding box center [58, 389] width 31 height 10
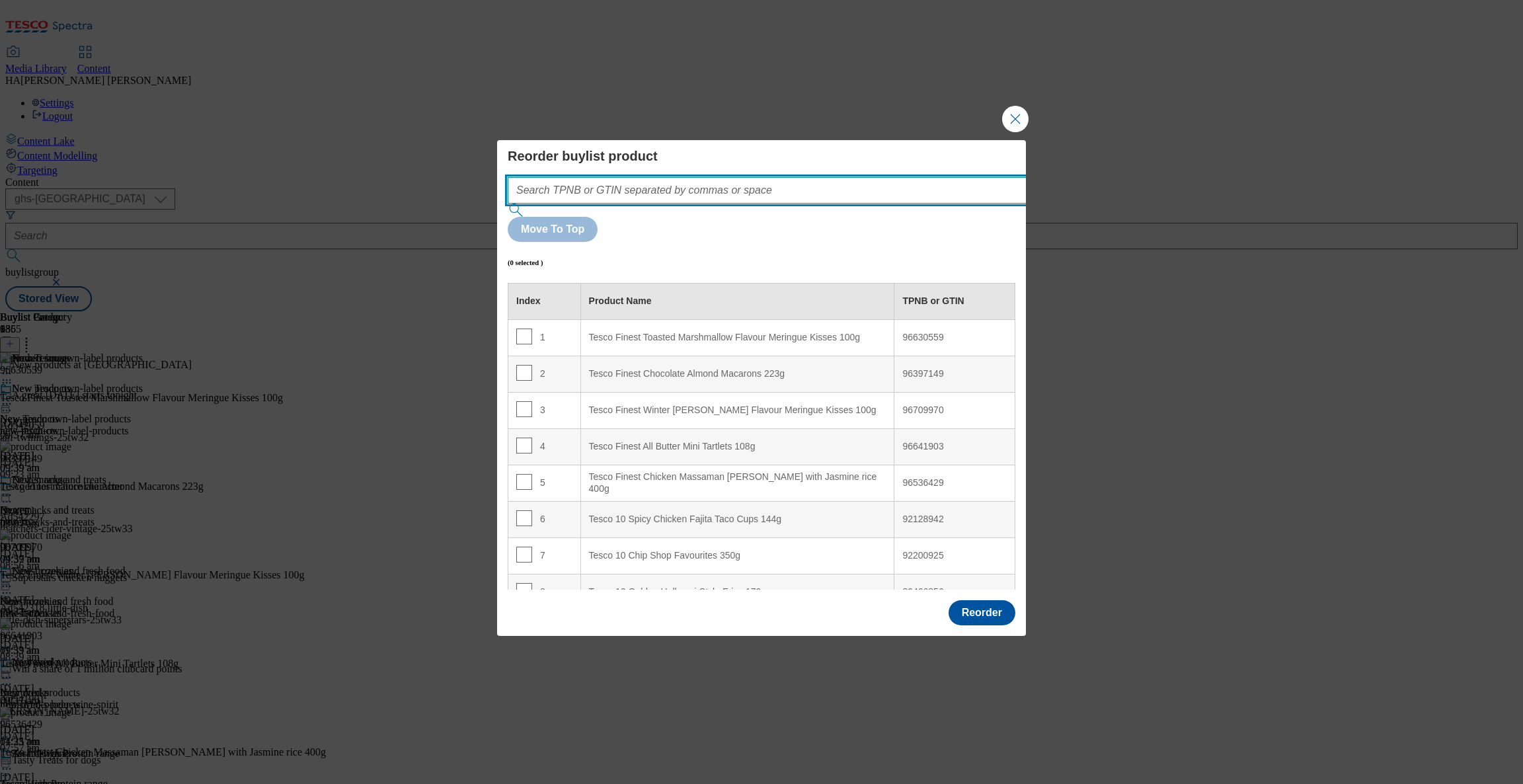
click at [844, 204] on input "Modal" at bounding box center [787, 190] width 559 height 27
paste input "96712463"
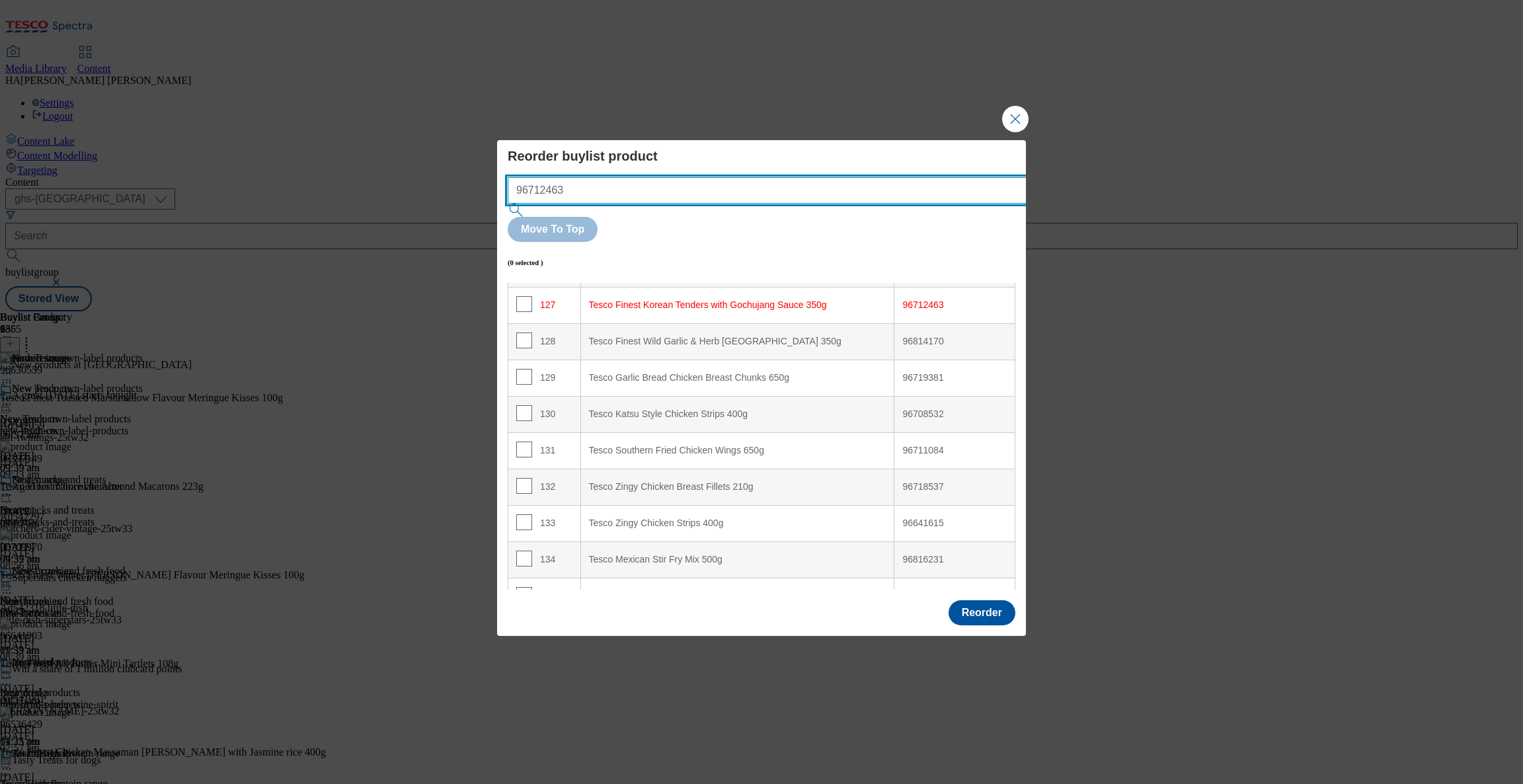
scroll to position [4628, 0]
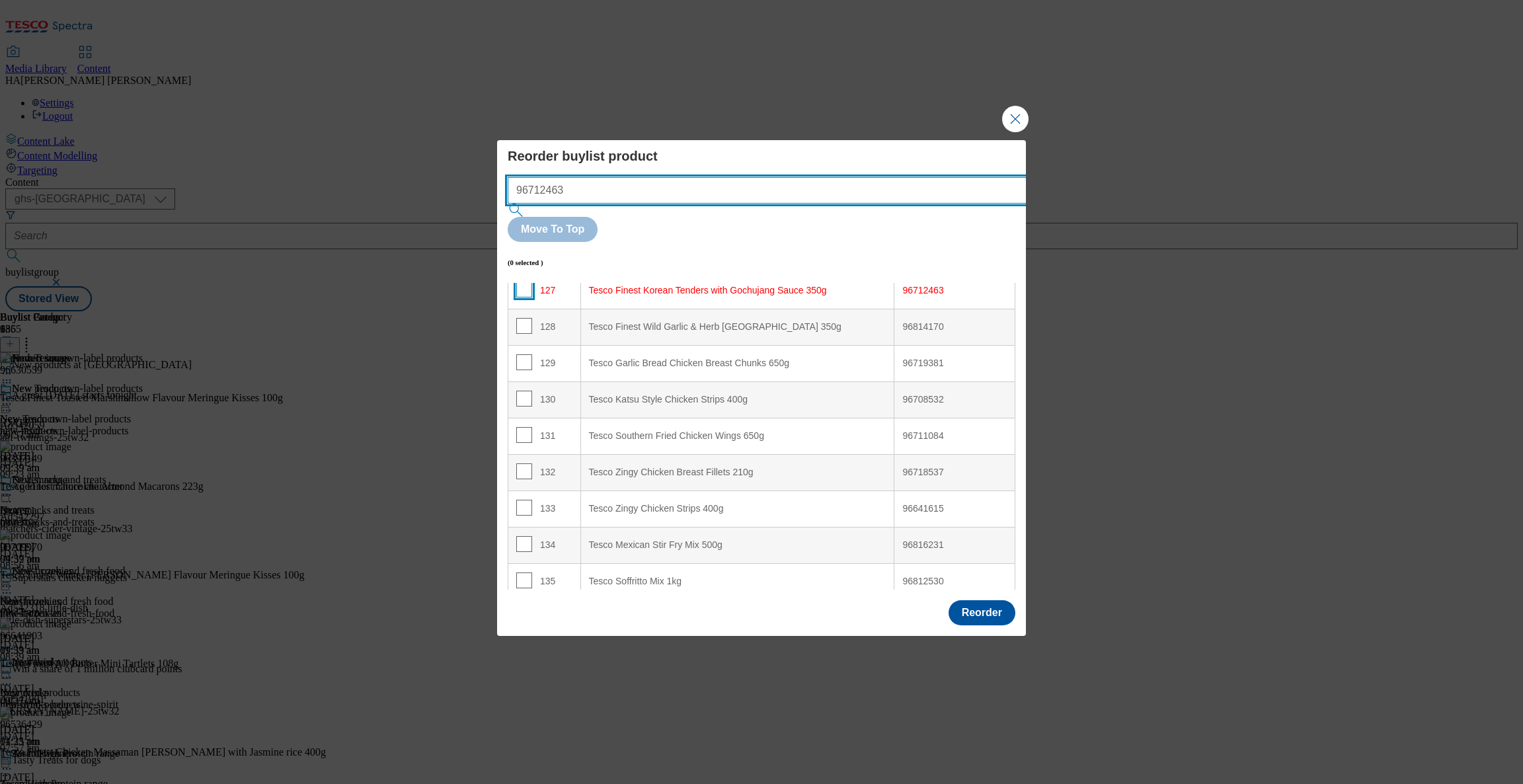
type input "96712463"
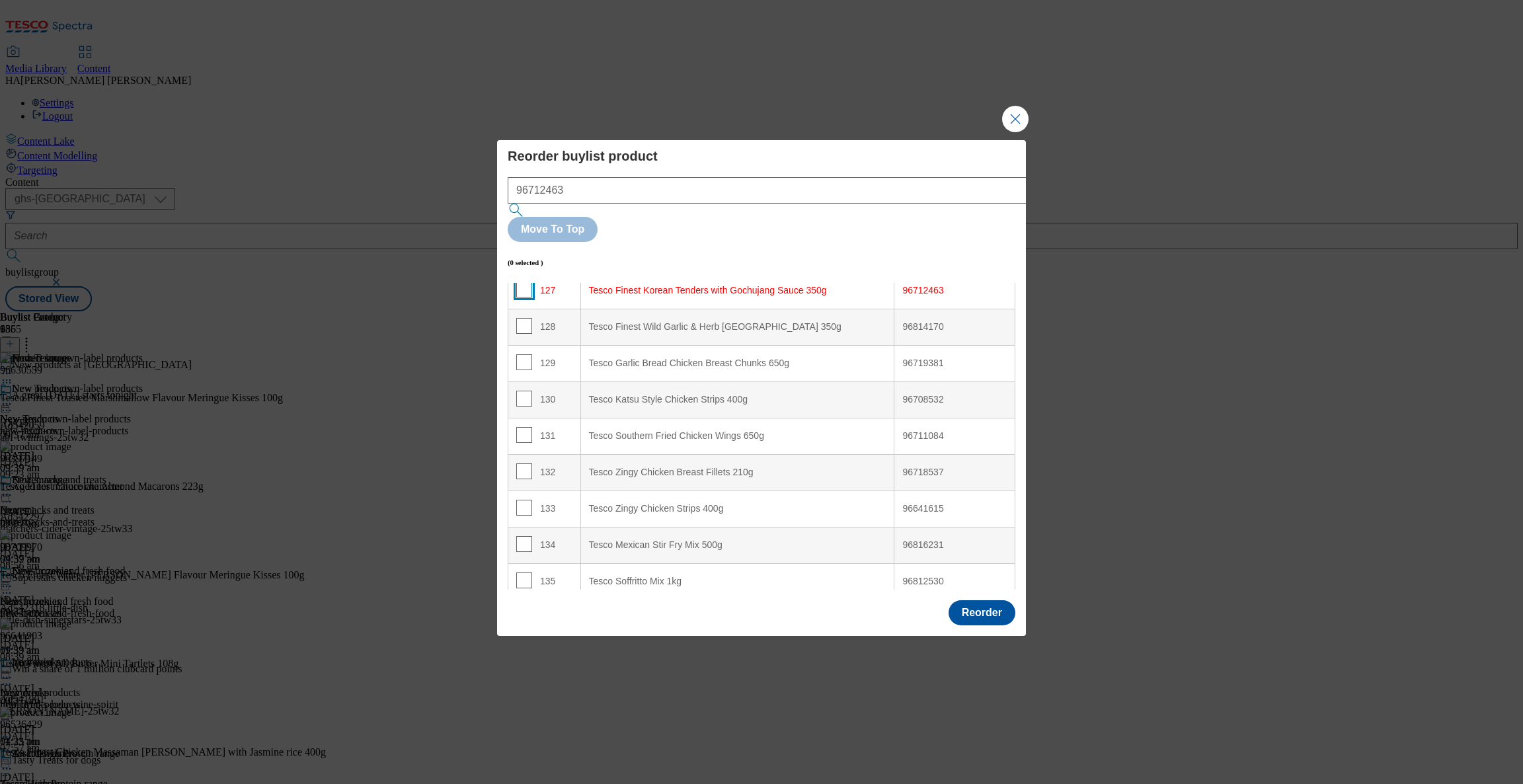
click at [524, 282] on input "Modal" at bounding box center [524, 290] width 16 height 16
checkbox input "true"
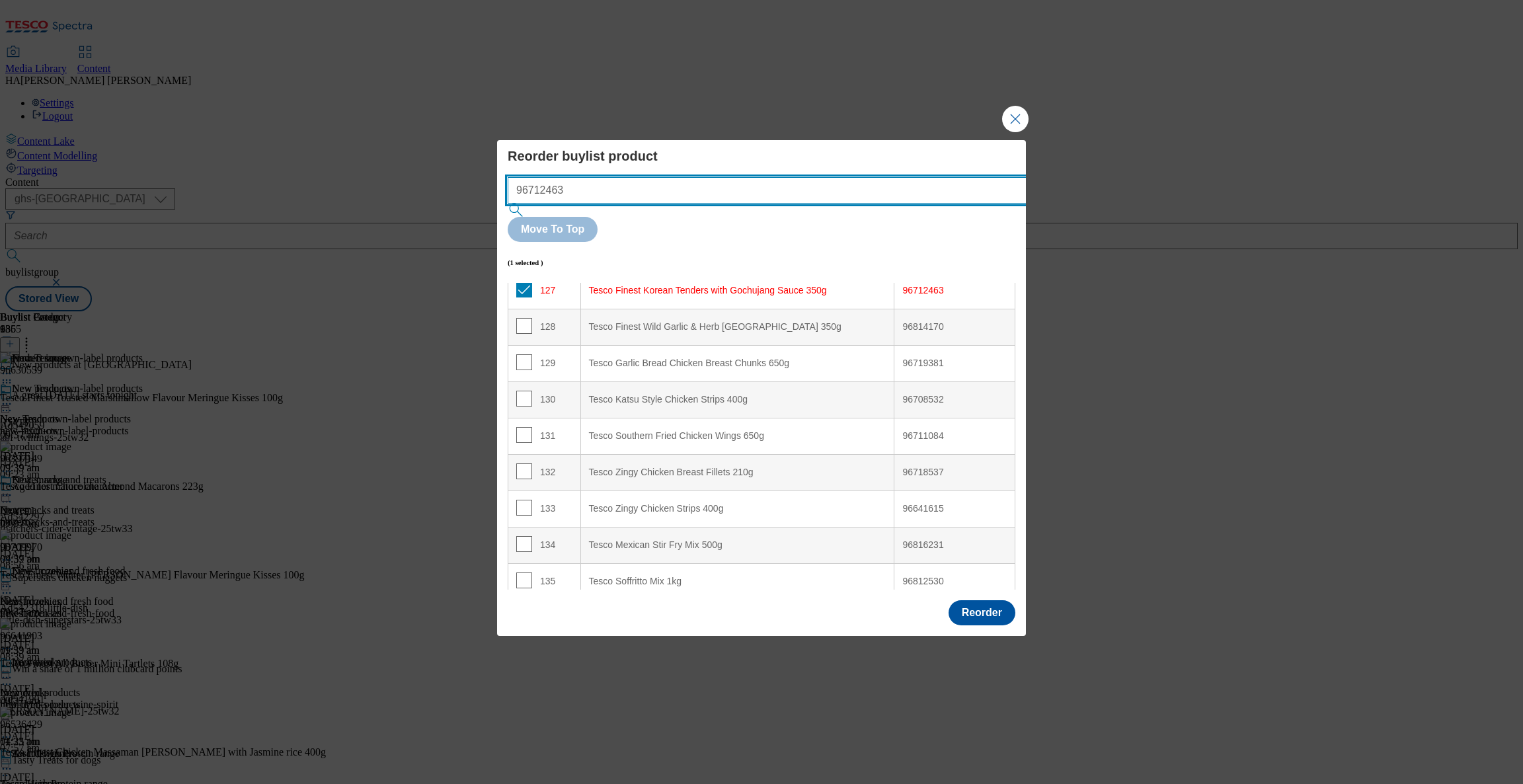
click at [624, 204] on input "96712463" at bounding box center [787, 190] width 559 height 27
paste input "96641615"
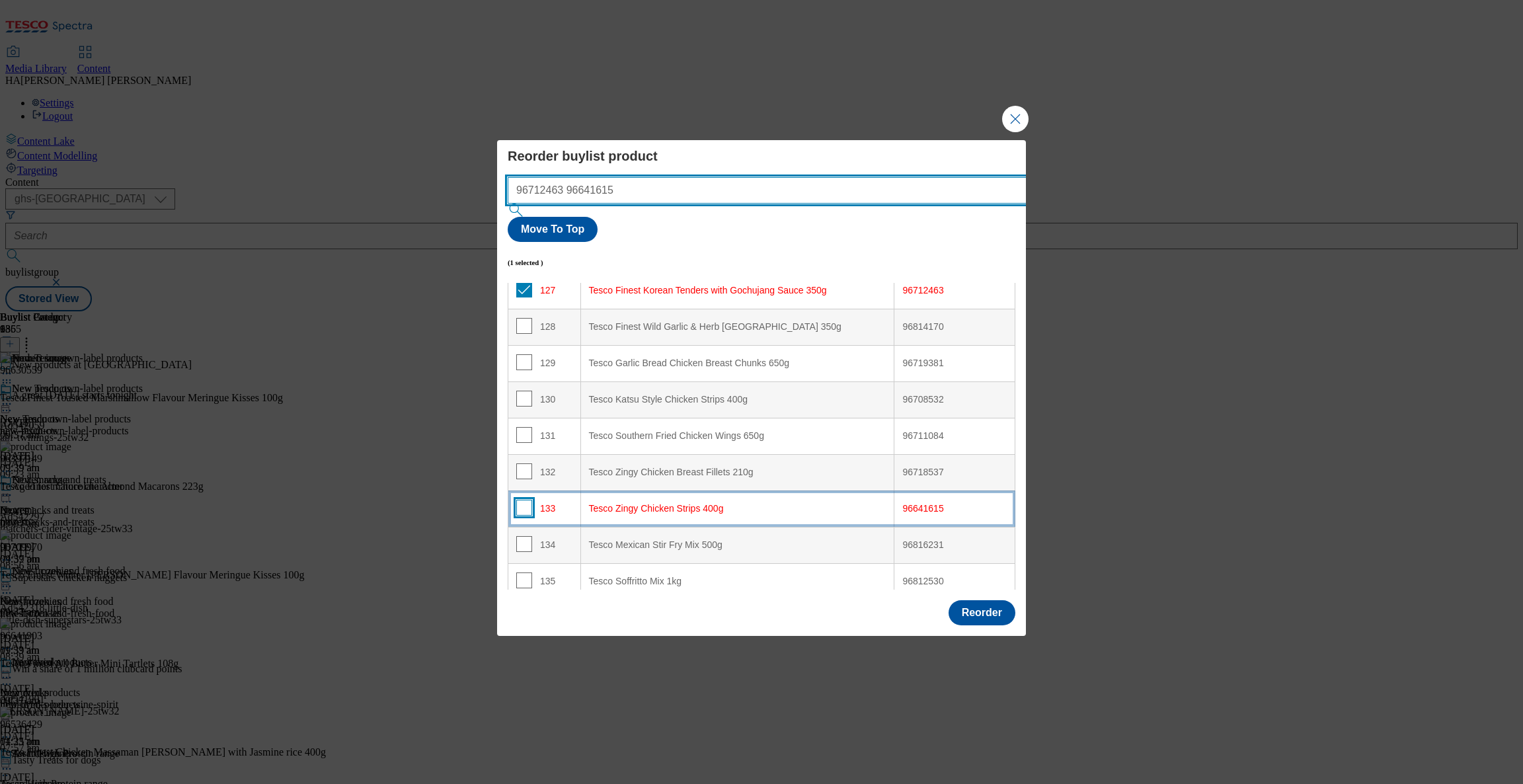
type input "96712463 96641615"
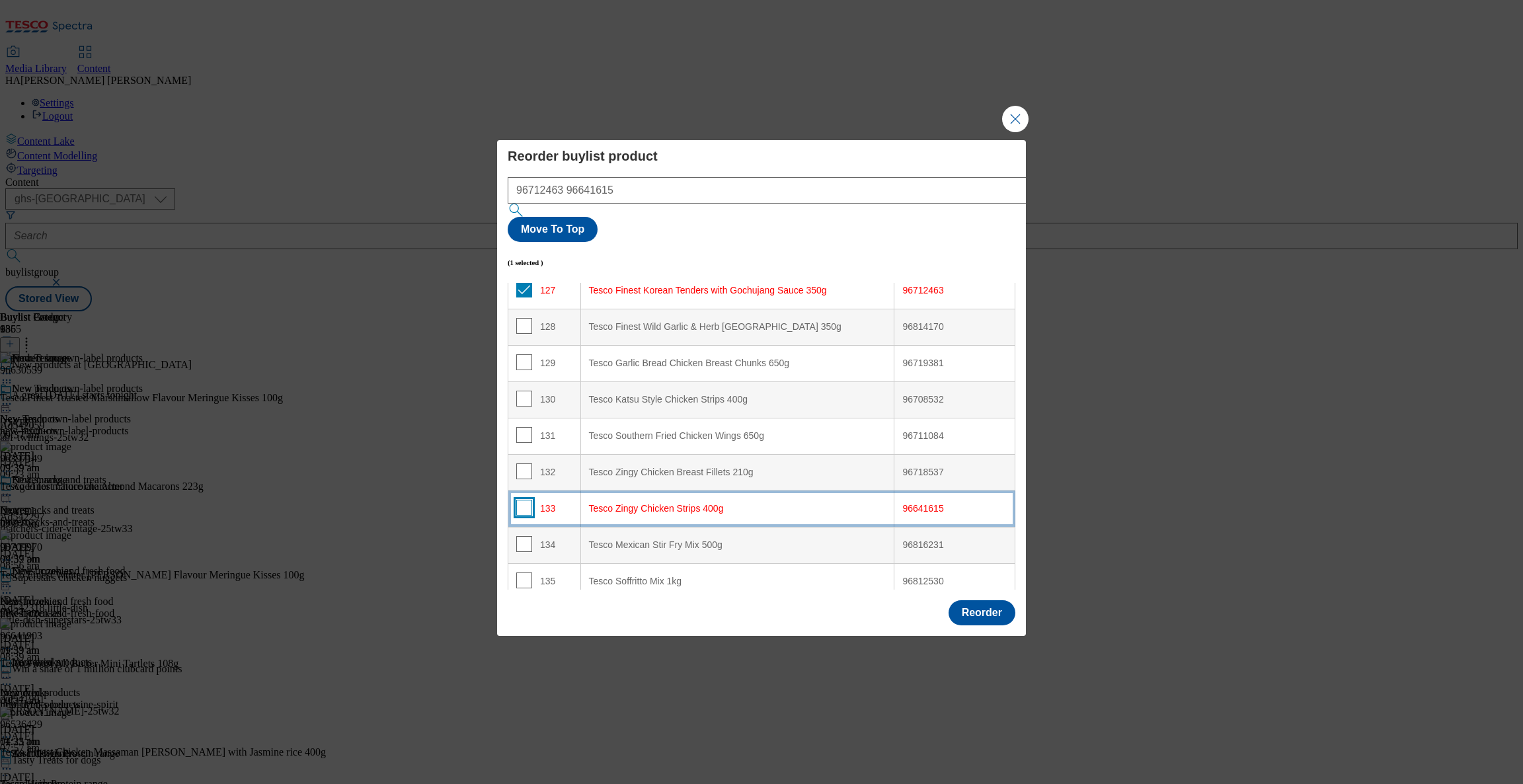
click at [519, 500] on input "Modal" at bounding box center [524, 508] width 16 height 16
checkbox input "true"
click at [598, 221] on button "Move To Top" at bounding box center [553, 229] width 90 height 25
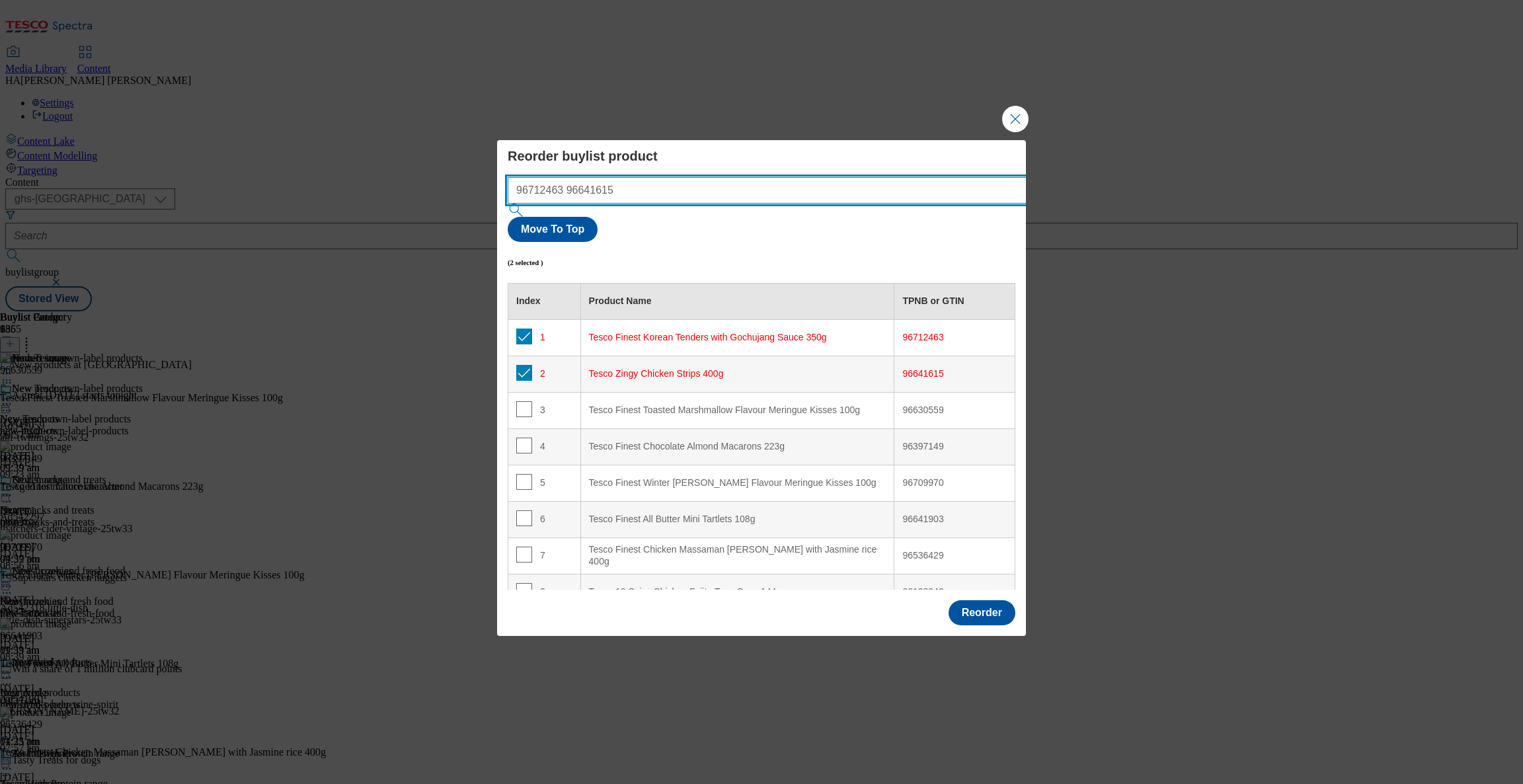
click at [700, 204] on input "96712463 96641615" at bounding box center [787, 190] width 559 height 27
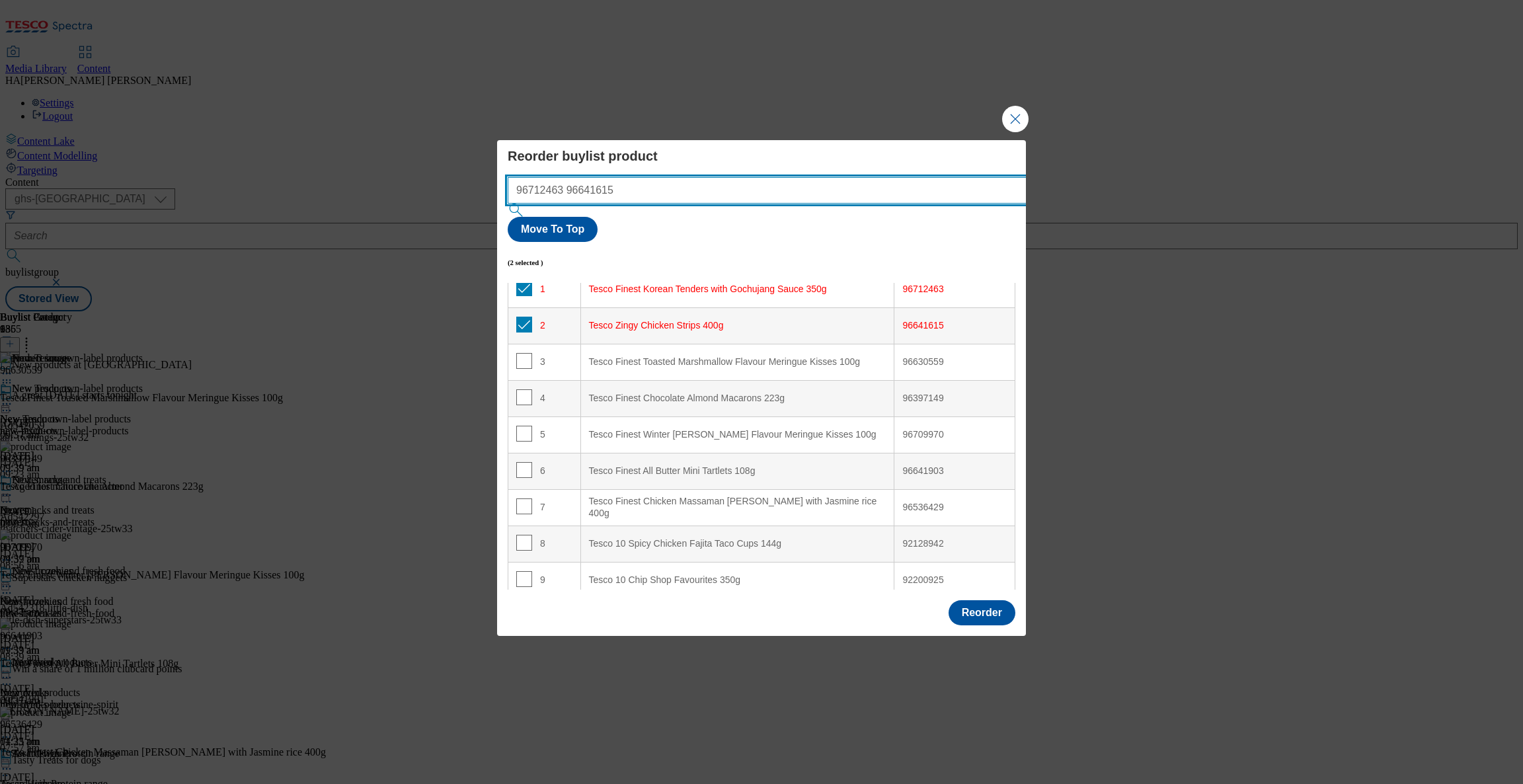
paste input "90862985"
paste input "96812530"
paste input "96482958"
paste input "96632246"
paste input "96970790"
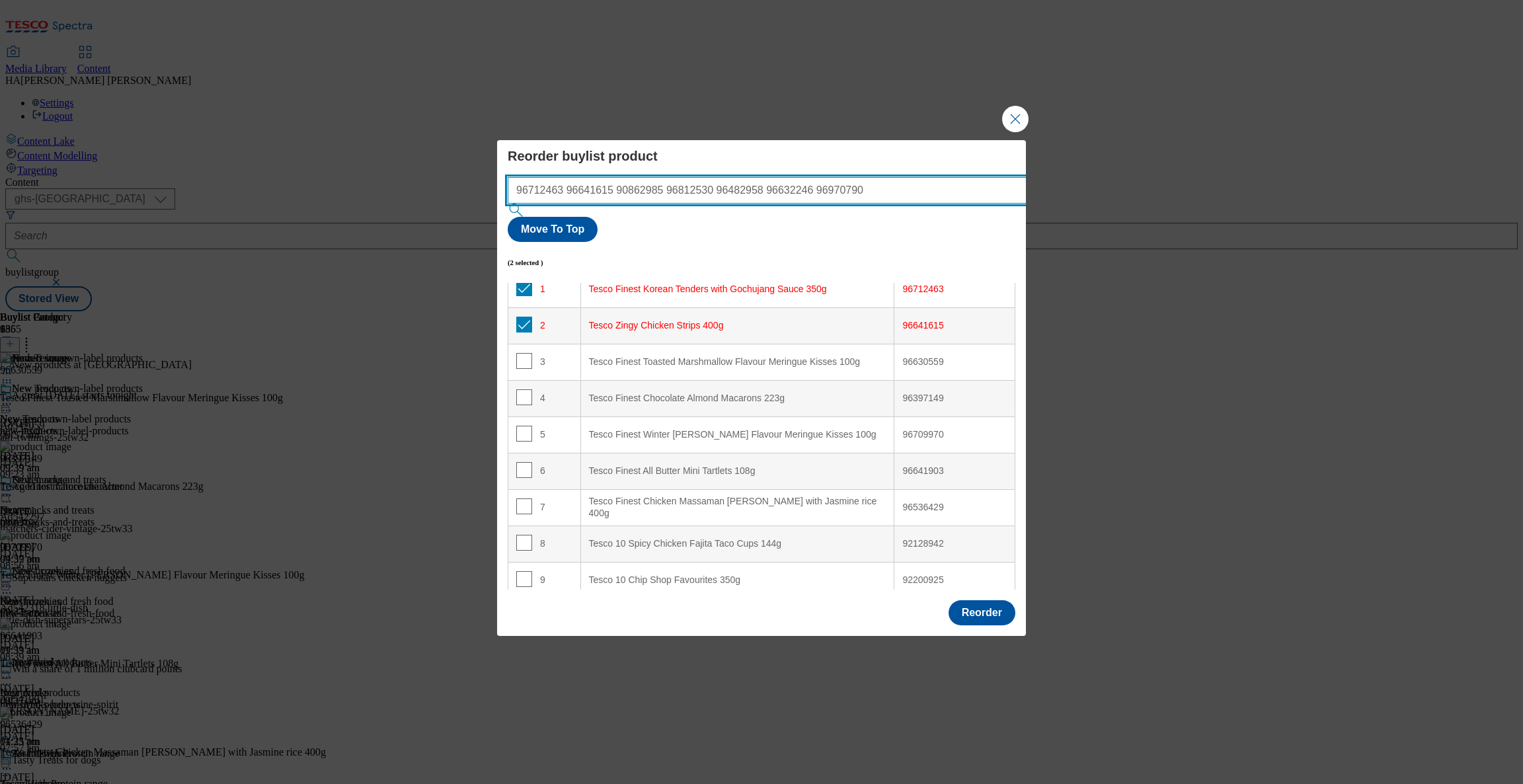
paste input "96536429"
paste input "96822684"
type input "96712463 96641615 90862985 96812530 96482958 96632246 96970790 96536429 96822684"
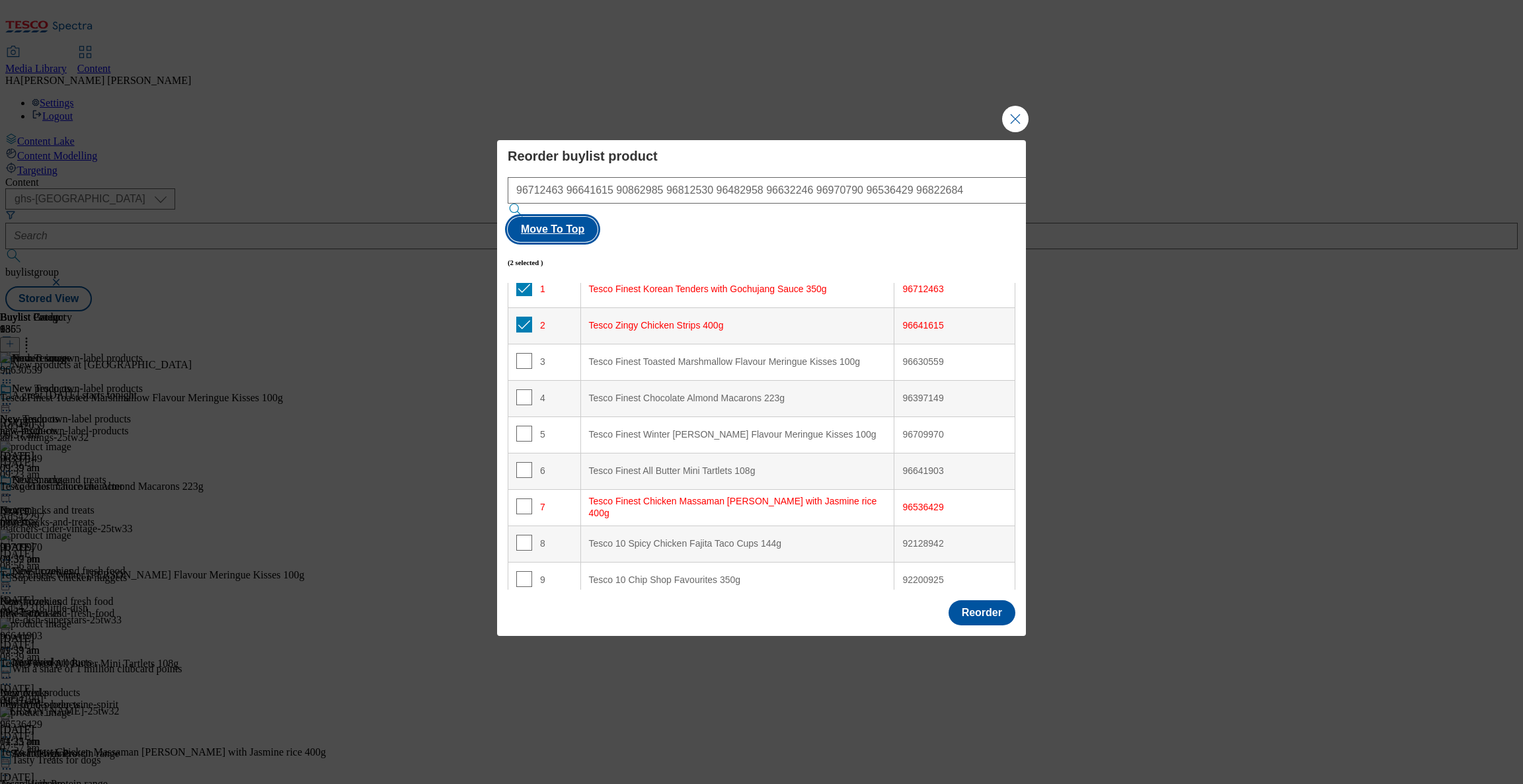
scroll to position [0, 0]
click at [598, 217] on button "Move To Top" at bounding box center [553, 229] width 90 height 25
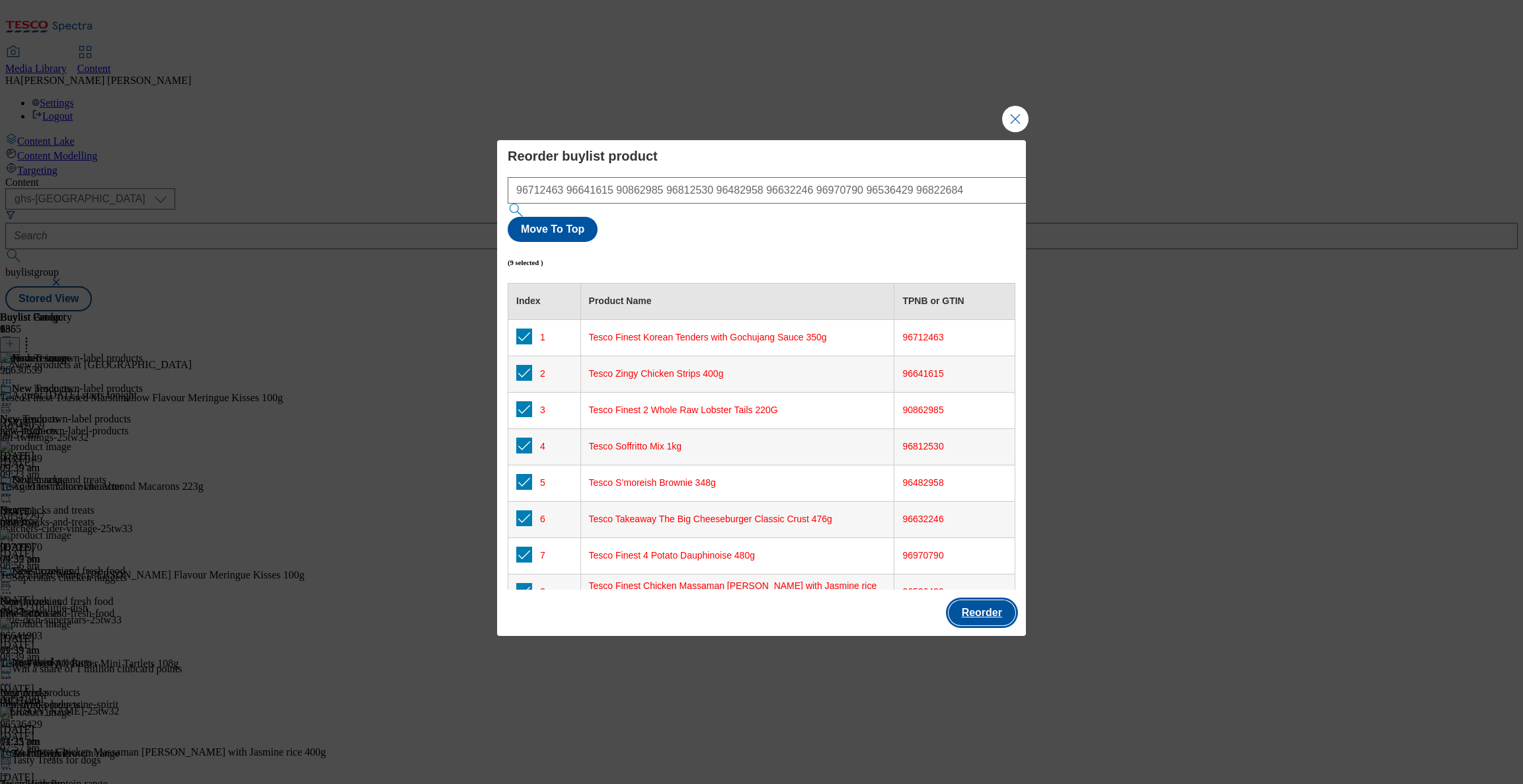
click at [979, 600] on button "Reorder" at bounding box center [982, 613] width 67 height 25
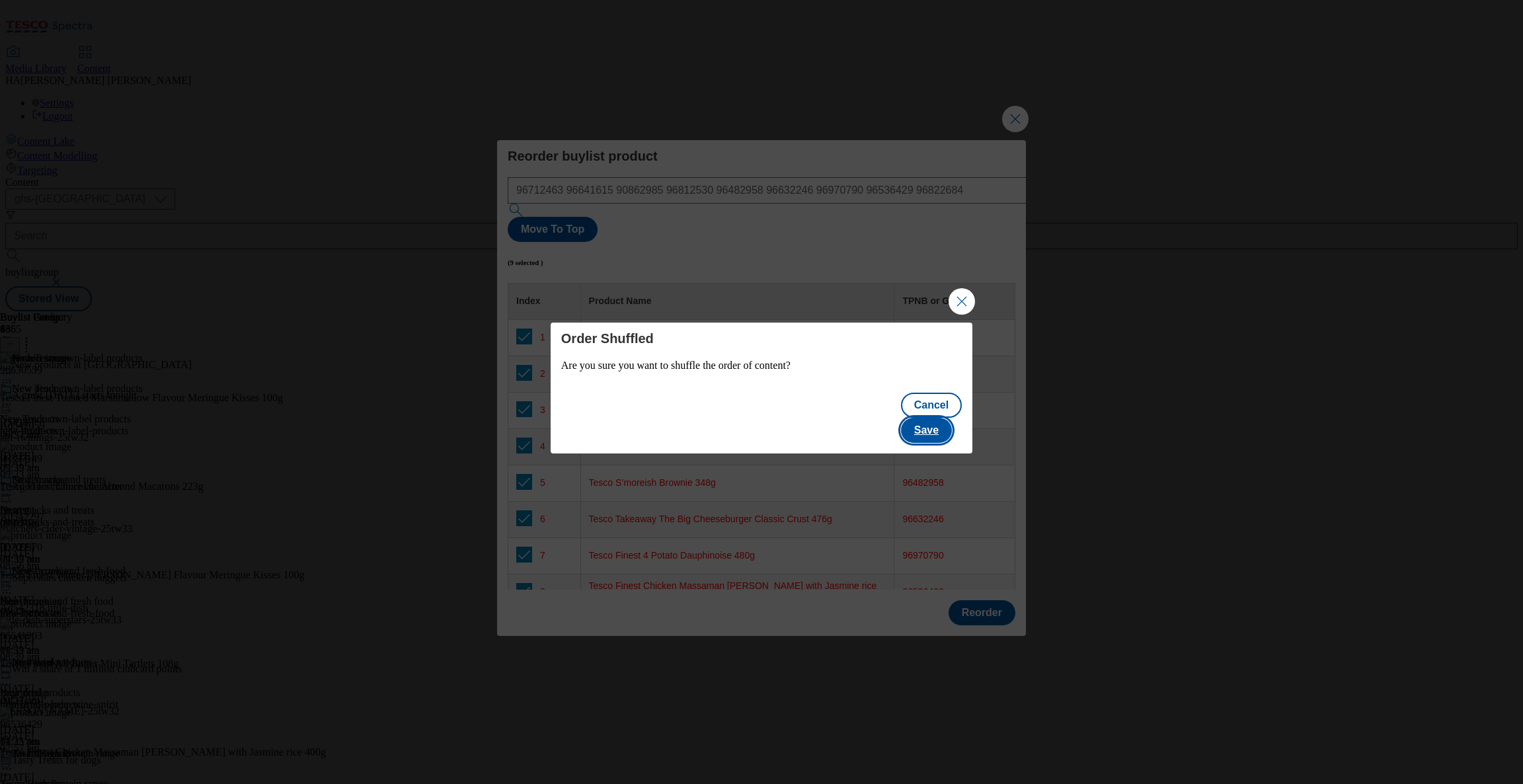
click at [939, 418] on button "Save" at bounding box center [927, 430] width 51 height 25
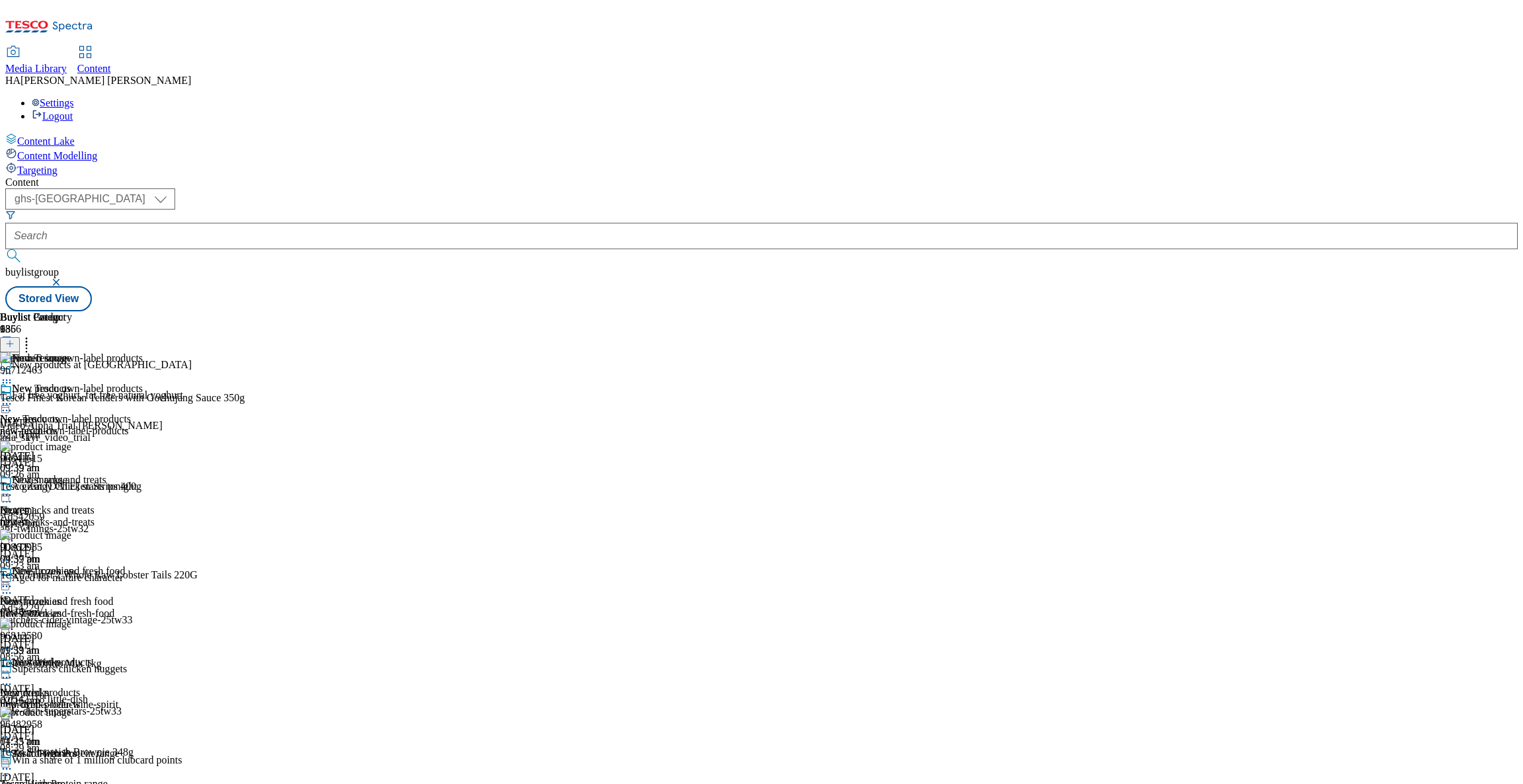
click at [13, 489] on icon at bounding box center [6, 495] width 13 height 13
click at [142, 383] on div "New Tesco own-label products" at bounding box center [71, 398] width 142 height 31
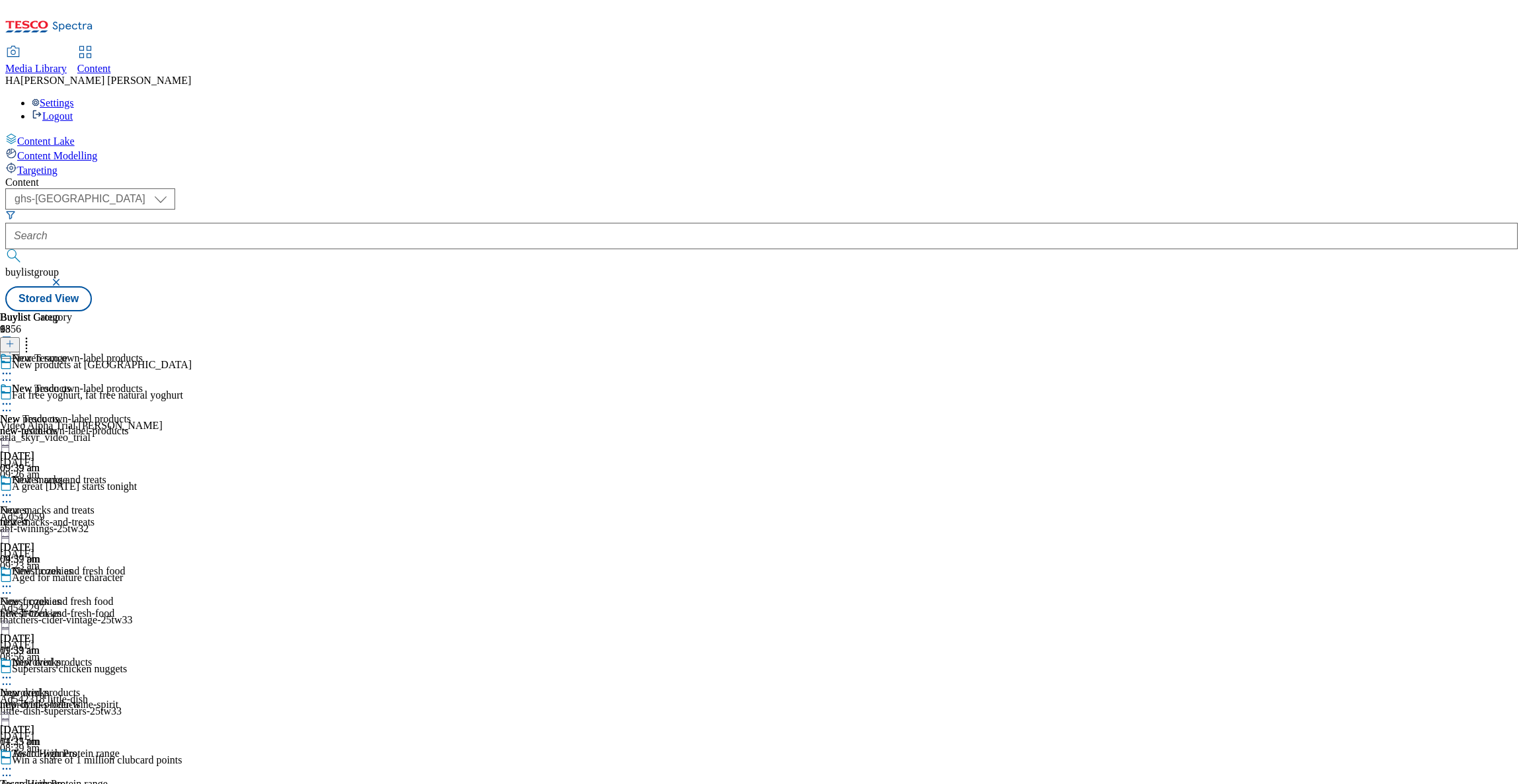
click at [13, 398] on icon at bounding box center [6, 404] width 13 height 13
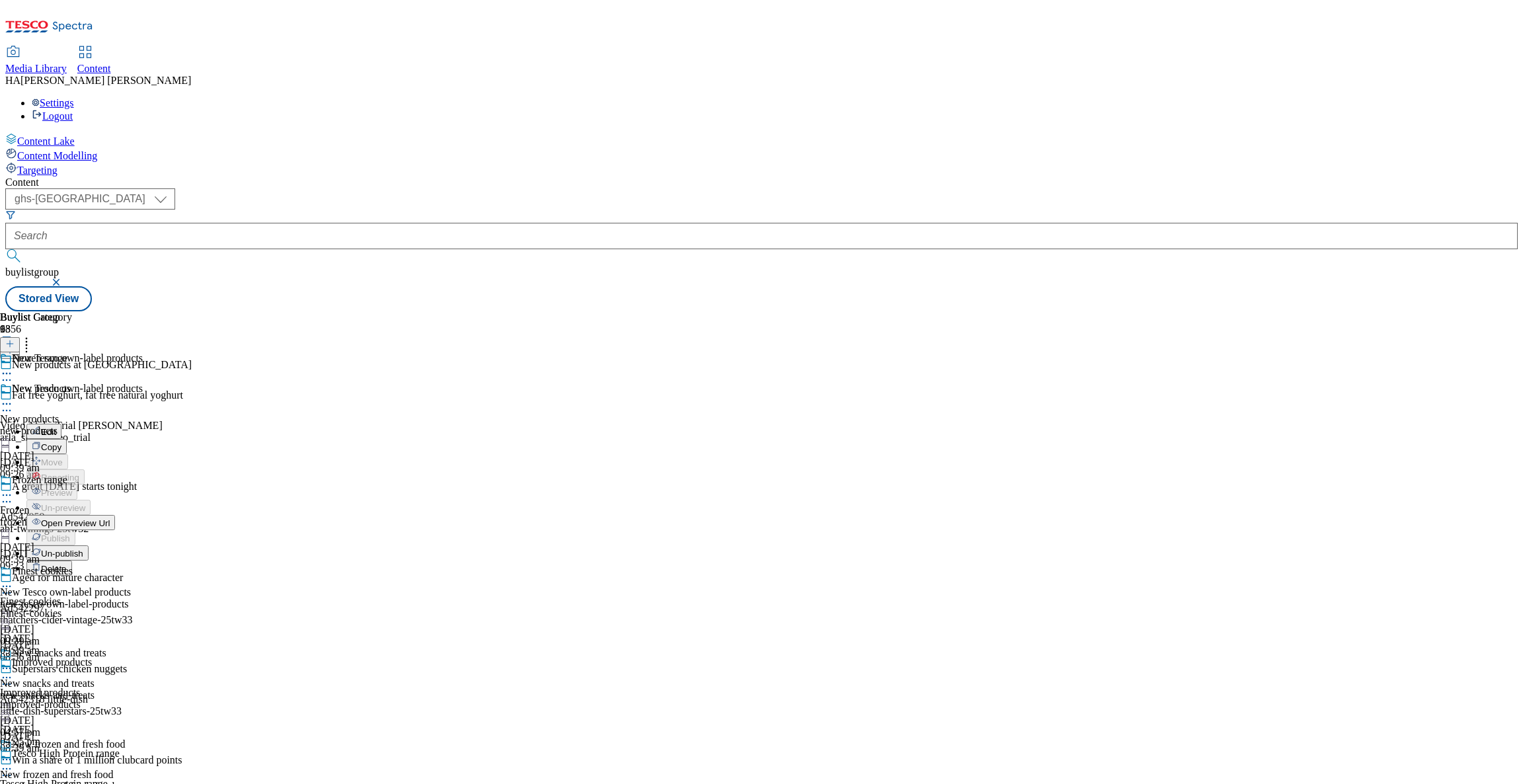
click at [83, 549] on span "Un-publish" at bounding box center [62, 554] width 43 height 10
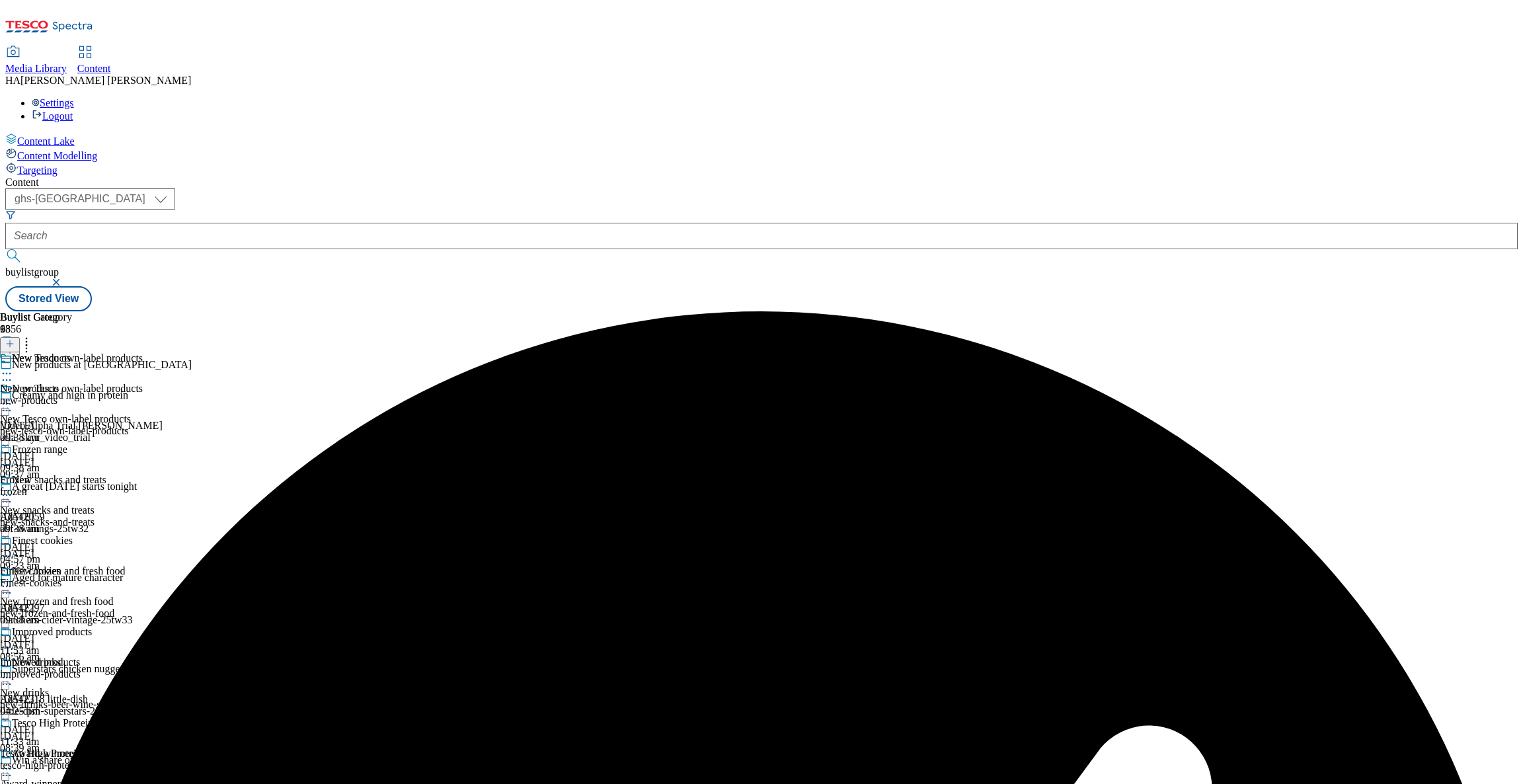
click at [13, 398] on icon at bounding box center [6, 404] width 13 height 13
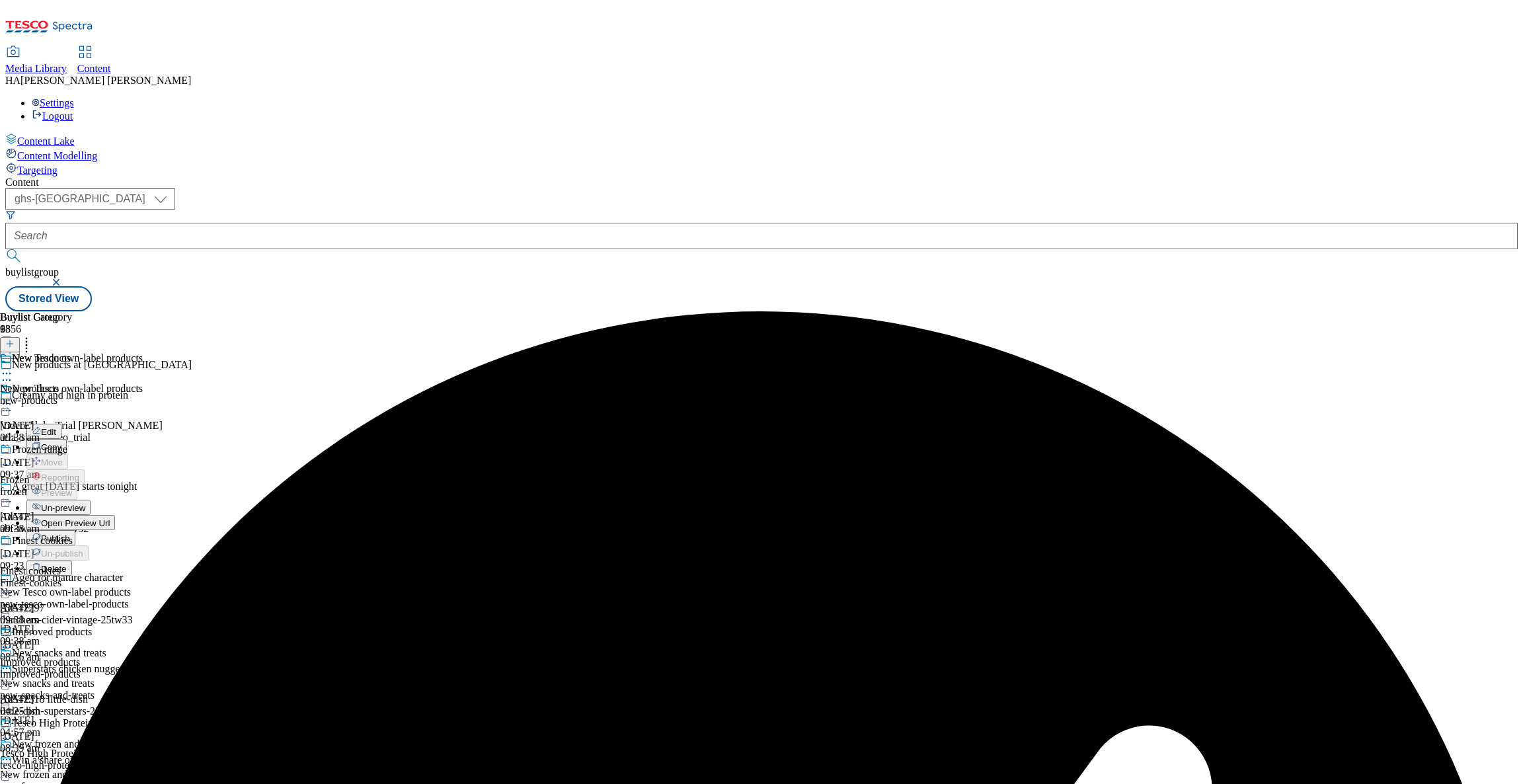
click at [85, 503] on span "Un-preview" at bounding box center [63, 508] width 44 height 10
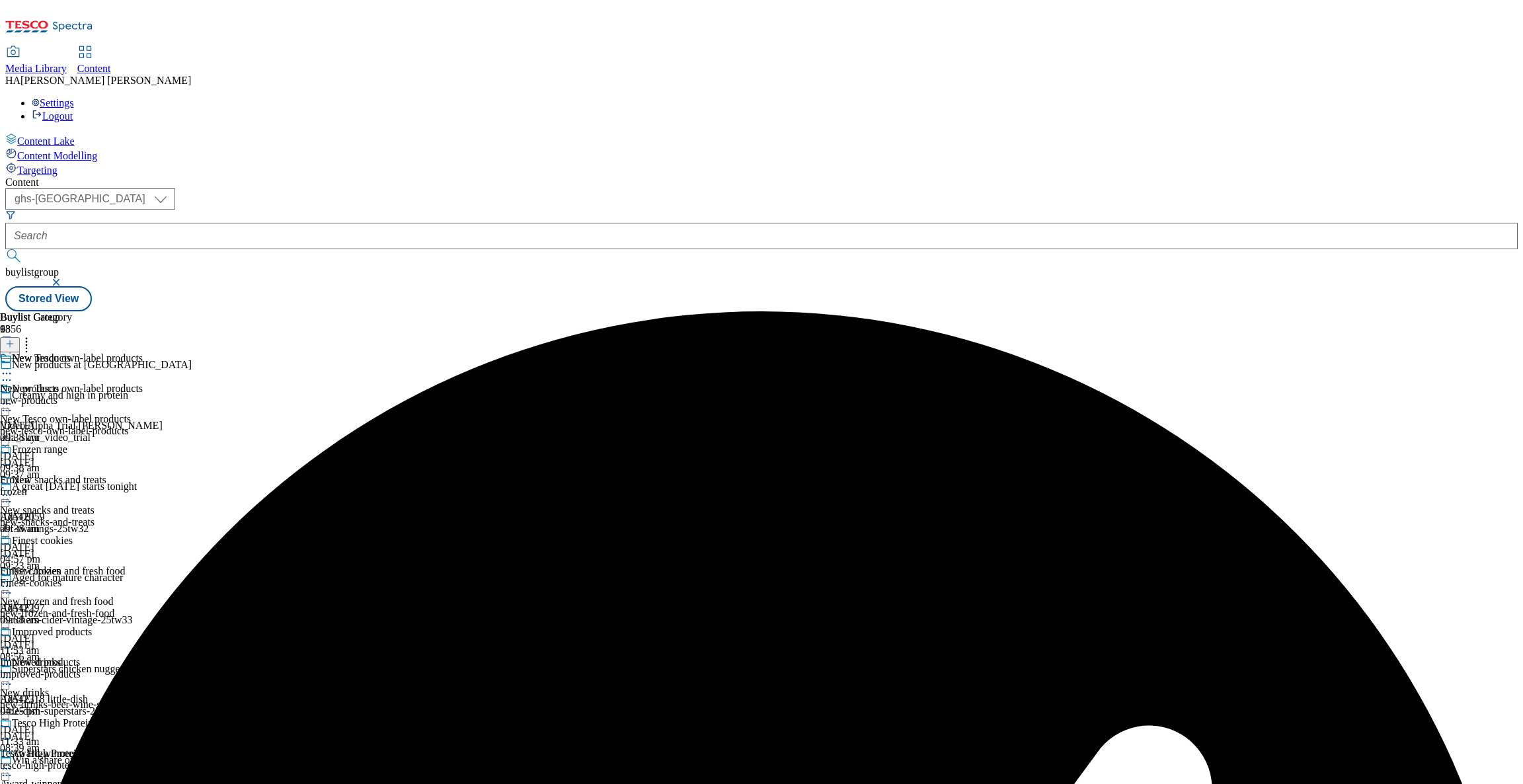
click at [13, 398] on icon at bounding box center [6, 404] width 13 height 13
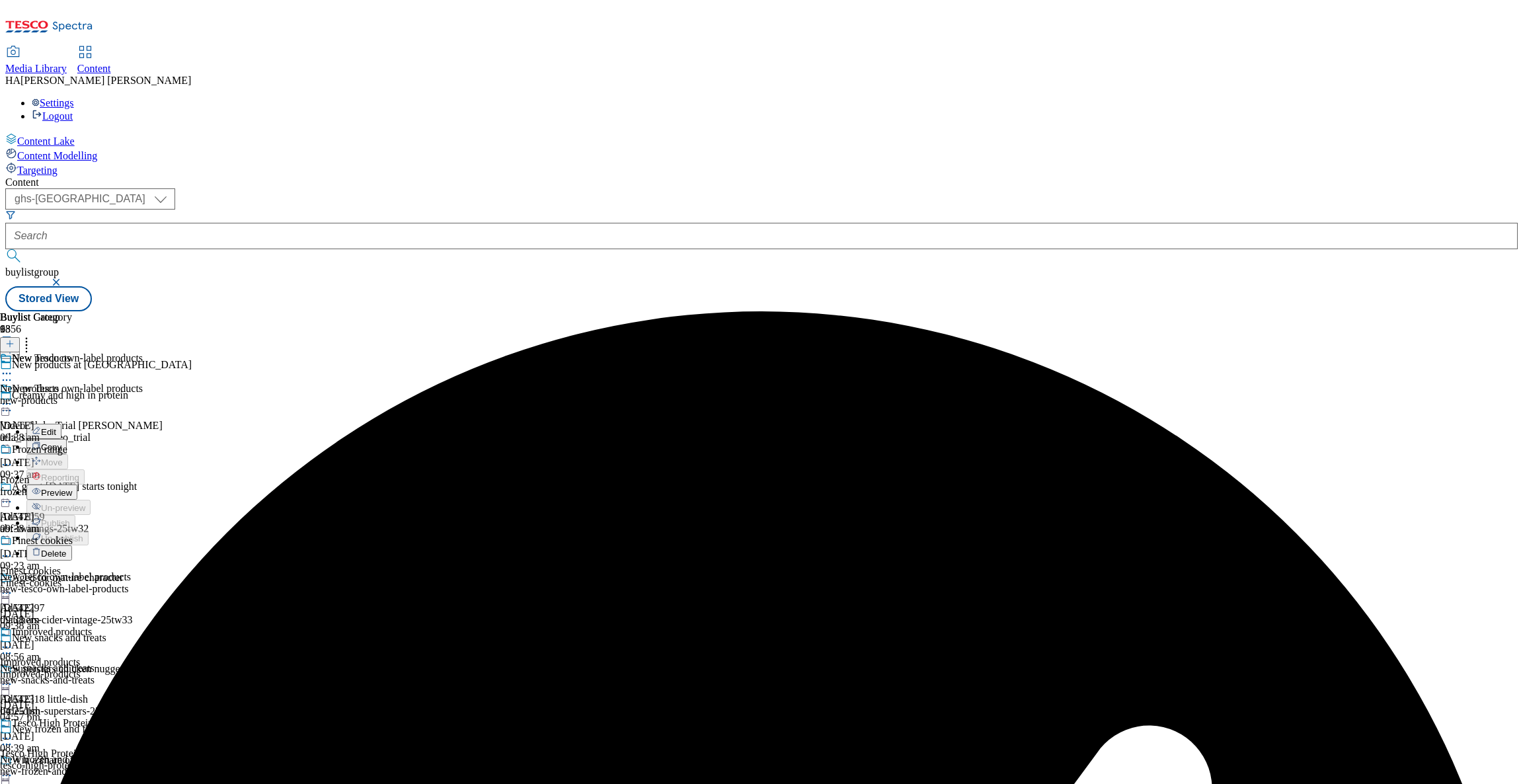
click at [72, 488] on span "Preview" at bounding box center [56, 493] width 31 height 10
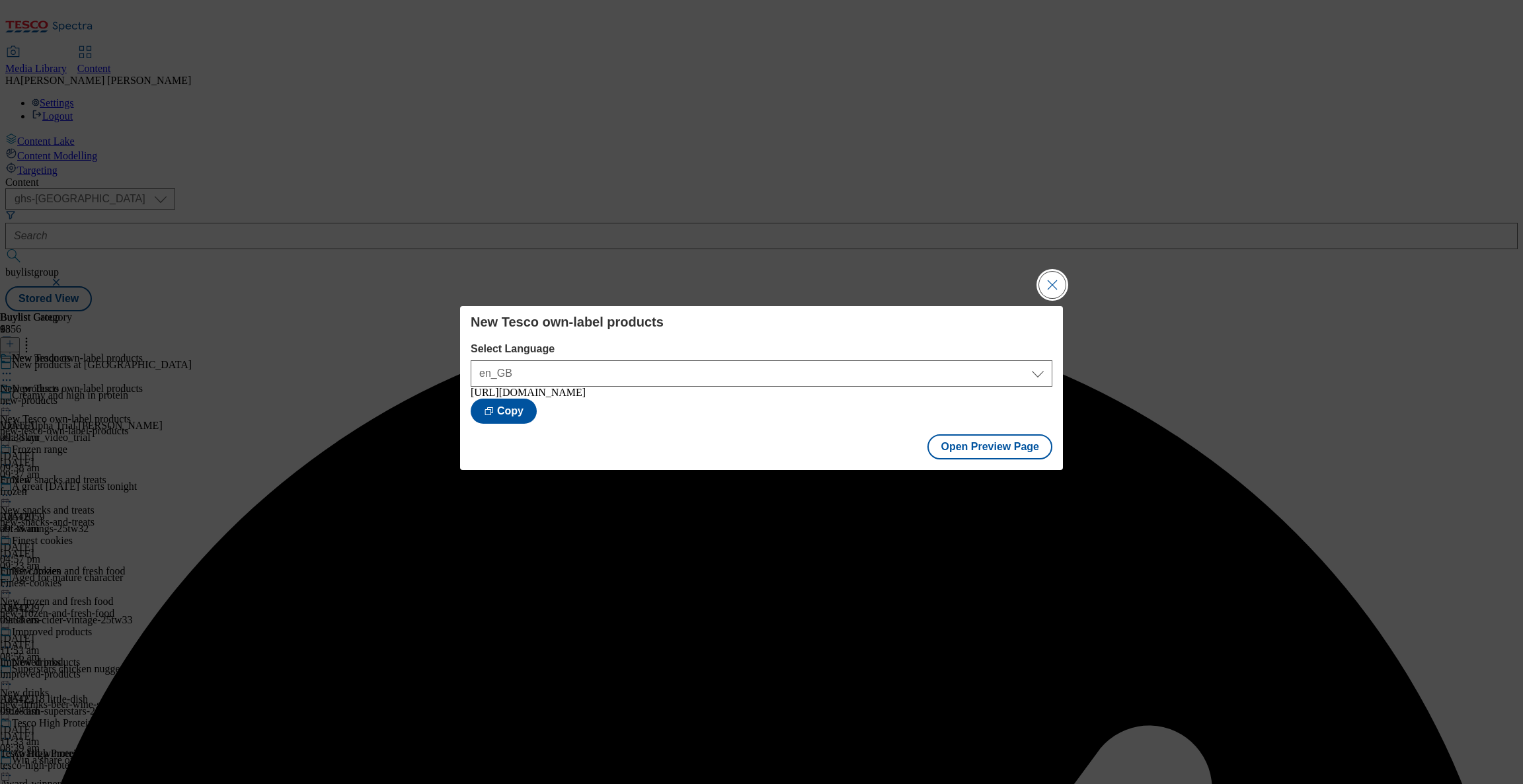
click at [1050, 287] on button "Close Modal" at bounding box center [1052, 285] width 27 height 27
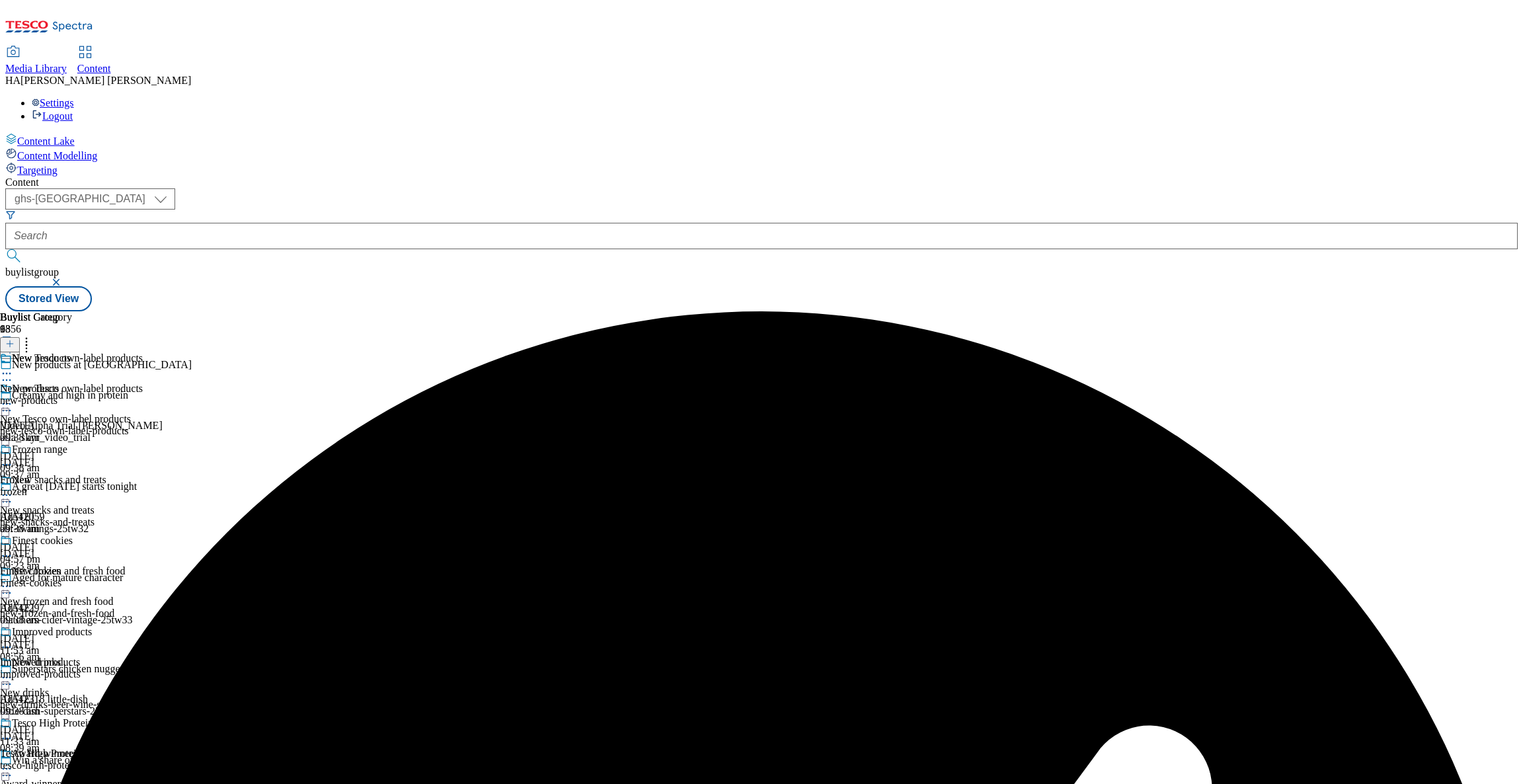
click at [13, 398] on icon at bounding box center [6, 404] width 13 height 13
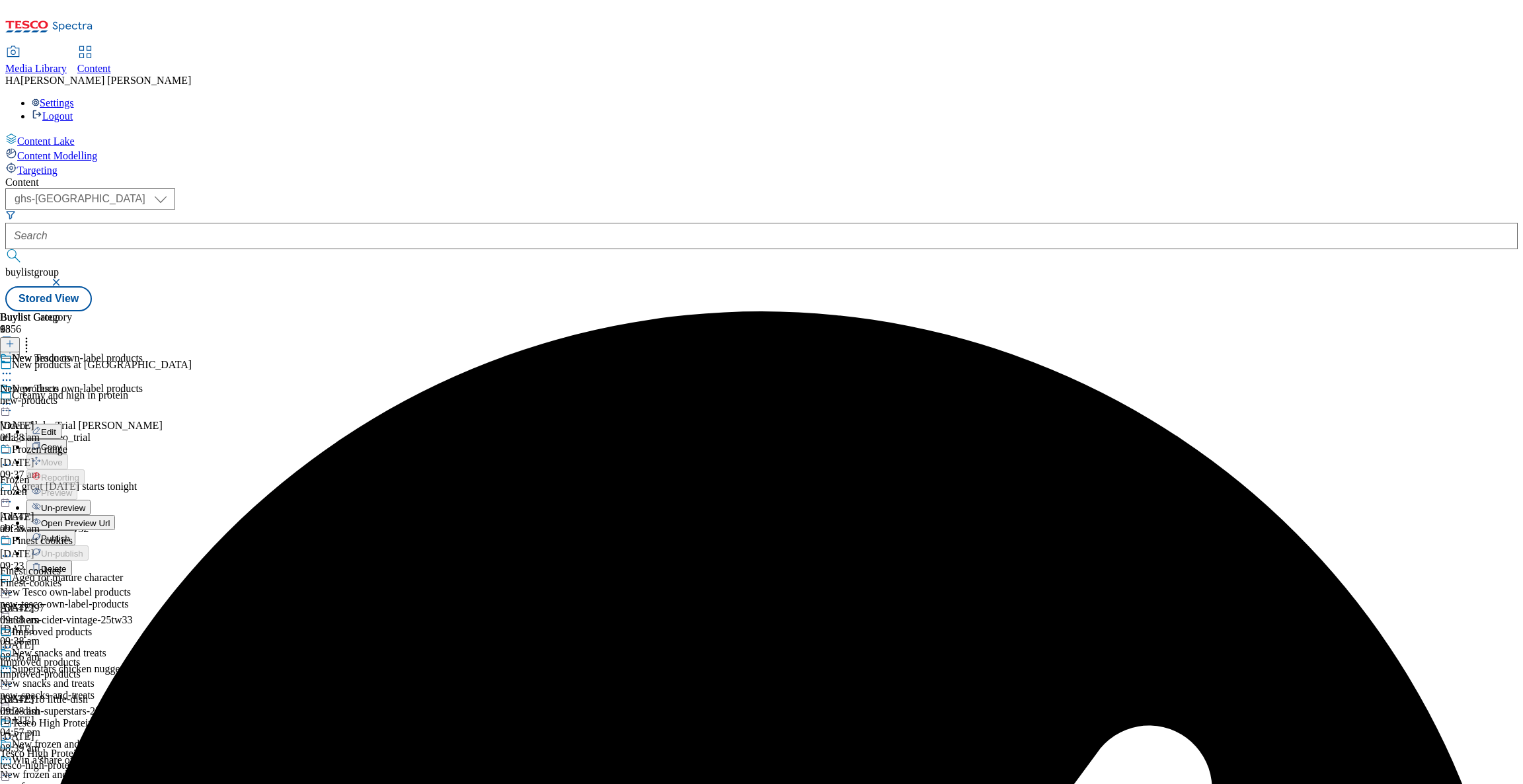
click at [70, 534] on span "Publish" at bounding box center [56, 538] width 29 height 10
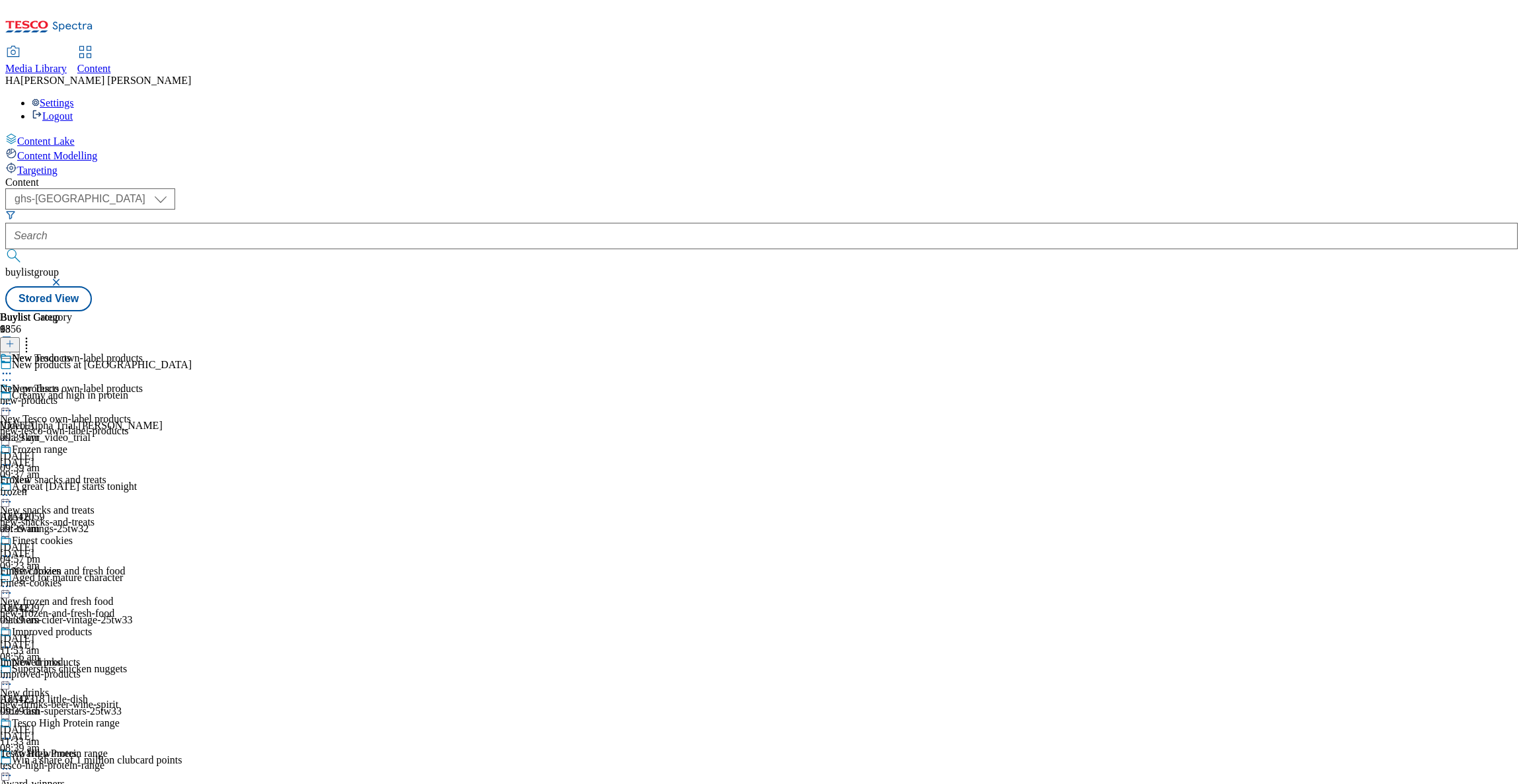
click at [120, 486] on div "frozen" at bounding box center [60, 492] width 120 height 12
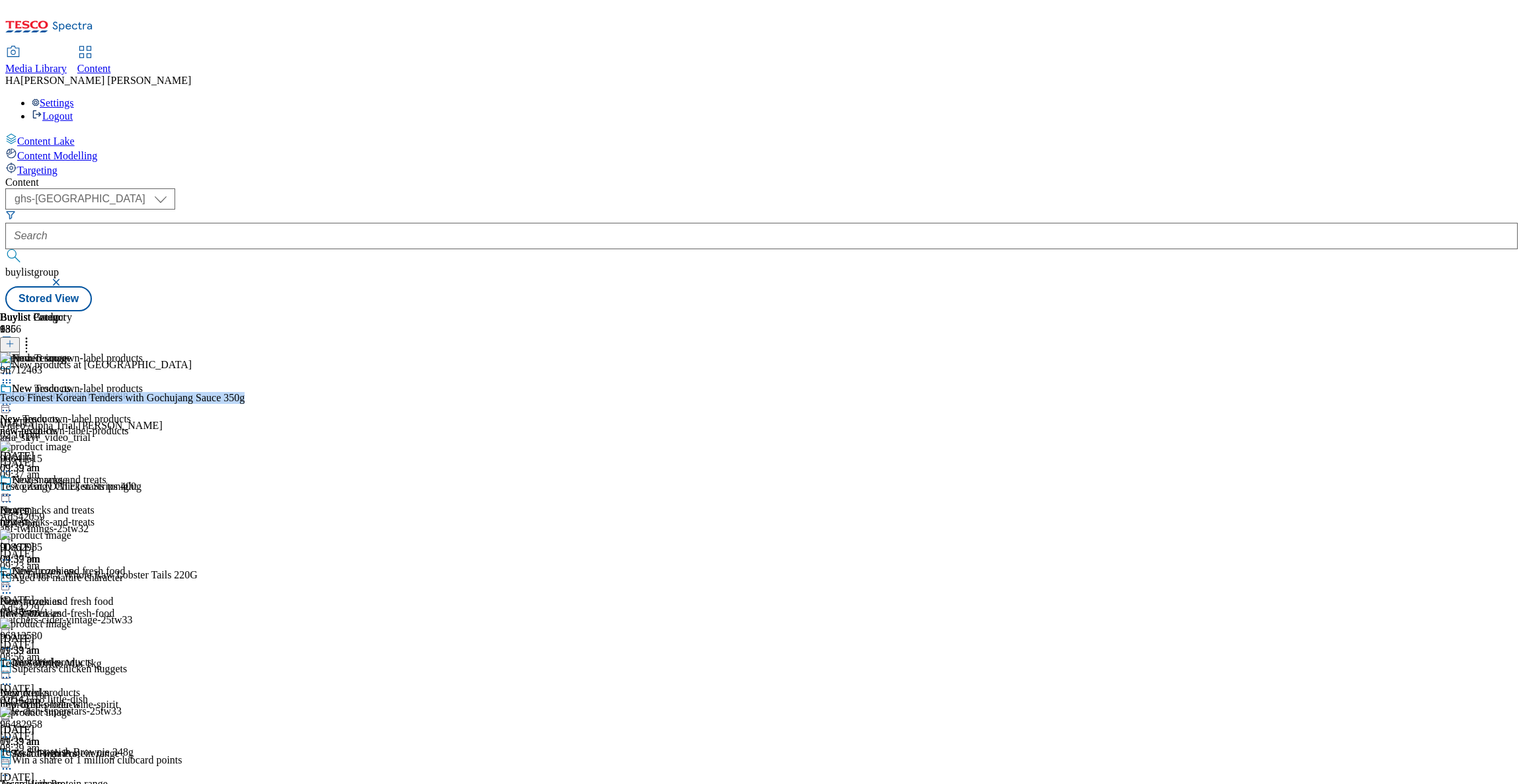
drag, startPoint x: 1140, startPoint y: 210, endPoint x: 1144, endPoint y: 236, distance: 26.3
click at [336, 312] on div "Buylist Product 136 96712463 Tesco Finest Korean Tenders with Gochujang Sauce 3…" at bounding box center [168, 775] width 336 height 927
